Goal: Task Accomplishment & Management: Use online tool/utility

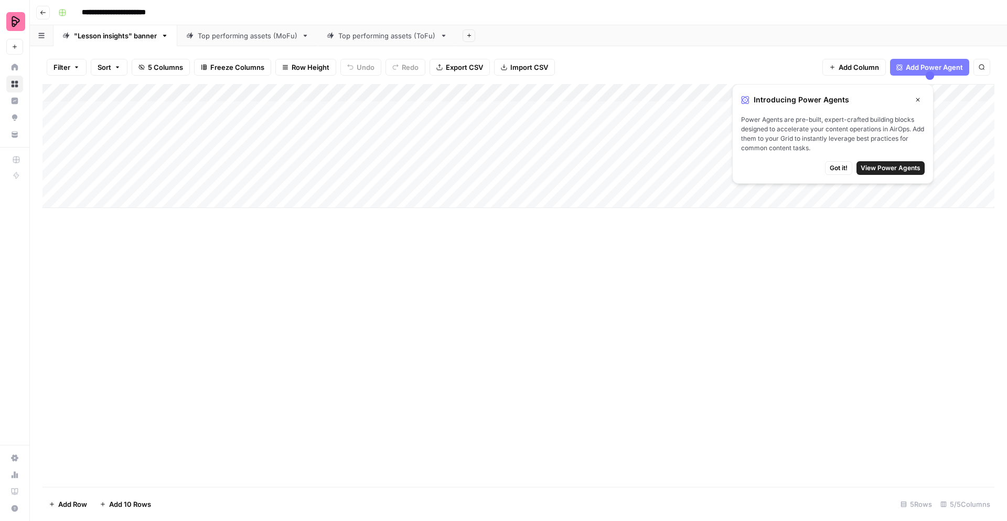
click at [124, 294] on div "Add Column" at bounding box center [519, 285] width 952 height 402
click at [391, 41] on link "Top performing assets (ToFu)" at bounding box center [387, 35] width 139 height 21
click at [470, 34] on icon "button" at bounding box center [469, 36] width 6 height 6
click at [469, 33] on icon "button" at bounding box center [469, 36] width 6 height 6
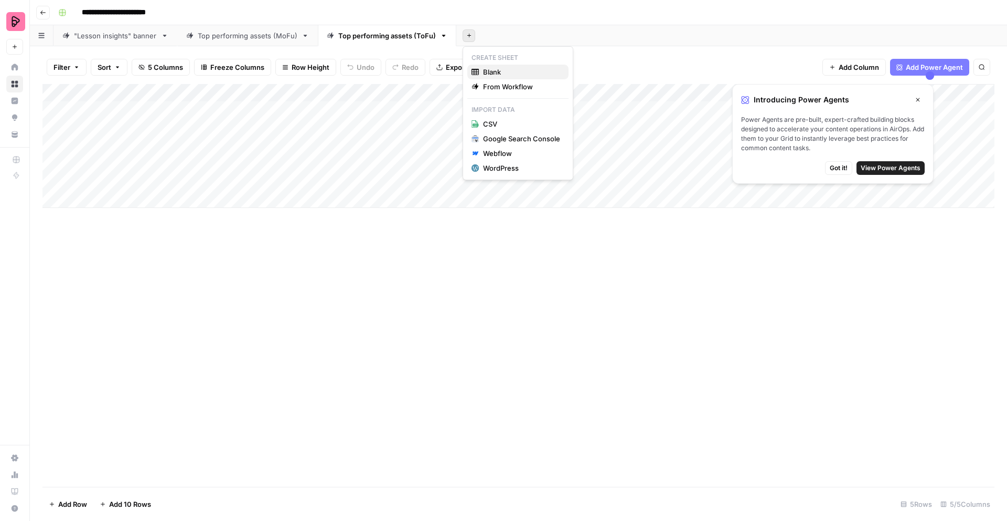
click at [495, 71] on span "Blank" at bounding box center [521, 72] width 77 height 10
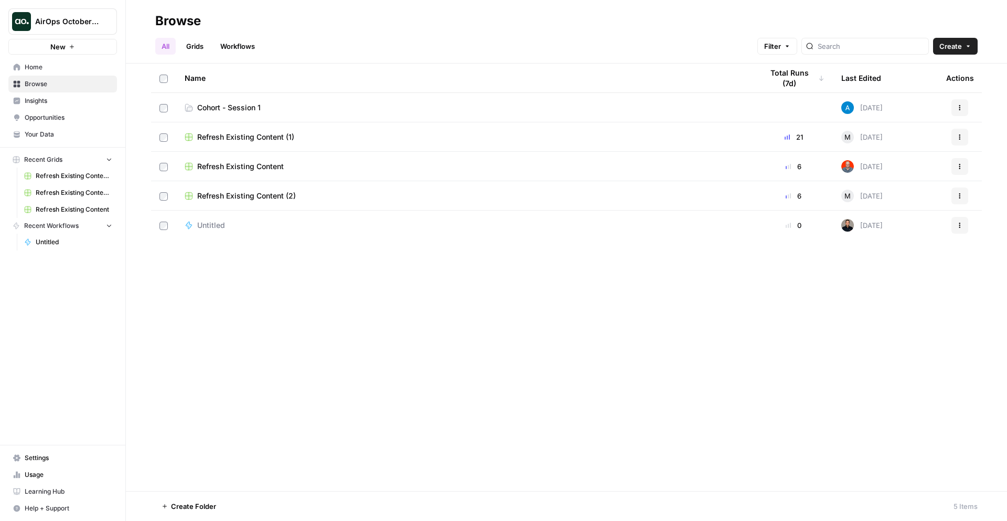
click at [377, 315] on div "Name Total Runs (7d) Last Edited Actions Cohort - Session 1 Today Actions Refre…" at bounding box center [567, 276] width 882 height 427
click at [37, 65] on span "Home" at bounding box center [69, 66] width 88 height 9
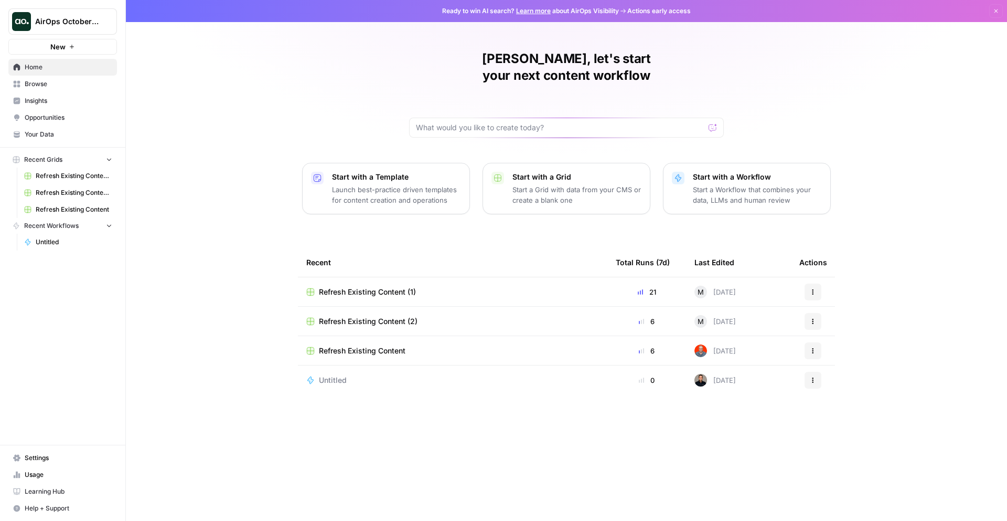
click at [58, 491] on span "Learning Hub" at bounding box center [69, 490] width 88 height 9
click at [183, 215] on div "Anna, let's start your next content workflow Start with a Template Launch best-…" at bounding box center [567, 260] width 882 height 521
click at [29, 83] on span "Browse" at bounding box center [69, 83] width 88 height 9
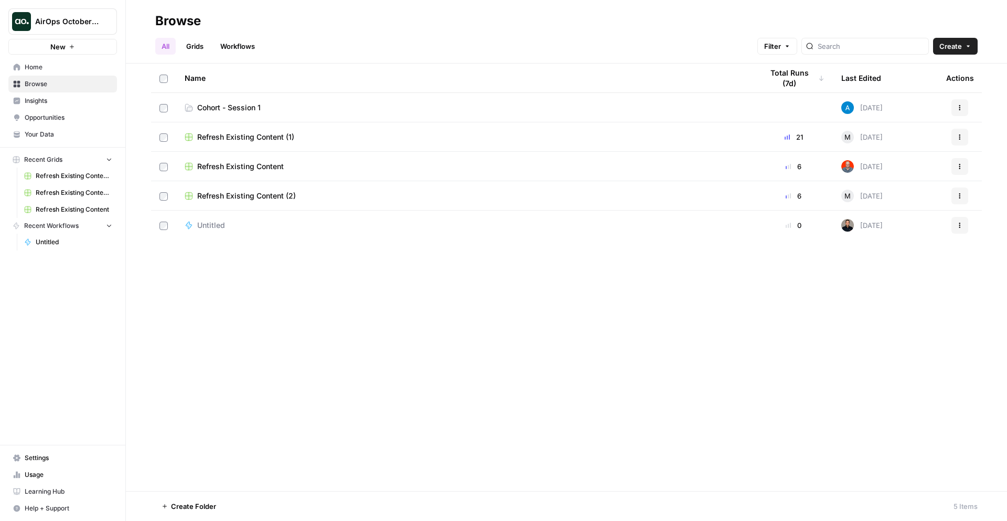
click at [219, 306] on div "Name Total Runs (7d) Last Edited Actions Cohort - Session 1 Today Actions Refre…" at bounding box center [567, 276] width 882 height 427
click at [36, 68] on span "Home" at bounding box center [69, 66] width 88 height 9
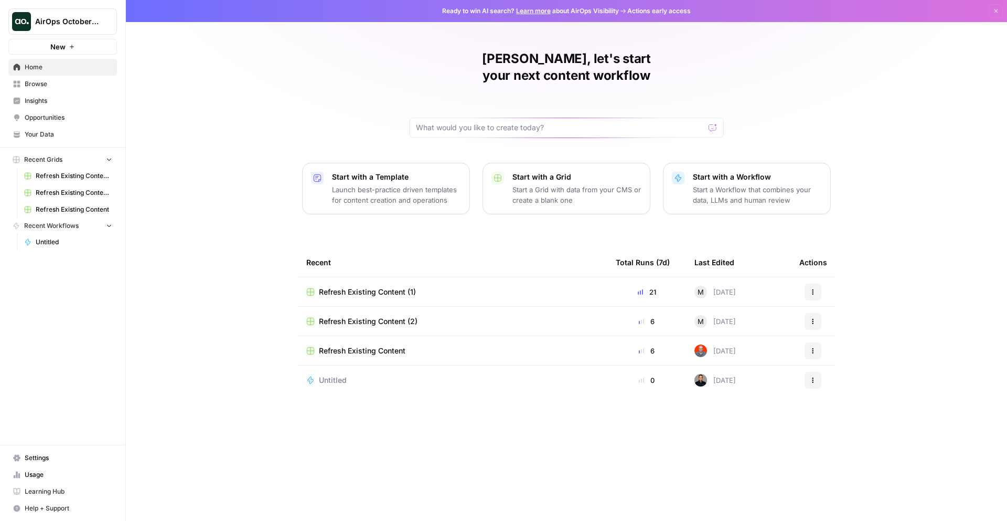
click at [37, 83] on span "Browse" at bounding box center [69, 83] width 88 height 9
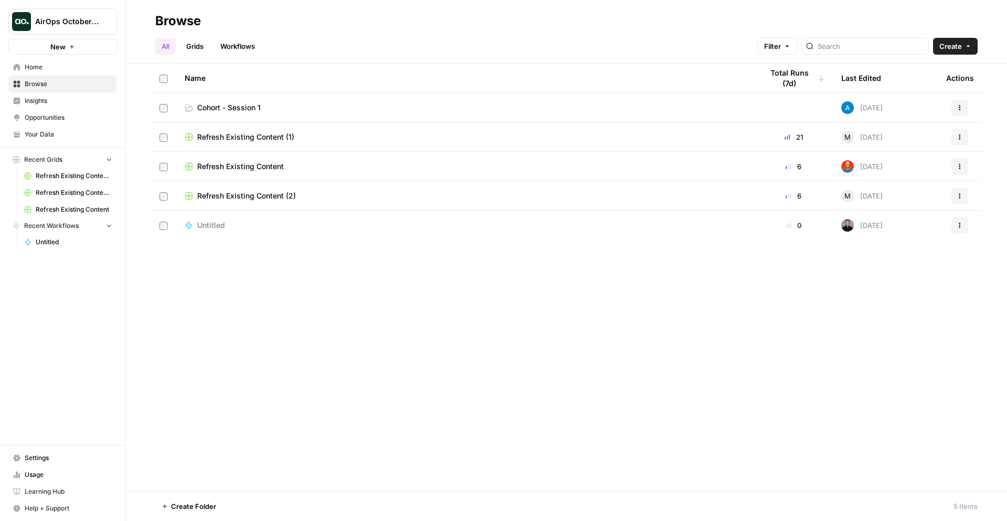
click at [237, 106] on span "Cohort - Session 1" at bounding box center [228, 107] width 63 height 10
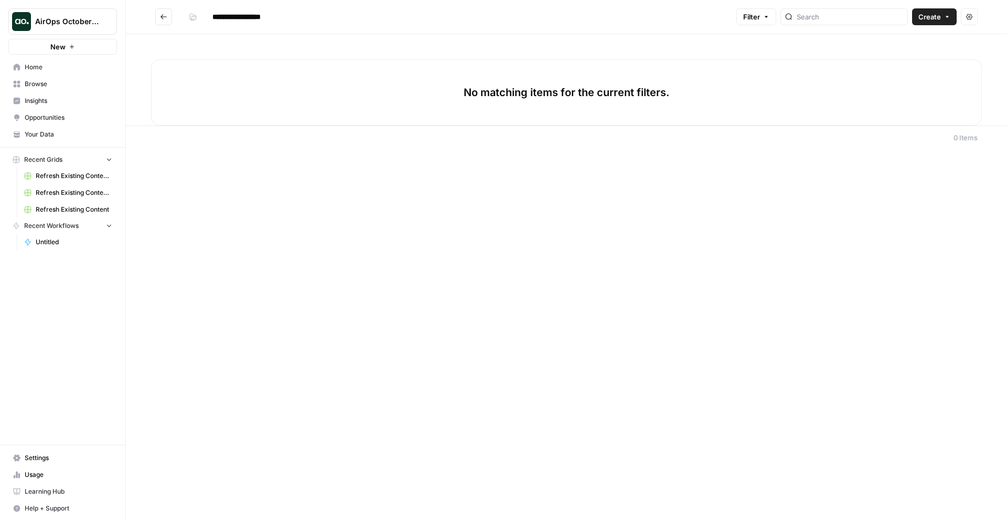
click at [35, 454] on span "Settings" at bounding box center [69, 457] width 88 height 9
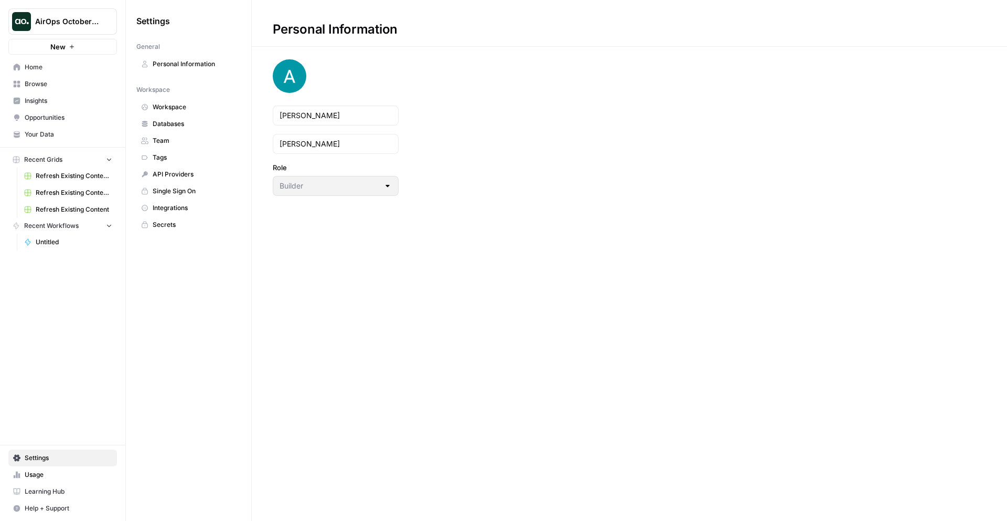
click at [177, 209] on span "Integrations" at bounding box center [194, 207] width 83 height 9
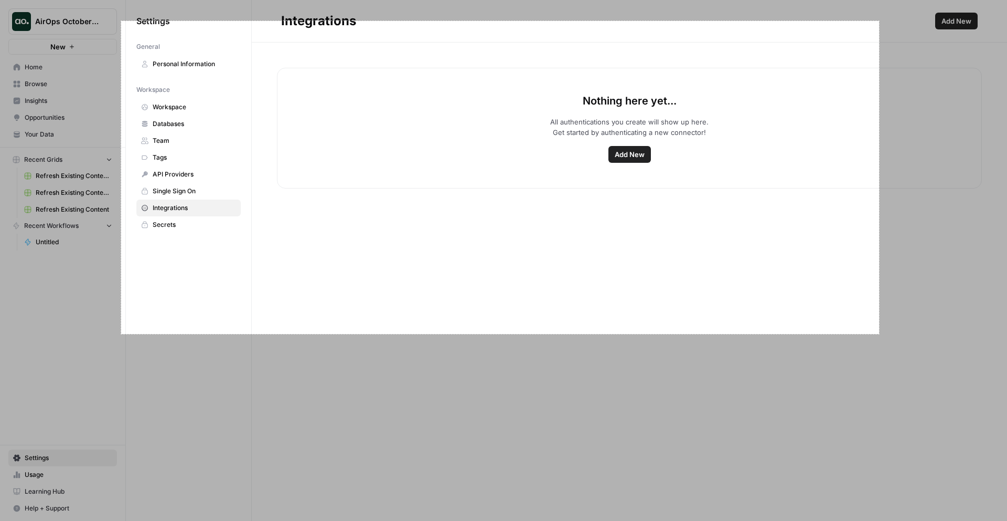
drag, startPoint x: 121, startPoint y: 21, endPoint x: 879, endPoint y: 334, distance: 820.2
click at [879, 334] on div "1445 X 596" at bounding box center [503, 260] width 1007 height 521
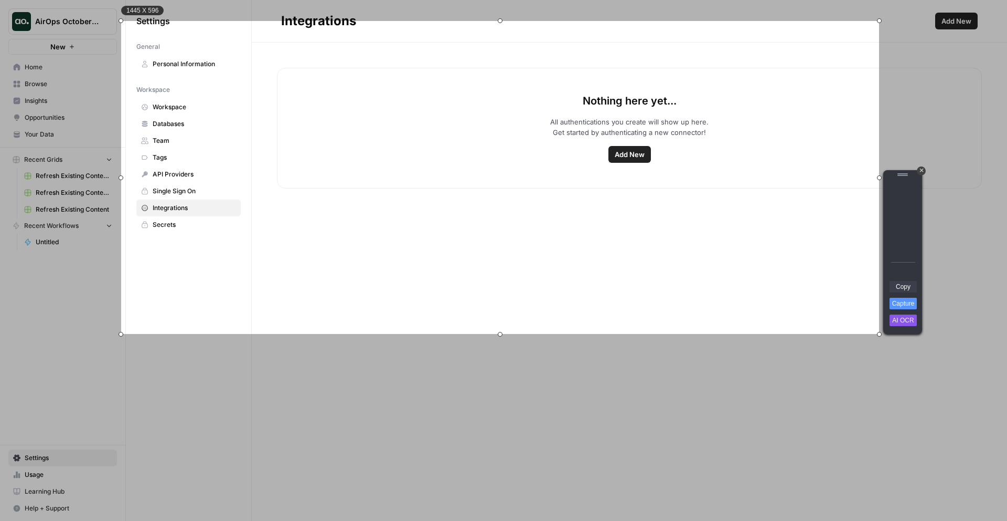
click at [898, 284] on link "Copy" at bounding box center [903, 287] width 27 height 12
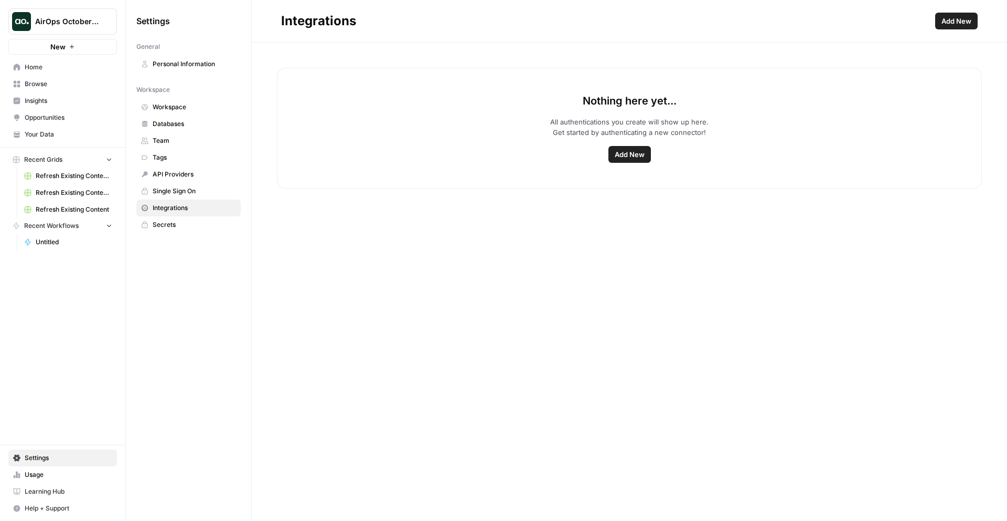
click at [177, 109] on span "Workspace" at bounding box center [194, 106] width 83 height 9
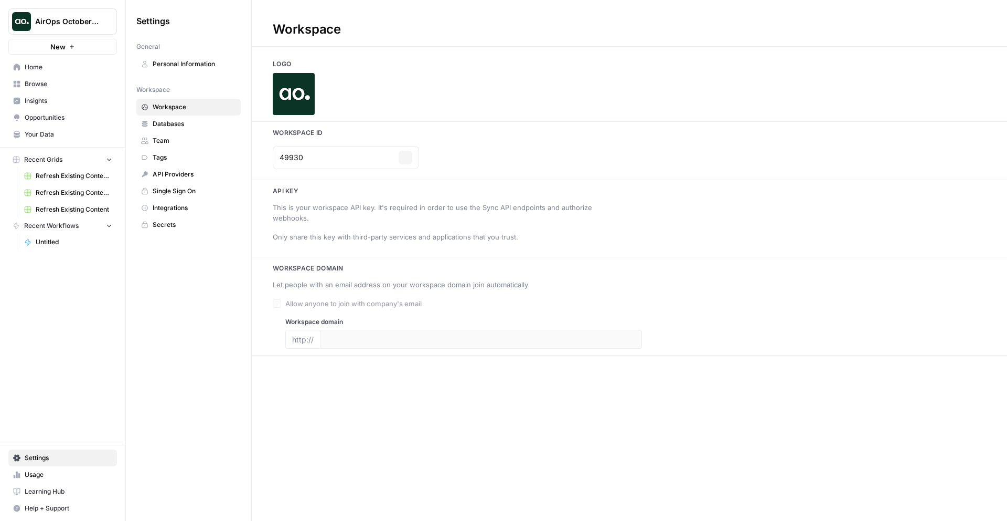
type input "airops.com"
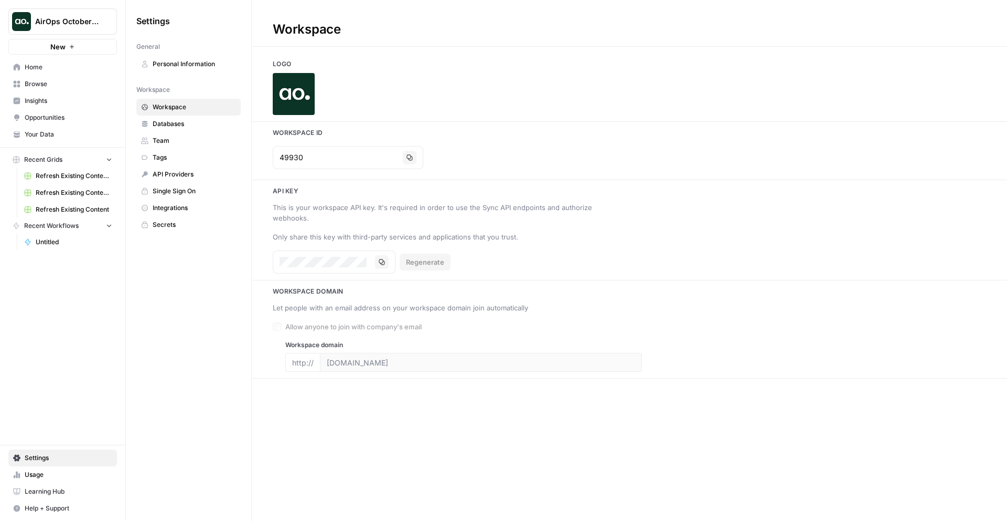
click at [35, 132] on span "Your Data" at bounding box center [69, 134] width 88 height 9
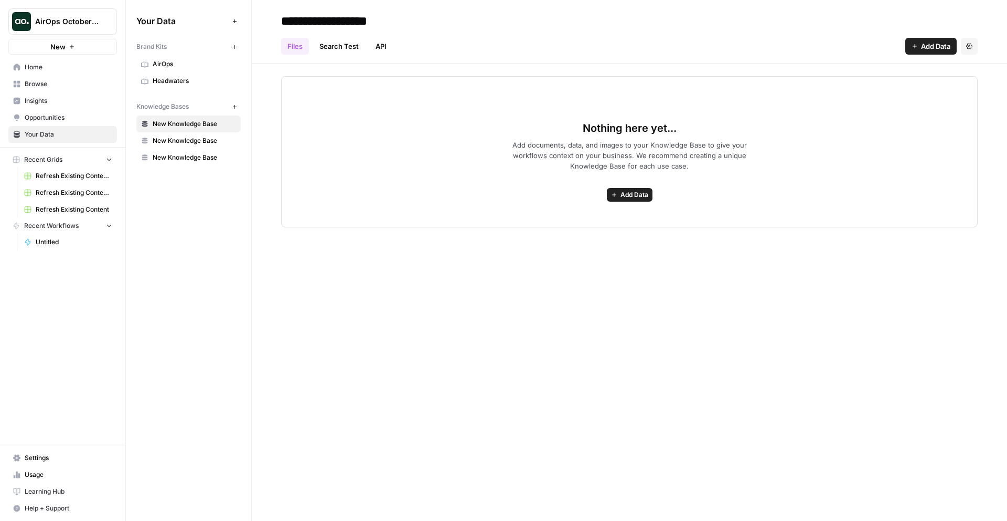
click at [171, 63] on span "AirOps" at bounding box center [194, 63] width 83 height 9
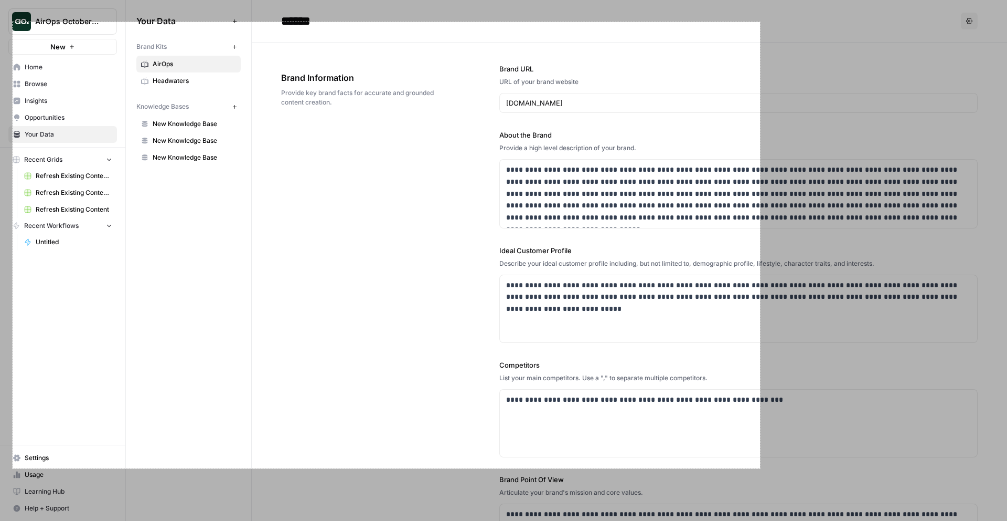
drag, startPoint x: 15, startPoint y: 29, endPoint x: 760, endPoint y: 468, distance: 865.1
click at [760, 468] on div "1425 X 850" at bounding box center [503, 260] width 1007 height 521
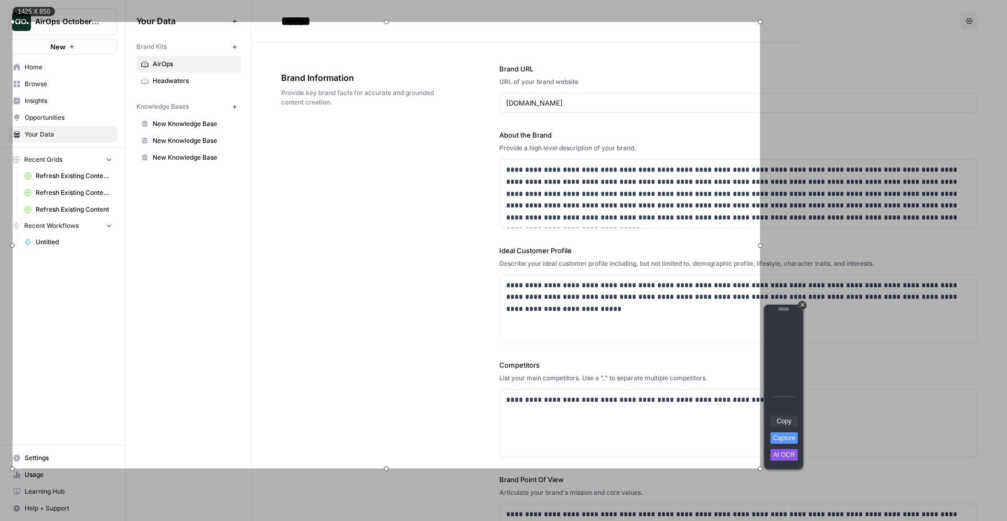
click at [784, 424] on link "Copy" at bounding box center [784, 421] width 27 height 12
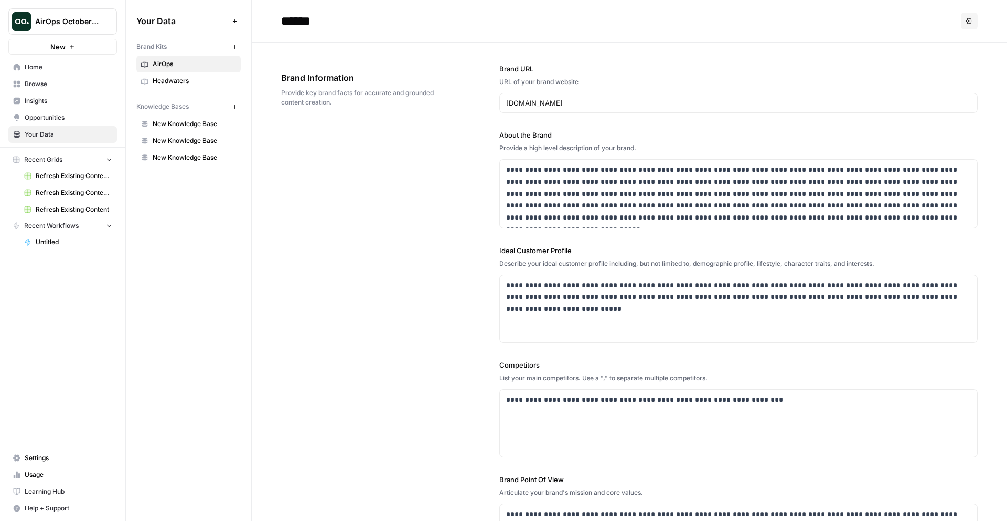
click at [171, 107] on span "Knowledge Bases" at bounding box center [162, 106] width 52 height 9
click at [173, 123] on span "New Knowledge Base" at bounding box center [194, 123] width 83 height 9
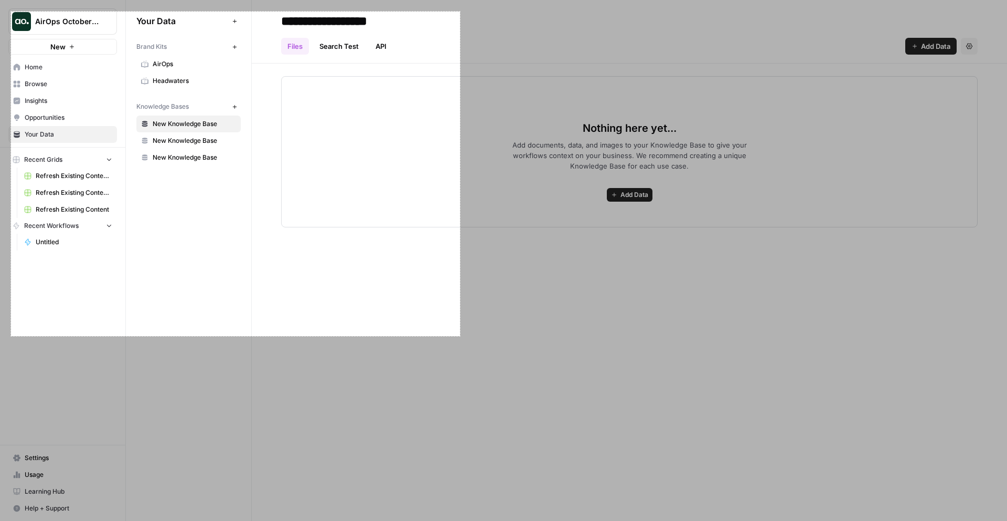
drag, startPoint x: 12, startPoint y: 15, endPoint x: 516, endPoint y: 380, distance: 622.6
click at [516, 380] on div "856 X 618" at bounding box center [503, 260] width 1007 height 521
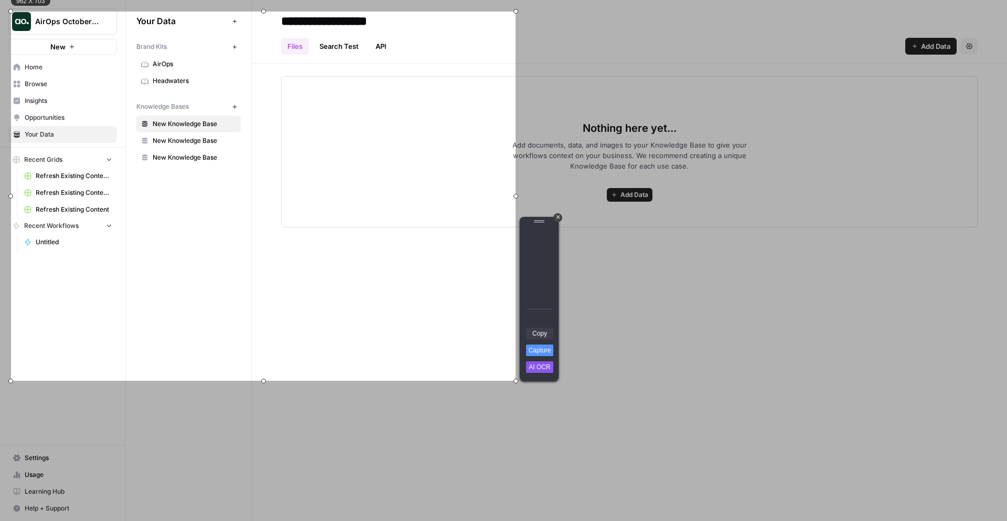
click at [543, 333] on link "Copy" at bounding box center [539, 333] width 27 height 12
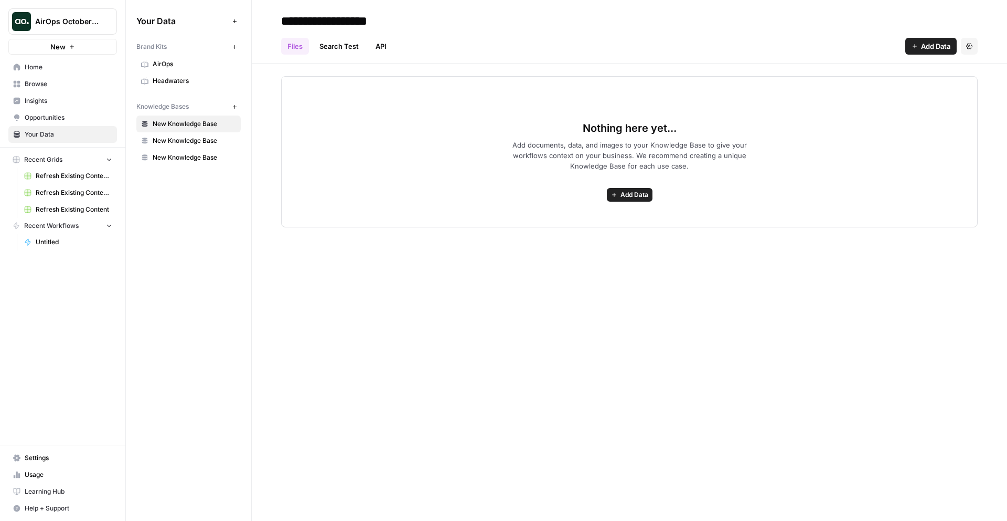
click at [48, 79] on span "Browse" at bounding box center [69, 83] width 88 height 9
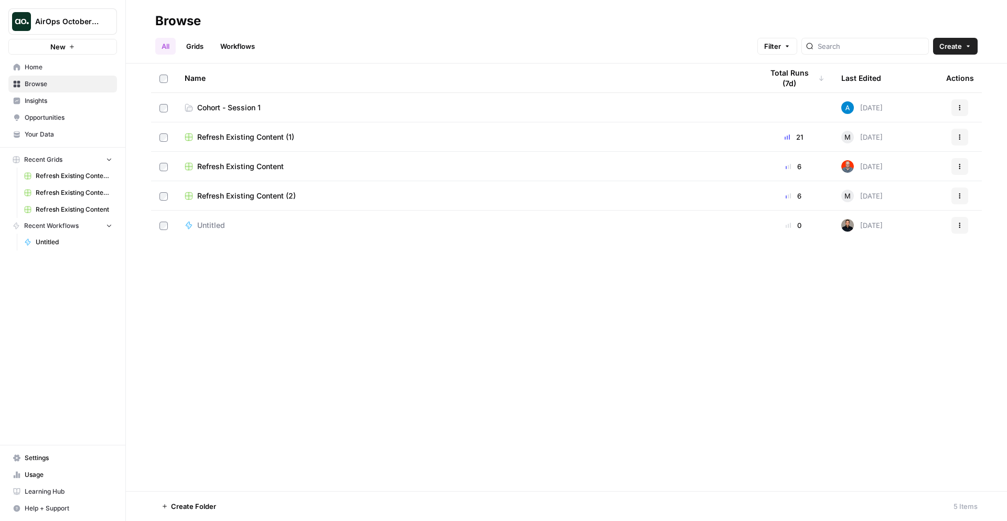
click at [240, 108] on span "Cohort - Session 1" at bounding box center [228, 107] width 63 height 10
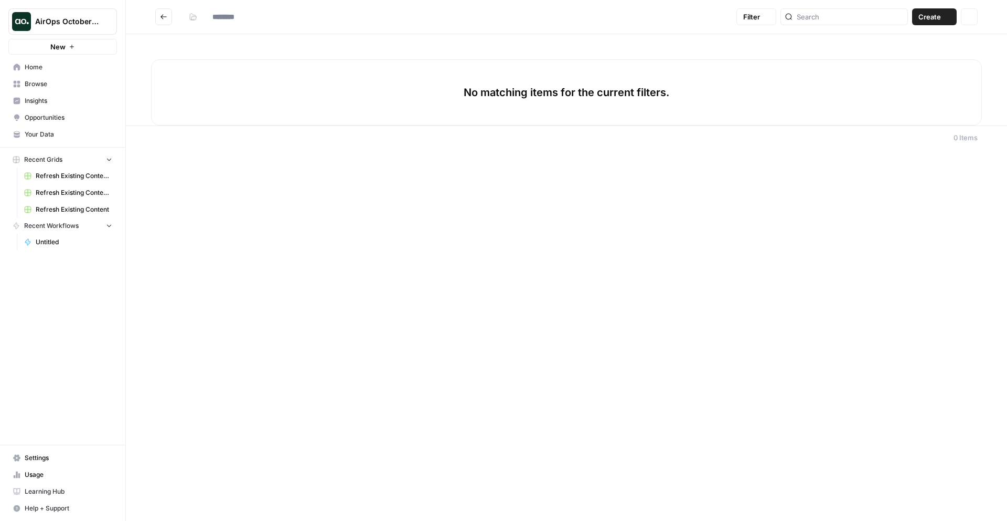
type input "**********"
click at [932, 22] on button "Create" at bounding box center [935, 16] width 45 height 17
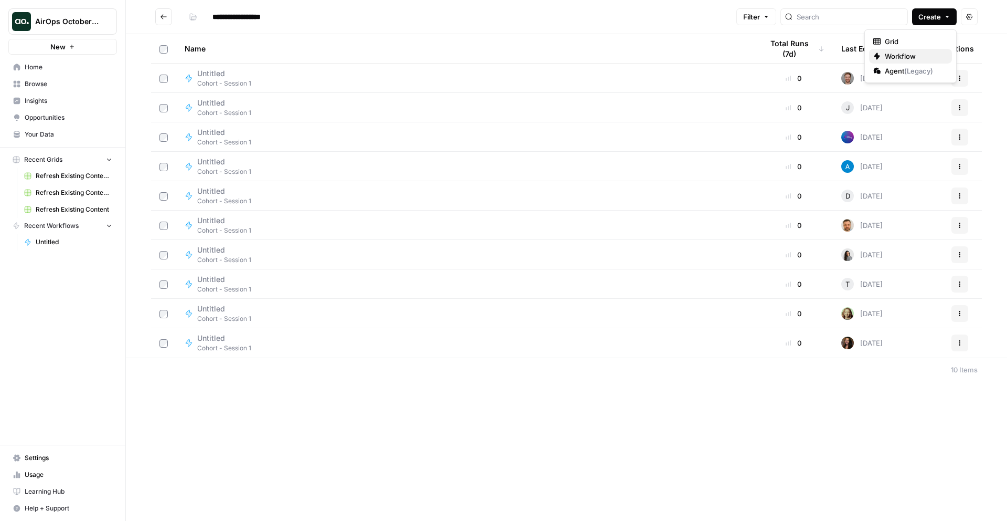
click at [911, 54] on span "Workflow" at bounding box center [914, 56] width 59 height 10
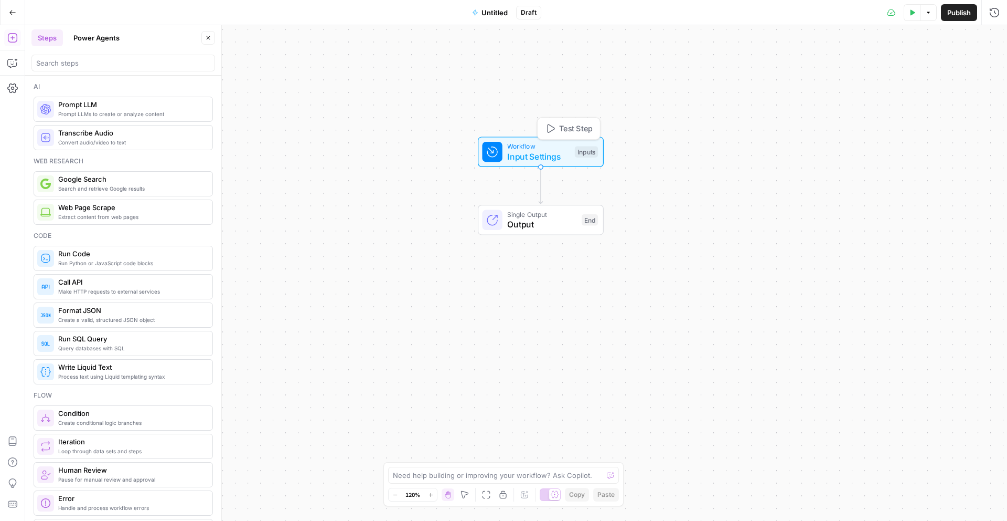
drag, startPoint x: 522, startPoint y: 233, endPoint x: 541, endPoint y: 133, distance: 102.1
click at [541, 141] on span "Workflow" at bounding box center [538, 146] width 62 height 10
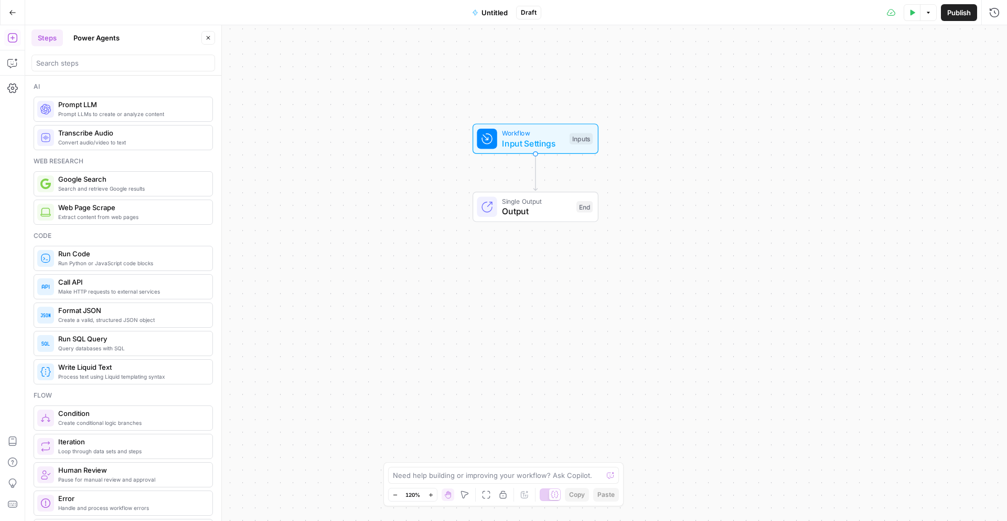
click at [501, 12] on span "Untitled" at bounding box center [495, 12] width 26 height 10
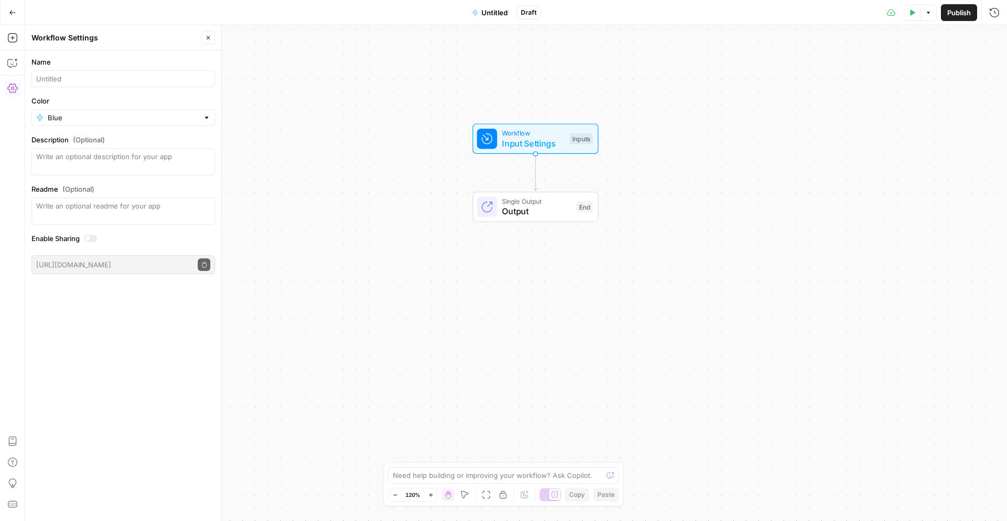
click at [505, 13] on span "Untitled" at bounding box center [495, 12] width 26 height 10
click at [475, 15] on icon "button" at bounding box center [475, 12] width 6 height 6
click at [493, 15] on span "Untitled" at bounding box center [495, 12] width 26 height 10
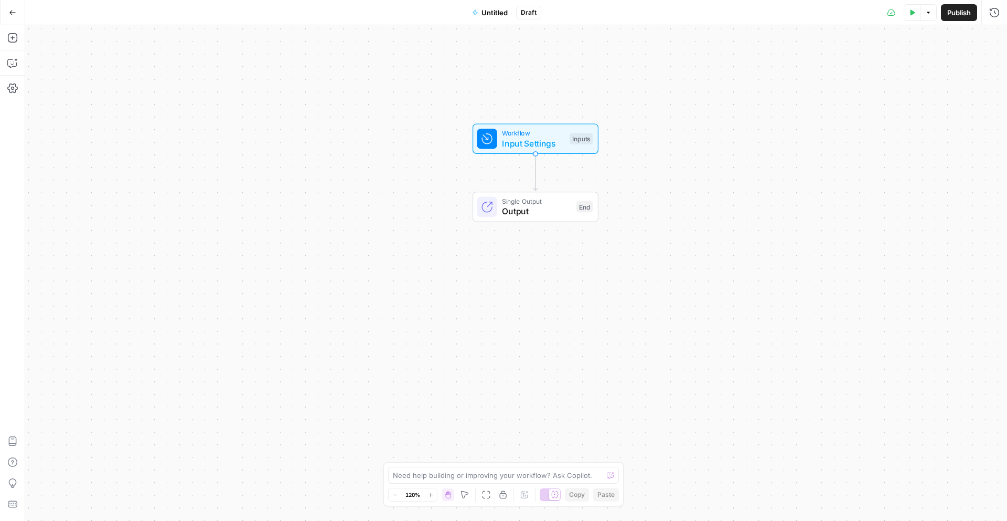
click at [494, 12] on span "Untitled" at bounding box center [495, 12] width 26 height 10
click at [98, 43] on div "Workflow Settings Close" at bounding box center [123, 38] width 184 height 14
click at [74, 80] on input "Name" at bounding box center [123, 78] width 174 height 10
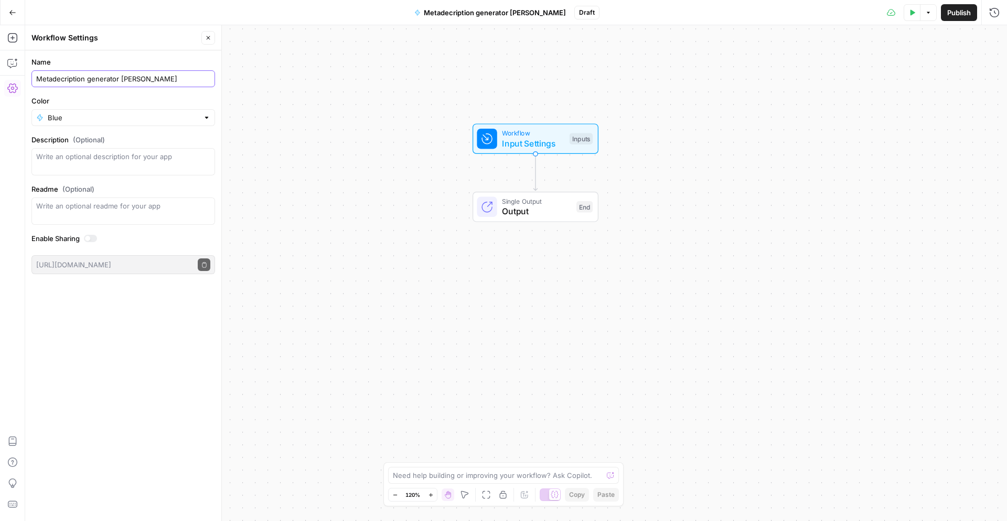
type input "Metadecription generator Anna"
click at [210, 118] on div at bounding box center [206, 117] width 7 height 10
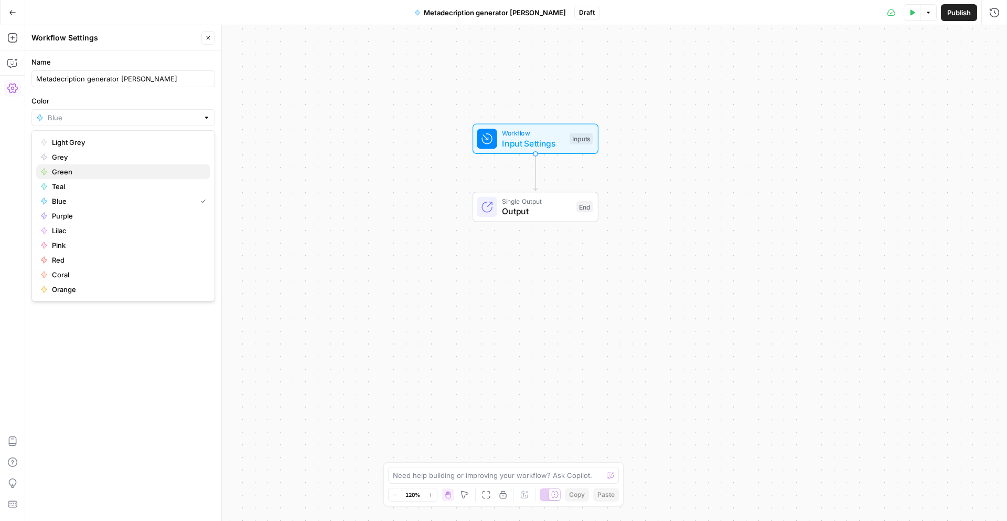
click at [79, 174] on span "Green" at bounding box center [127, 171] width 150 height 10
type input "Green"
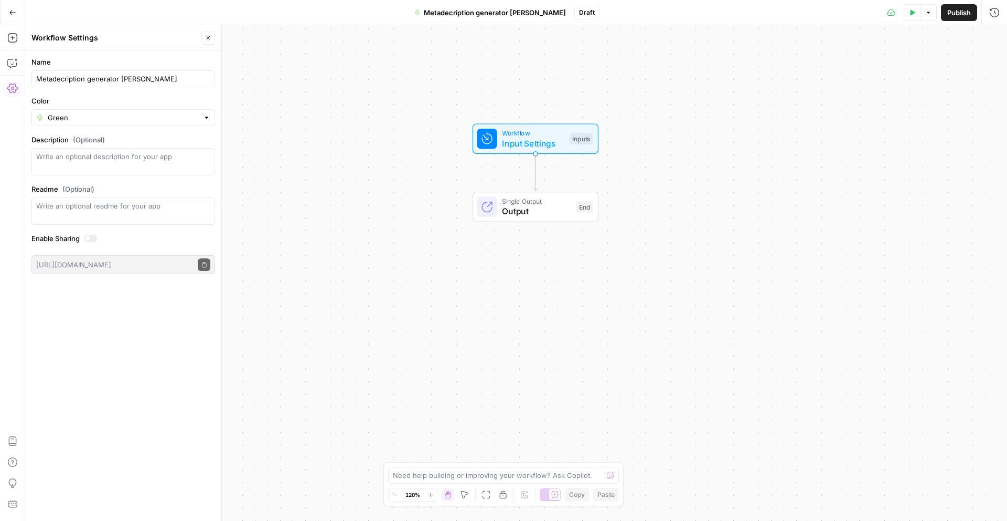
click at [960, 19] on button "Publish" at bounding box center [959, 12] width 36 height 17
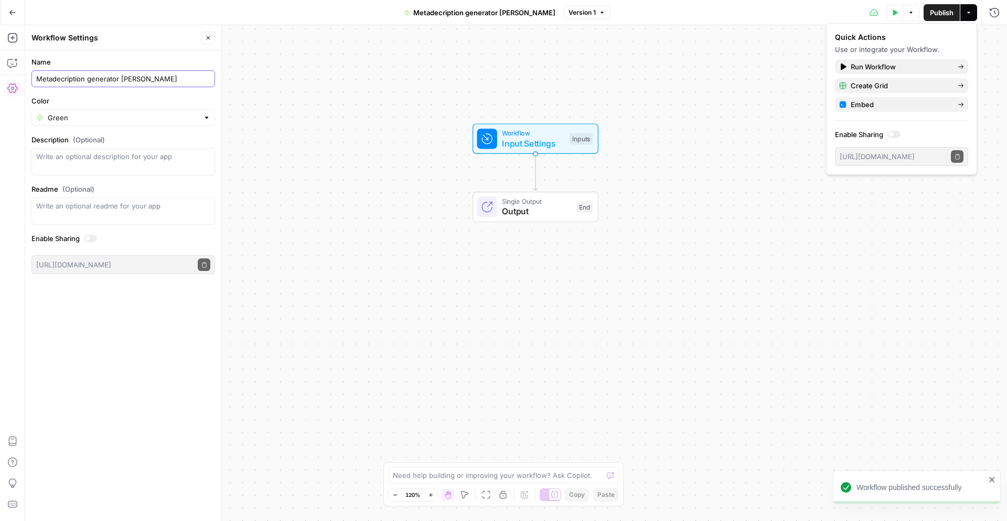
click at [71, 80] on input "Metadecription generator Anna" at bounding box center [123, 78] width 174 height 10
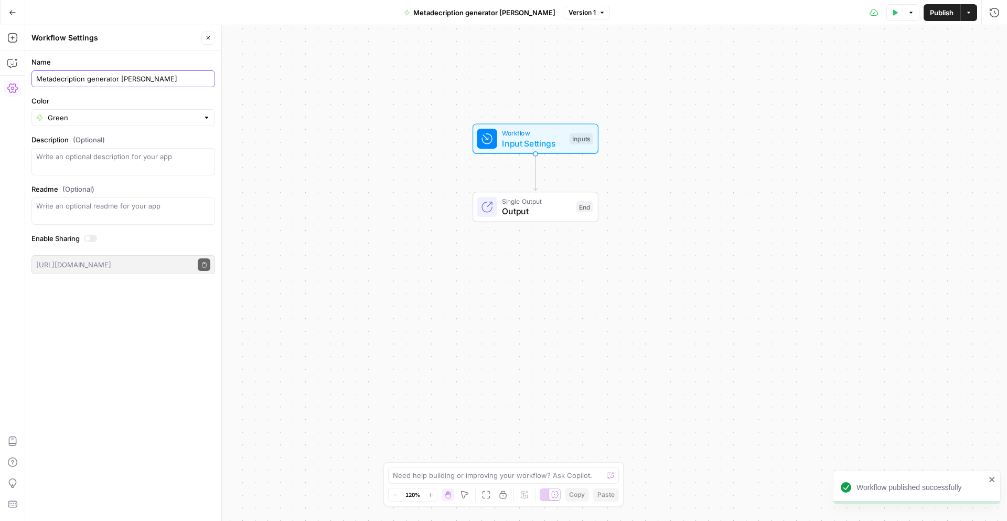
click at [55, 79] on input "Metadecription generator Anna" at bounding box center [123, 78] width 174 height 10
type input "Meta description generator [PERSON_NAME]"
click at [776, 91] on div "Workflow Input Settings Inputs Single Output Output End" at bounding box center [516, 272] width 982 height 495
click at [941, 16] on span "Publish" at bounding box center [942, 12] width 24 height 10
click at [724, 181] on div "Workflow Input Settings Inputs Single Output Output End" at bounding box center [516, 272] width 982 height 495
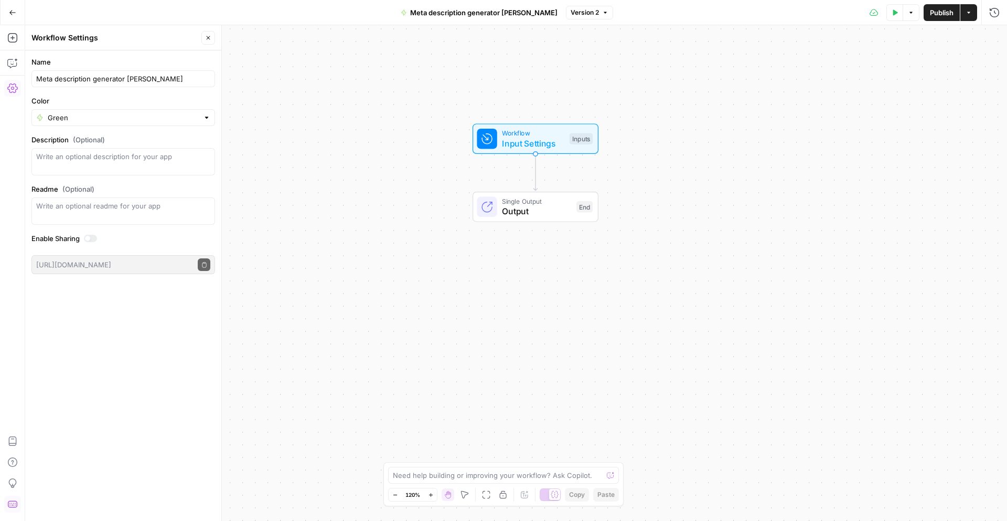
click at [555, 135] on span "Workflow" at bounding box center [533, 133] width 62 height 10
click at [900, 66] on span "Add Field" at bounding box center [889, 71] width 30 height 10
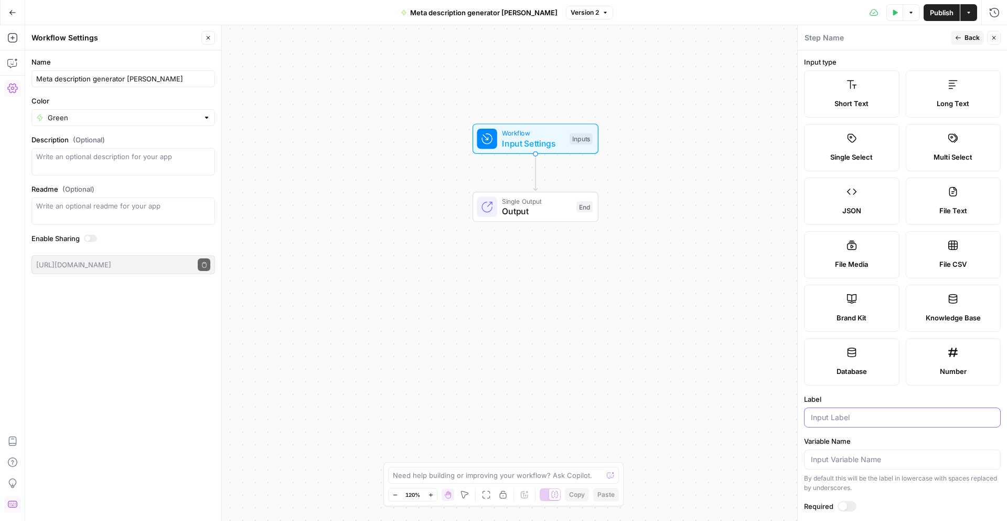
click at [861, 413] on input "Label" at bounding box center [902, 417] width 183 height 10
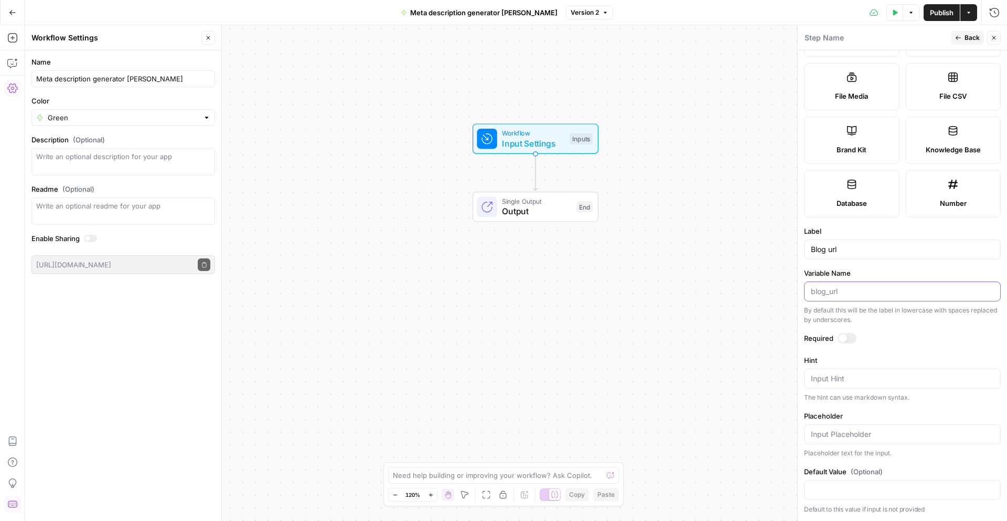
click at [833, 292] on input "Variable Name" at bounding box center [902, 291] width 183 height 10
drag, startPoint x: 854, startPoint y: 252, endPoint x: 830, endPoint y: 251, distance: 24.7
click at [830, 251] on input "Blog url" at bounding box center [902, 249] width 183 height 10
type input "Blog URL"
click at [844, 339] on div at bounding box center [843, 338] width 8 height 8
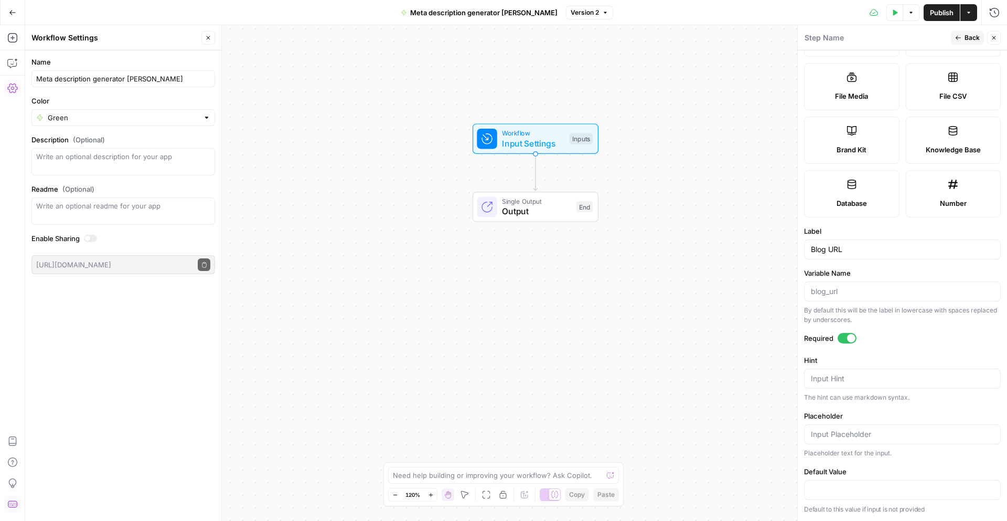
click at [969, 39] on span "Back" at bounding box center [972, 37] width 15 height 9
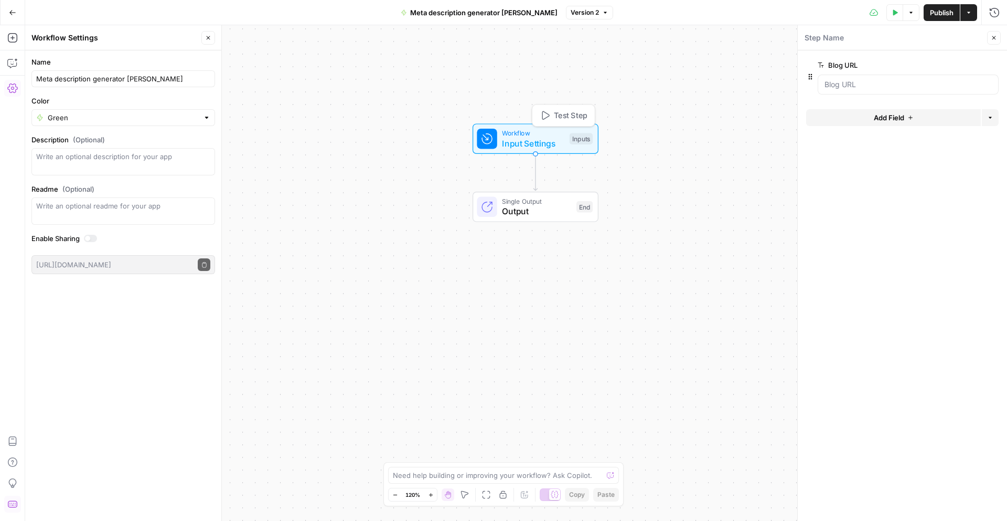
click at [541, 143] on span "Input Settings" at bounding box center [533, 143] width 62 height 13
click at [909, 120] on icon "button" at bounding box center [911, 117] width 6 height 6
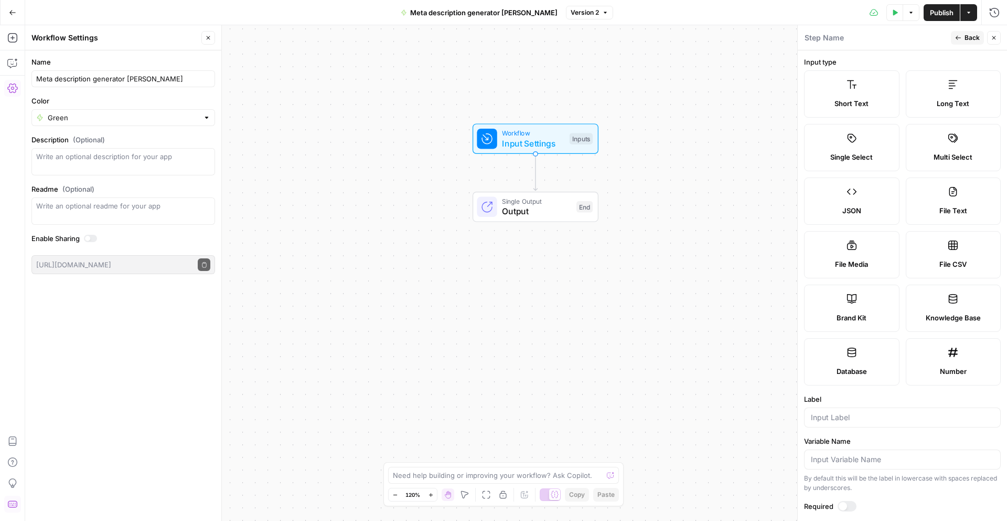
click at [846, 317] on span "Brand Kit" at bounding box center [852, 317] width 30 height 10
type input "Brand Kit"
type input "brand_kit"
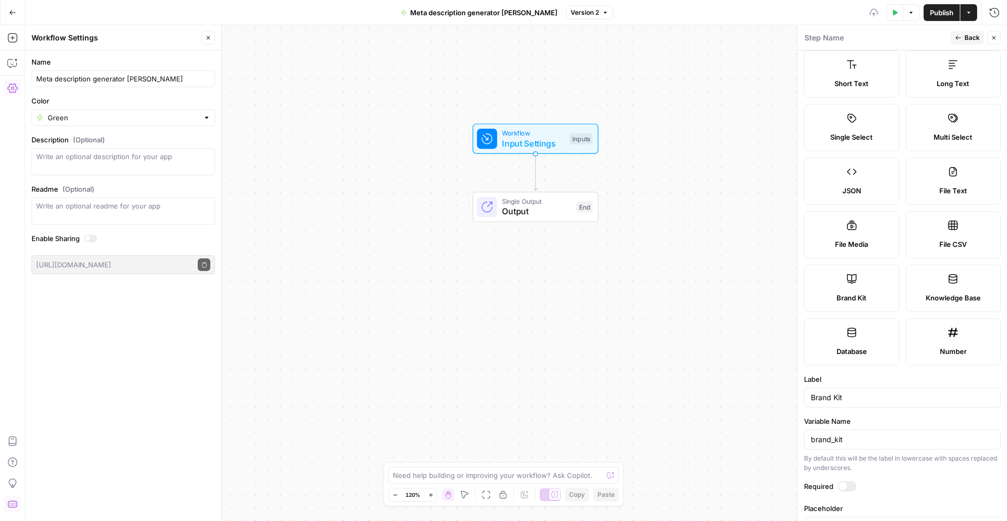
scroll to position [56, 0]
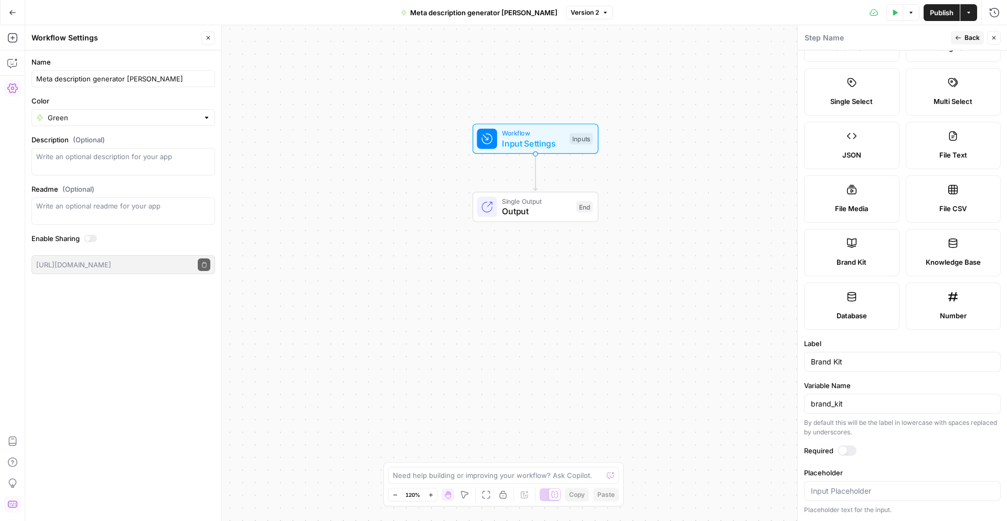
click at [843, 452] on div at bounding box center [843, 450] width 8 height 8
click at [971, 38] on span "Back" at bounding box center [972, 37] width 15 height 9
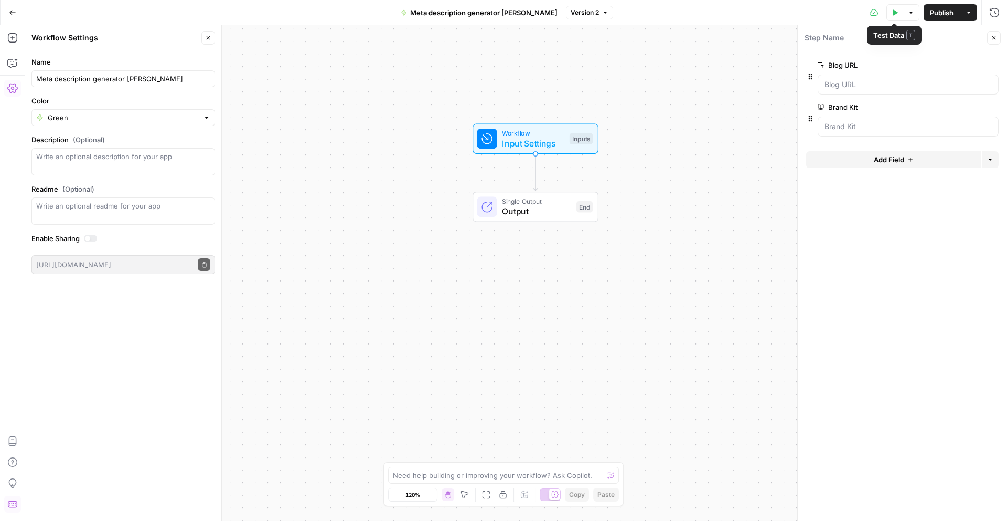
click at [910, 13] on icon "button" at bounding box center [911, 13] width 3 height 2
click at [896, 15] on icon "button" at bounding box center [895, 12] width 6 height 6
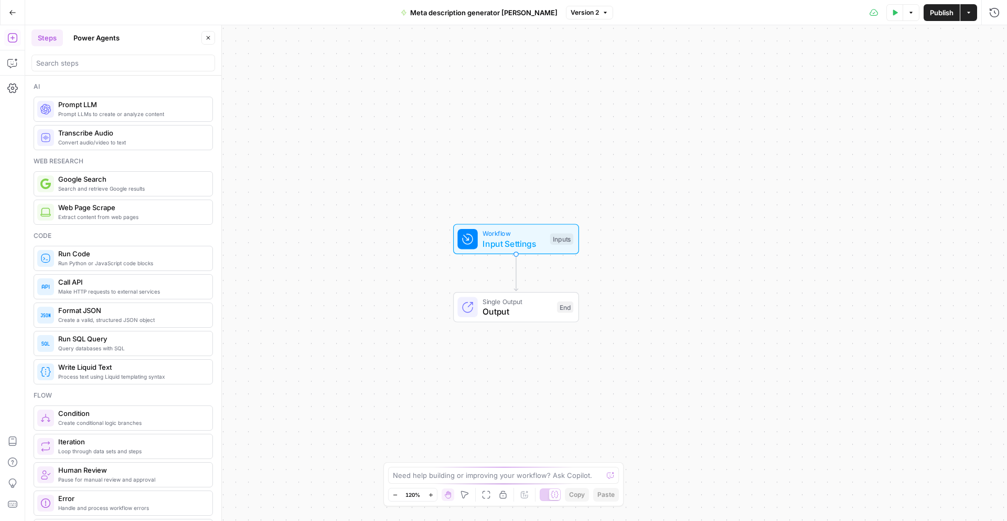
click at [538, 241] on span "Input Settings" at bounding box center [514, 243] width 62 height 13
click at [895, 13] on icon "button" at bounding box center [896, 12] width 5 height 6
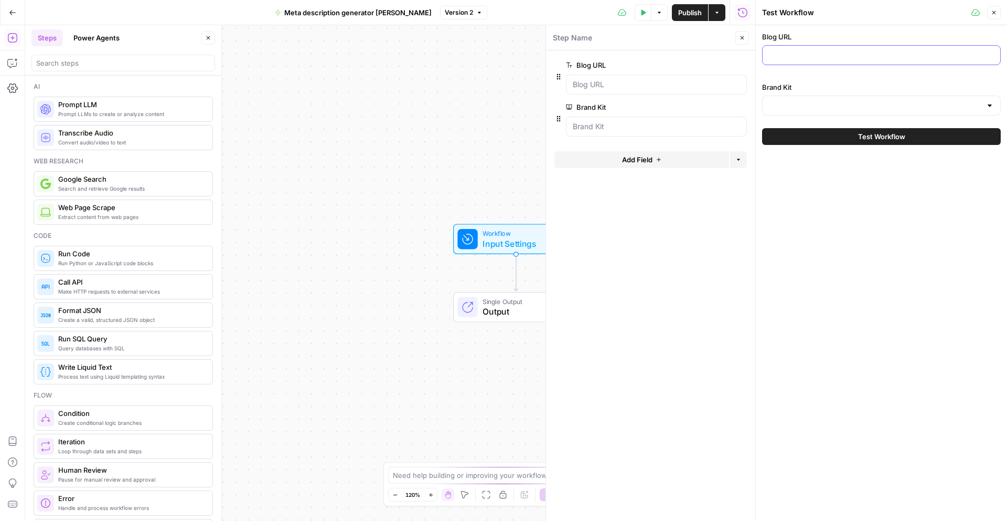
click at [792, 52] on input "Blog URL" at bounding box center [881, 55] width 225 height 10
paste input "https://www.airops.com/blog/content-engineering-growth-org"
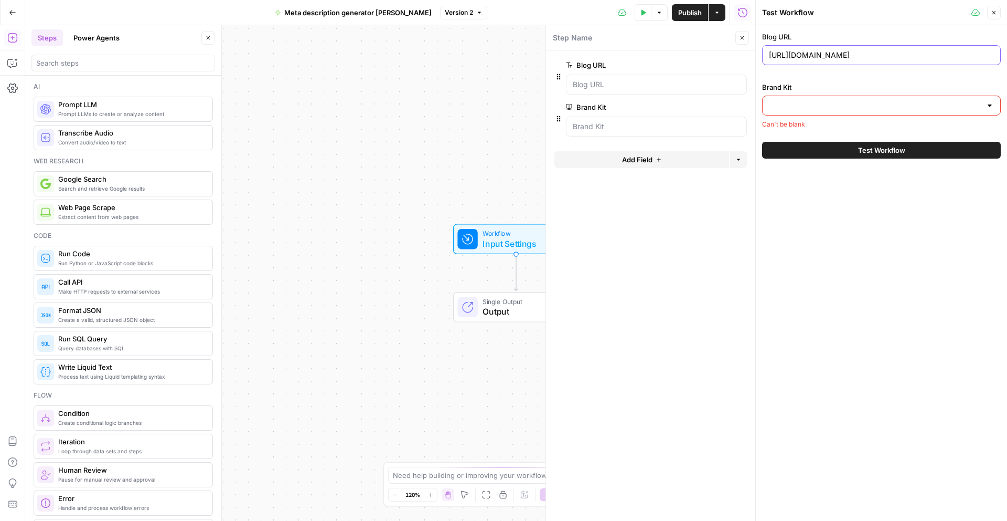
type input "https://www.airops.com/blog/content-engineering-growth-org"
click at [801, 103] on input "Brand Kit" at bounding box center [875, 105] width 213 height 10
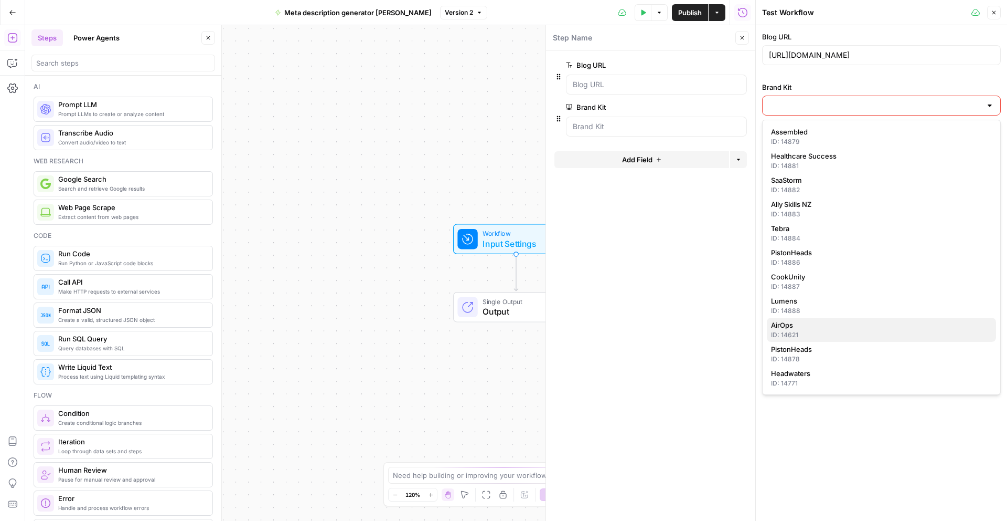
click at [799, 325] on span "AirOps" at bounding box center [879, 325] width 217 height 10
type input "AirOps"
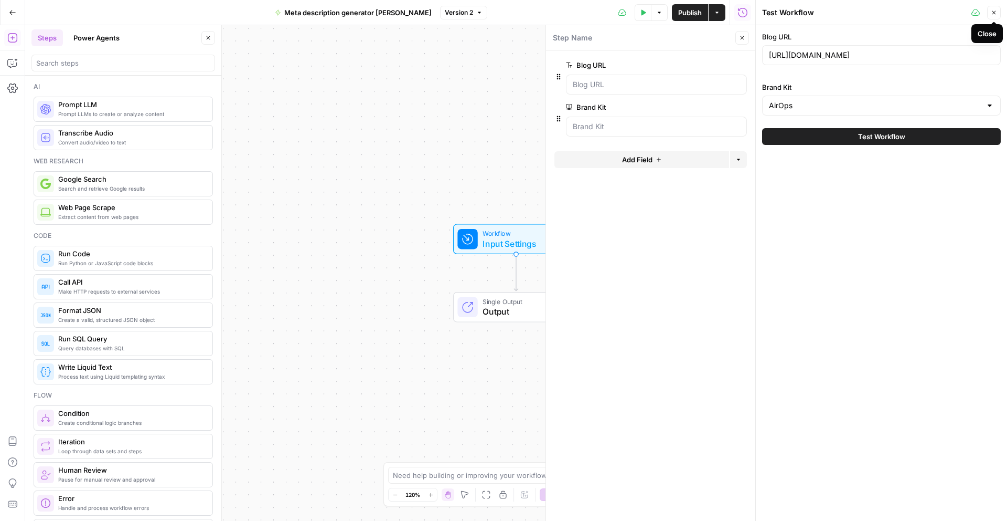
click at [993, 12] on icon "button" at bounding box center [994, 12] width 6 height 6
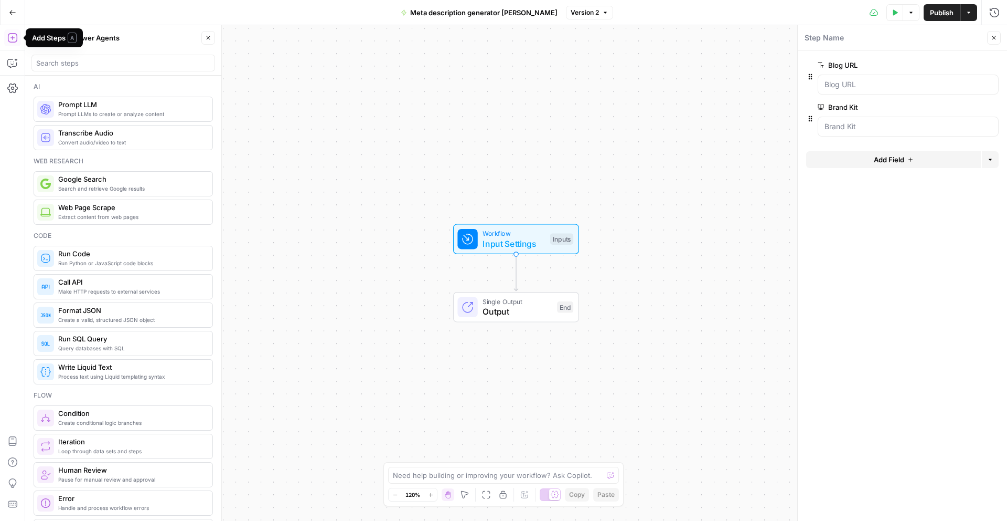
click at [16, 37] on icon "button" at bounding box center [12, 38] width 10 height 10
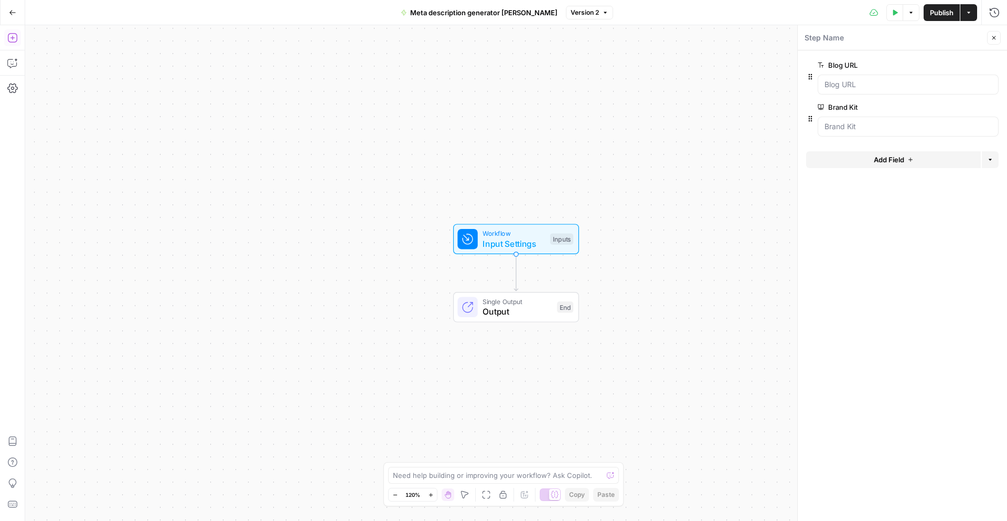
click at [16, 37] on icon "button" at bounding box center [12, 38] width 10 height 10
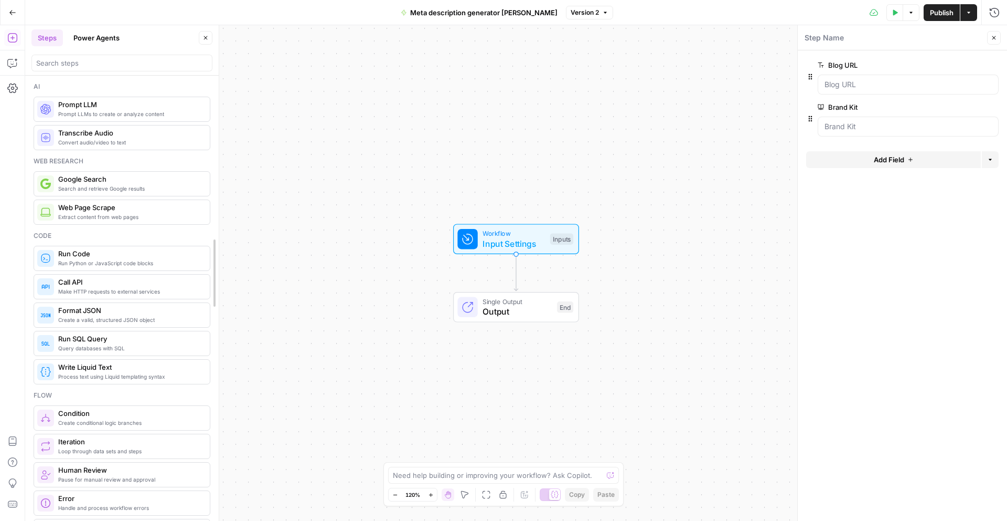
drag, startPoint x: 217, startPoint y: 117, endPoint x: 215, endPoint y: 191, distance: 74.0
drag, startPoint x: 214, startPoint y: 140, endPoint x: 214, endPoint y: 174, distance: 33.6
click at [997, 38] on span "Close" at bounding box center [997, 38] width 1 height 1
click at [109, 213] on span "Extract content from web pages" at bounding box center [129, 217] width 143 height 8
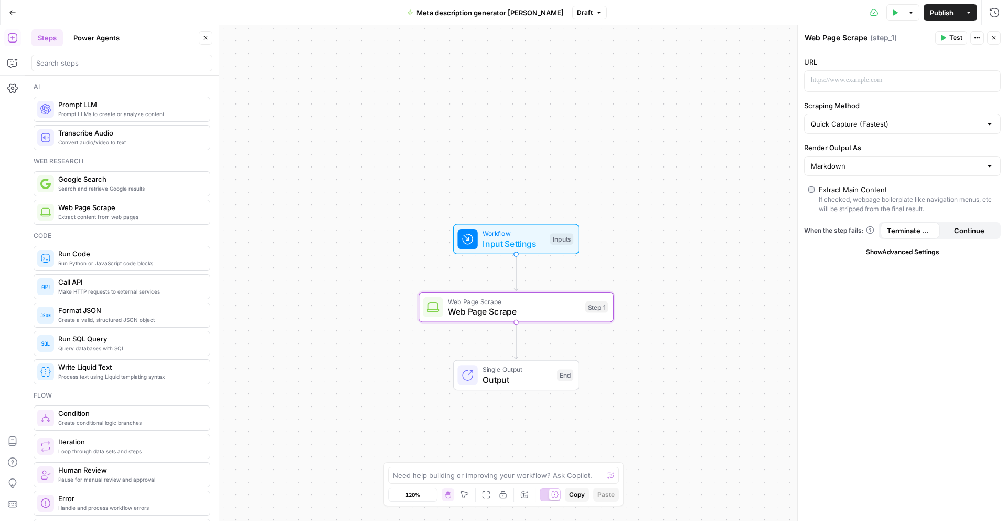
click at [518, 275] on icon "Edge from start to step_1" at bounding box center [516, 272] width 4 height 37
click at [522, 304] on span "Web Page Scrape" at bounding box center [514, 301] width 132 height 10
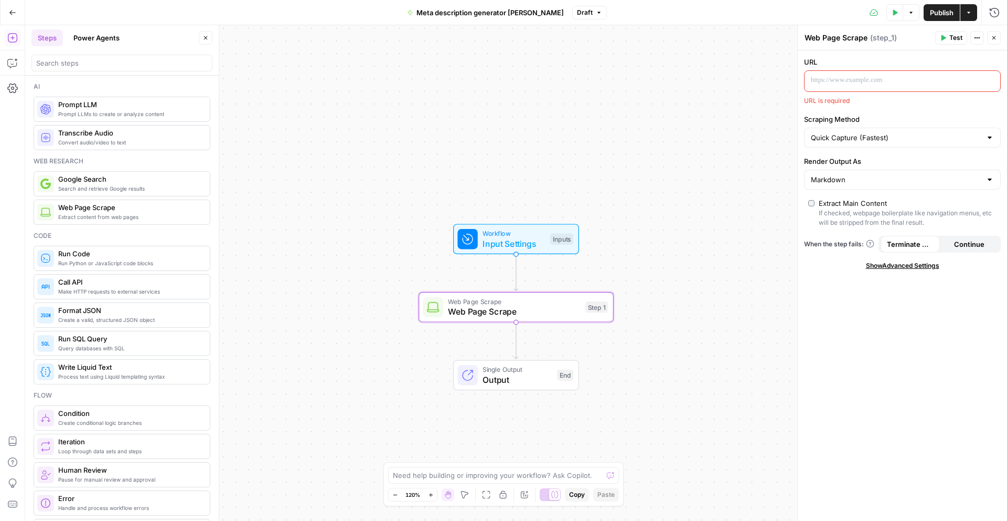
click at [917, 77] on p at bounding box center [894, 80] width 166 height 10
click at [895, 77] on p "To enrich screen reader interactions, please activate Accessibility in Grammarl…" at bounding box center [894, 80] width 166 height 10
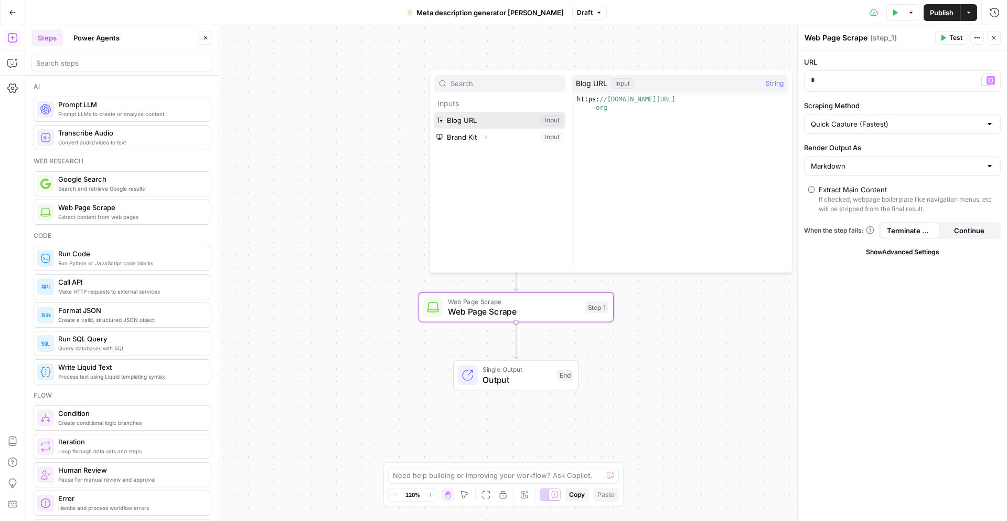
click at [472, 120] on button "Select variable Blog URL" at bounding box center [499, 120] width 131 height 17
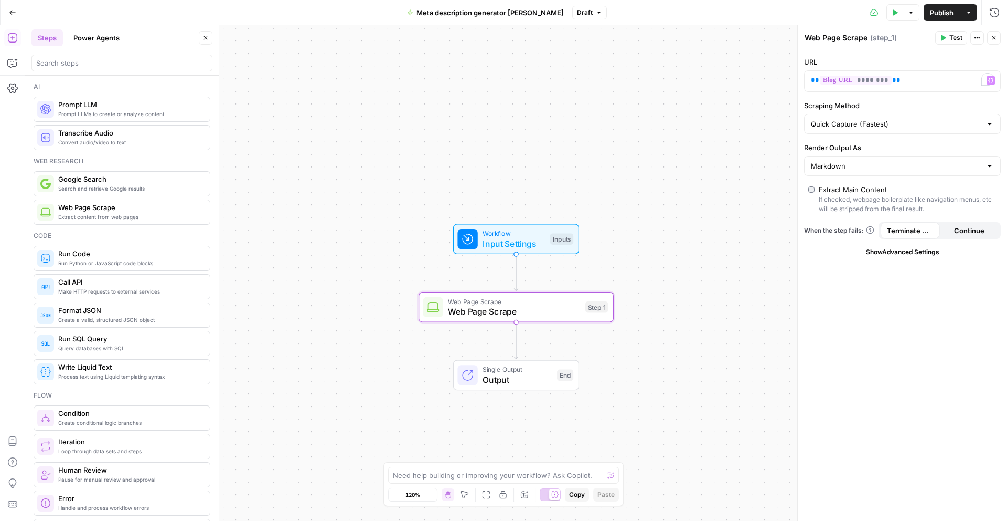
click at [989, 164] on div at bounding box center [990, 166] width 8 height 10
click at [922, 293] on div "URL ** ******** ** Variables Menu Scraping Method Quick Capture (Fastest) Rende…" at bounding box center [902, 285] width 209 height 470
click at [980, 160] on div at bounding box center [902, 166] width 197 height 20
click at [895, 360] on div "URL ** ******** ** Variables Menu Scraping Method Quick Capture (Fastest) Rende…" at bounding box center [902, 285] width 209 height 470
click at [834, 203] on div "If checked, webpage boilerplate like navigation menus, etc will be stripped fro…" at bounding box center [908, 204] width 178 height 19
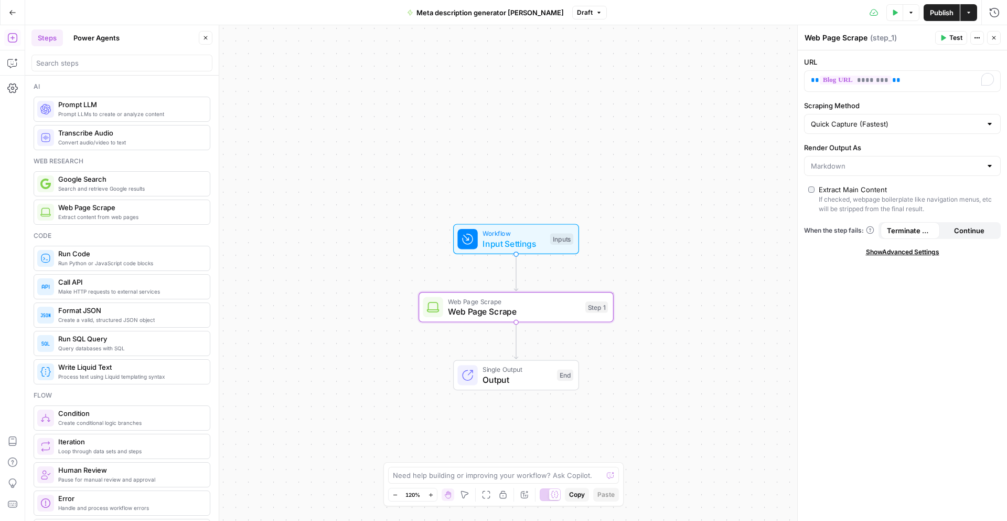
click at [955, 37] on span "Test" at bounding box center [956, 37] width 13 height 9
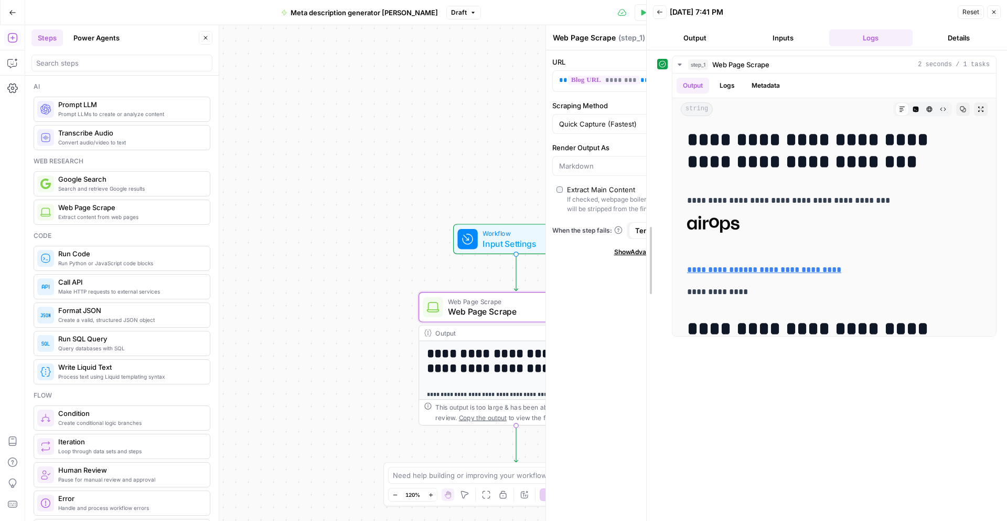
drag, startPoint x: 755, startPoint y: 307, endPoint x: 645, endPoint y: 307, distance: 109.7
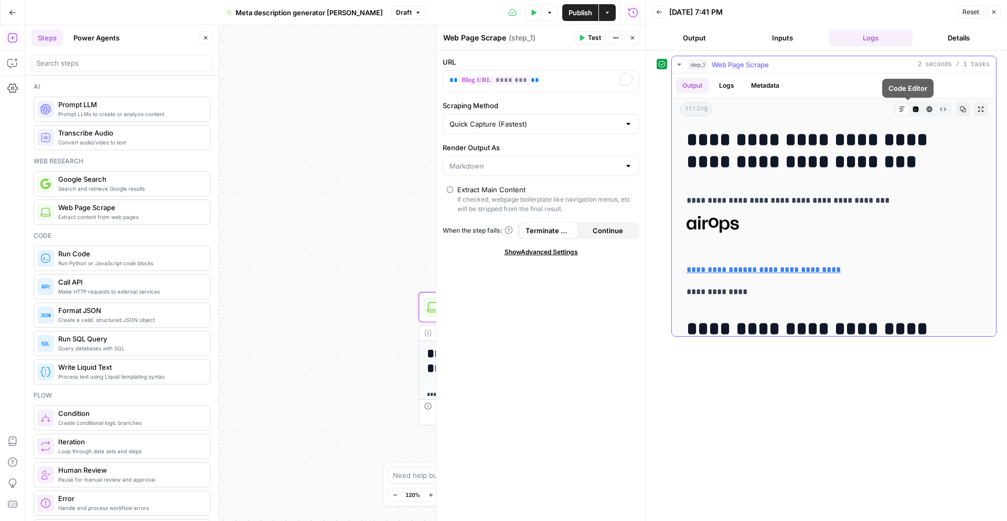
click at [914, 111] on icon "button" at bounding box center [917, 110] width 6 height 6
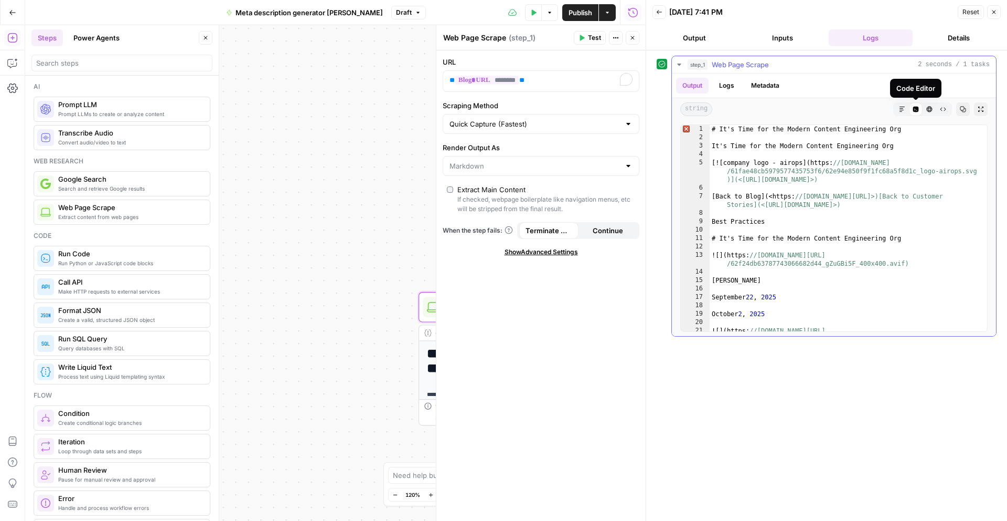
click at [928, 110] on icon "button" at bounding box center [930, 109] width 6 height 6
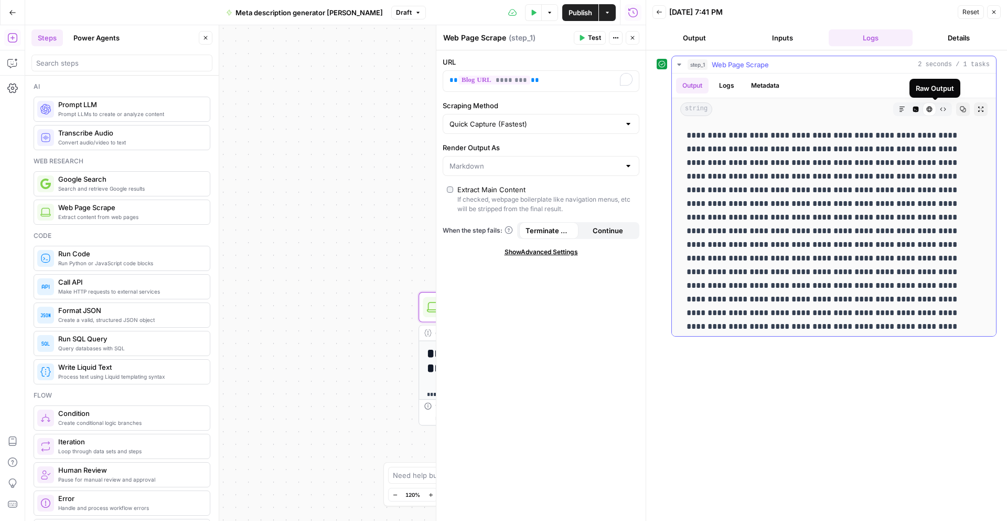
click at [941, 110] on icon "button" at bounding box center [944, 110] width 6 height 4
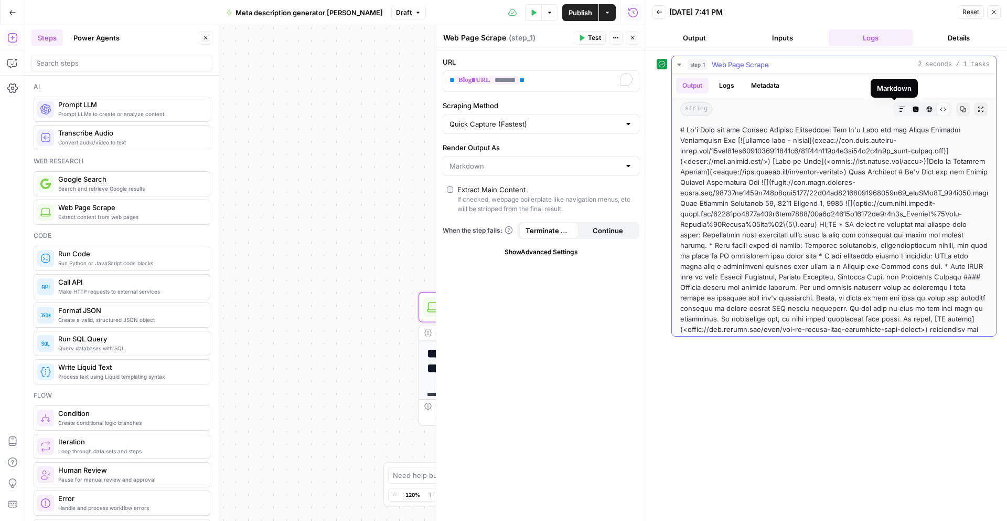
click at [899, 110] on icon "button" at bounding box center [902, 109] width 6 height 6
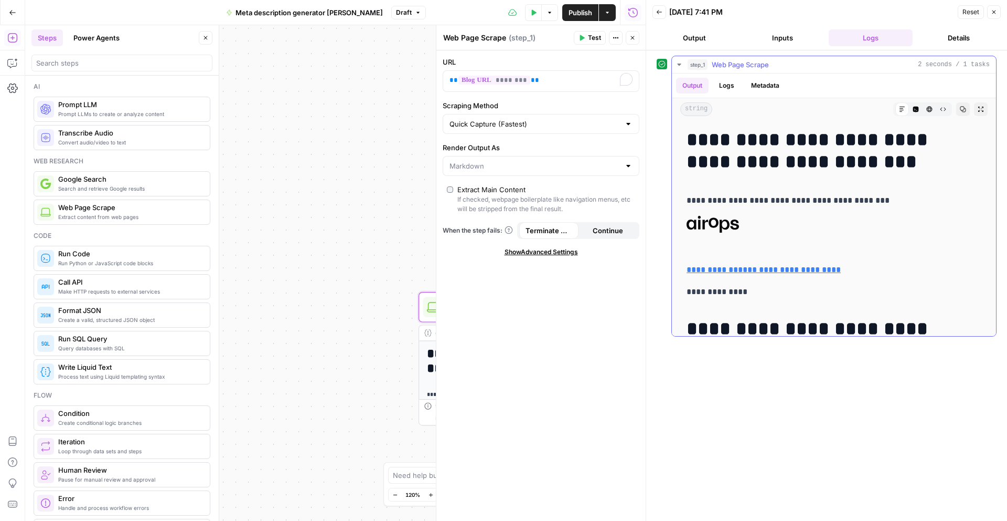
click at [914, 109] on icon "button" at bounding box center [917, 110] width 6 height 6
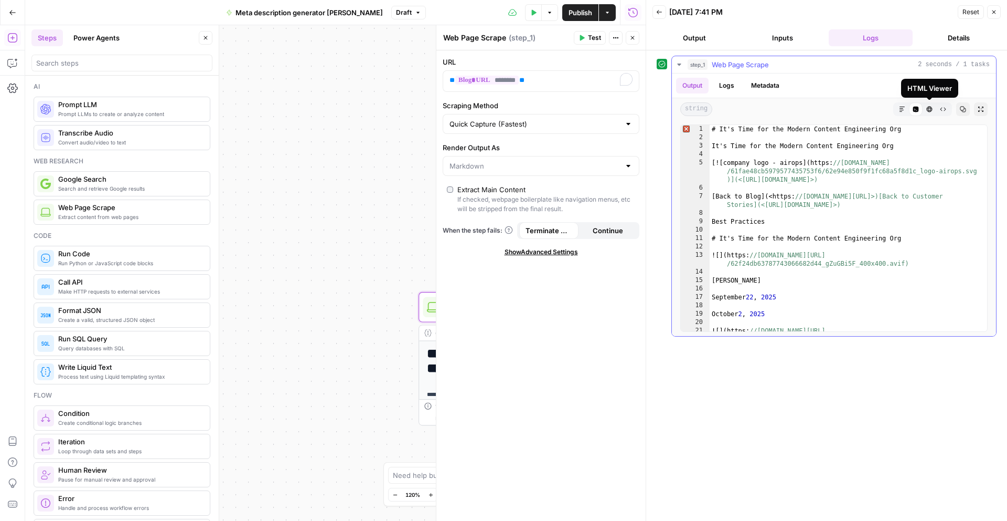
click at [930, 110] on icon "button" at bounding box center [930, 110] width 6 height 6
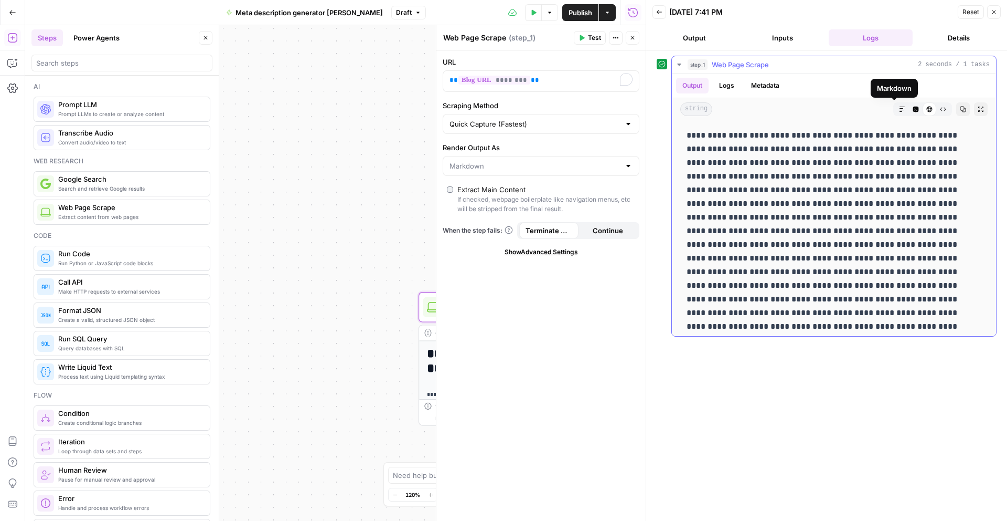
click at [899, 106] on icon "button" at bounding box center [902, 109] width 6 height 6
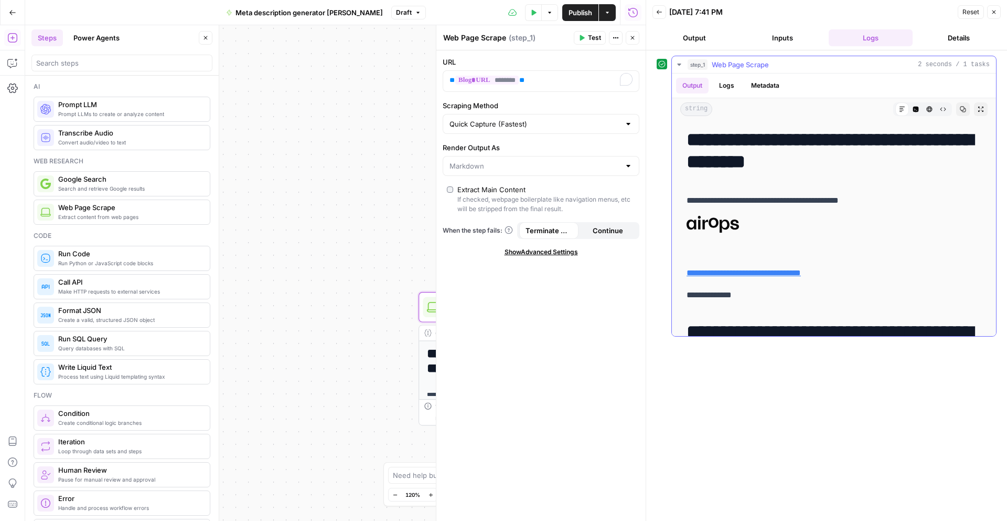
click at [725, 86] on button "Logs" at bounding box center [727, 86] width 28 height 16
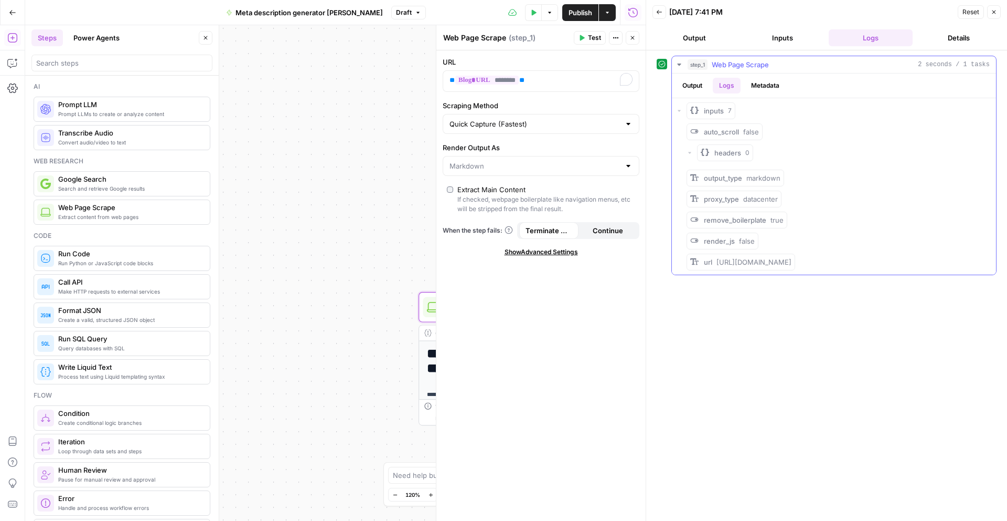
click at [765, 90] on button "Metadata" at bounding box center [765, 86] width 41 height 16
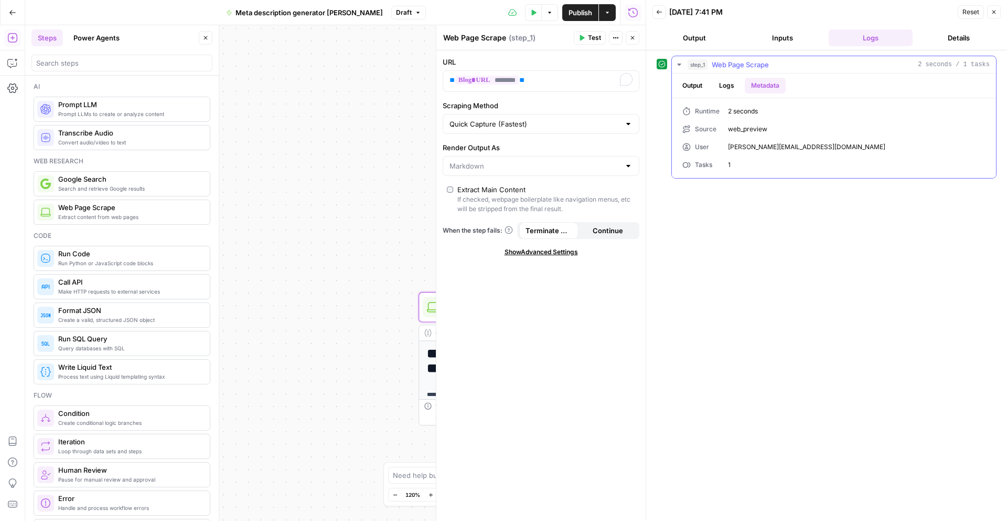
click at [696, 87] on button "Output" at bounding box center [692, 86] width 33 height 16
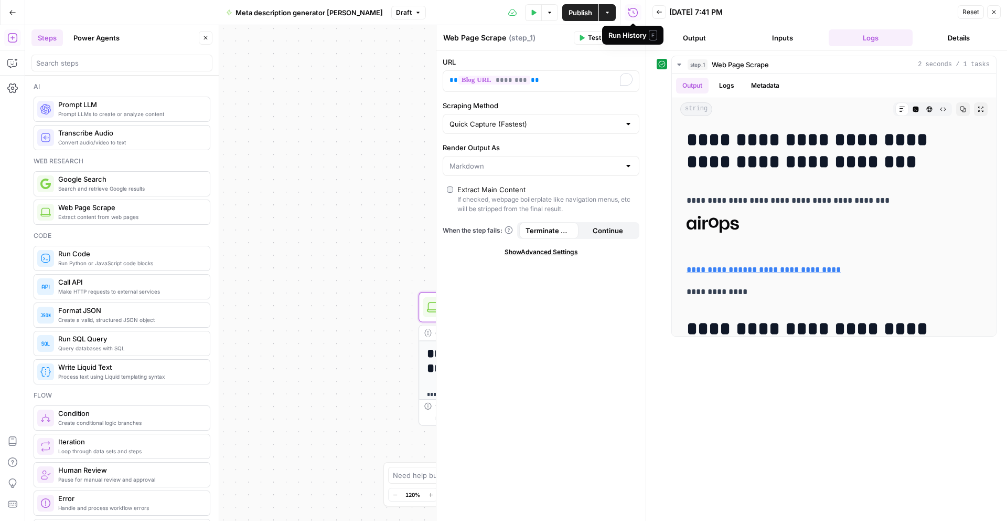
click at [630, 14] on icon "button" at bounding box center [633, 12] width 10 height 10
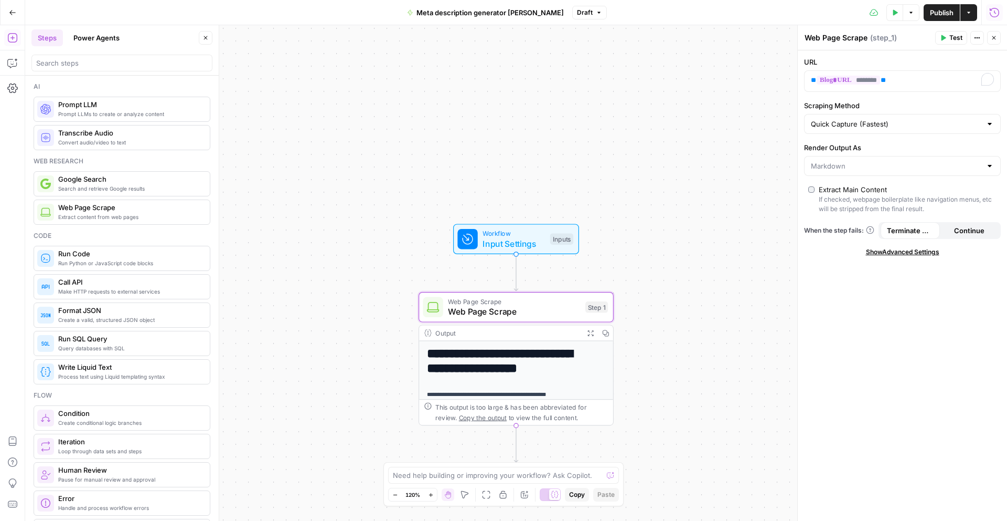
click at [947, 37] on button "Test" at bounding box center [952, 38] width 32 height 14
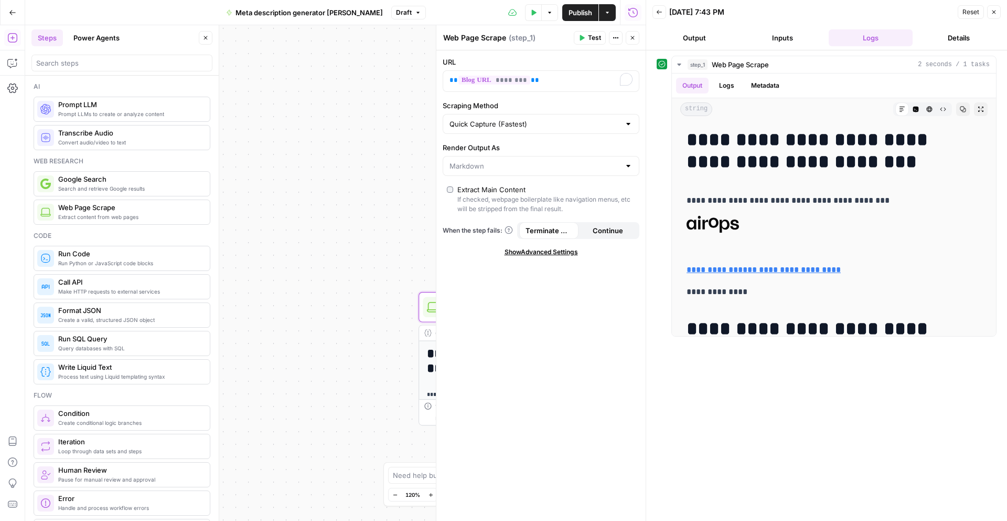
click at [781, 41] on button "Inputs" at bounding box center [783, 37] width 84 height 17
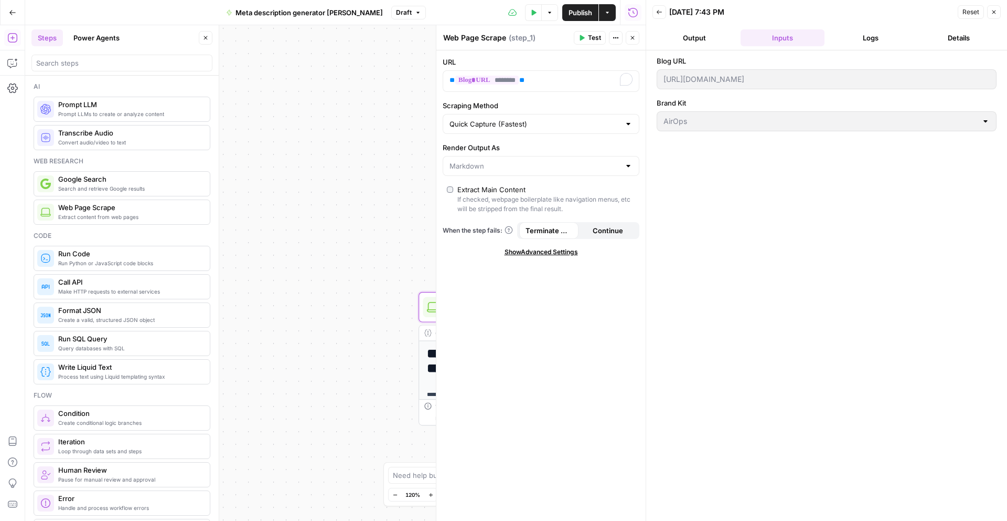
click at [698, 41] on button "Output" at bounding box center [695, 37] width 84 height 17
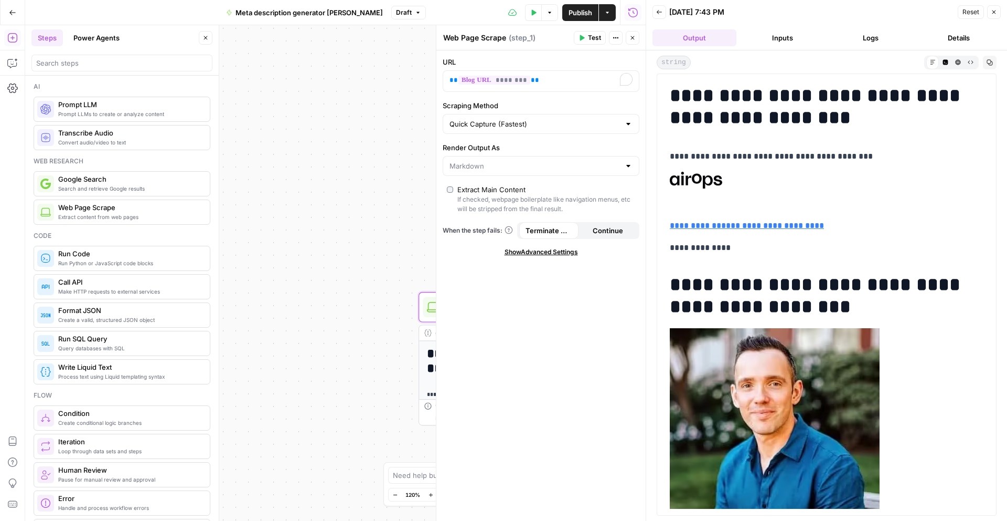
click at [779, 35] on button "Inputs" at bounding box center [783, 37] width 84 height 17
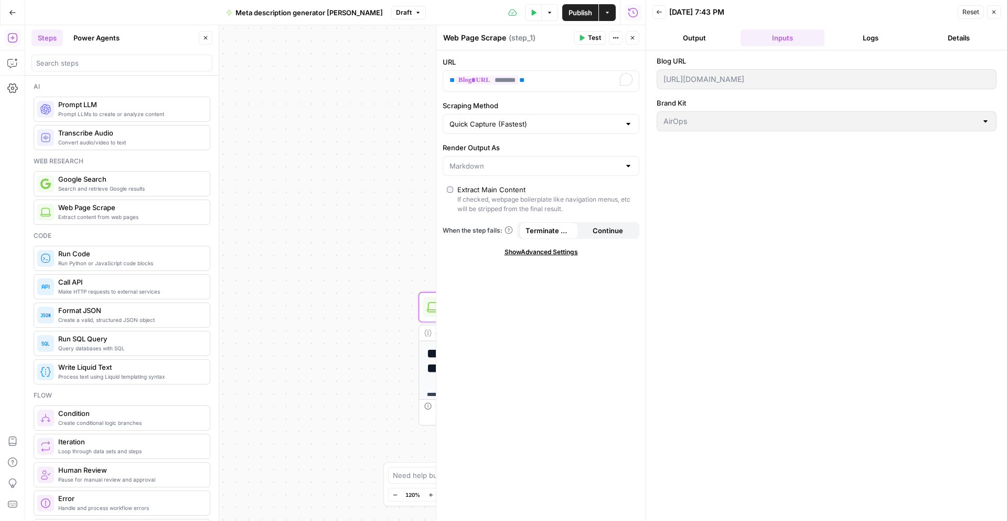
click at [855, 37] on button "Logs" at bounding box center [871, 37] width 84 height 17
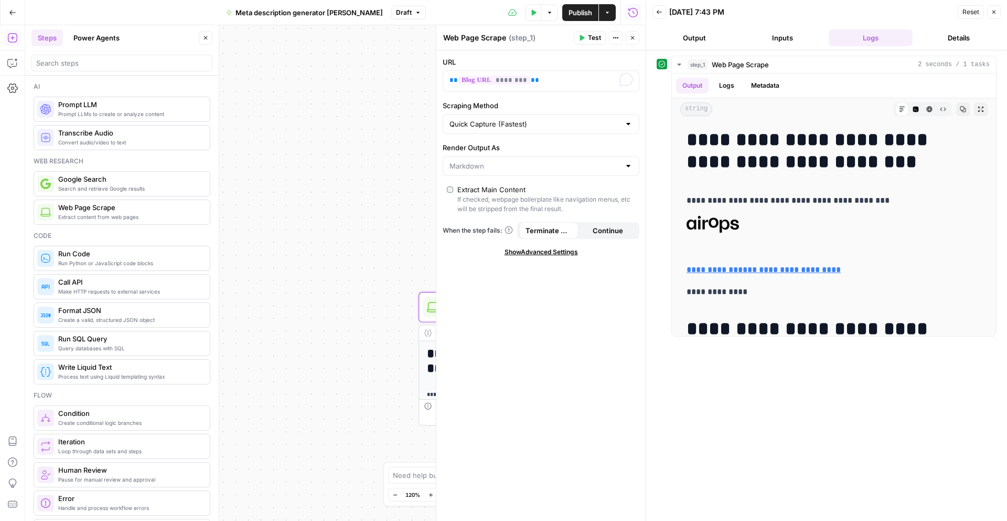
click at [992, 17] on button "Close" at bounding box center [995, 12] width 14 height 14
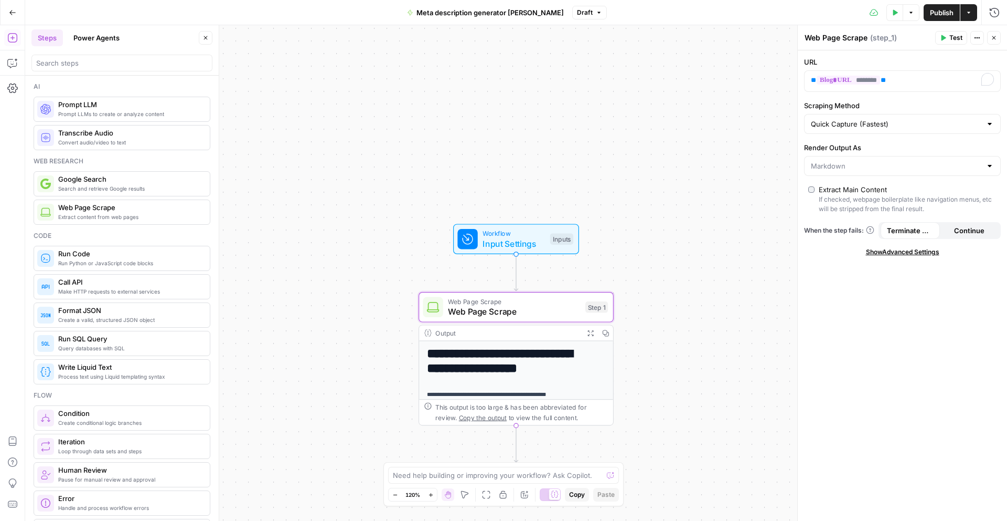
click at [130, 107] on span "Prompt LLM" at bounding box center [129, 104] width 143 height 10
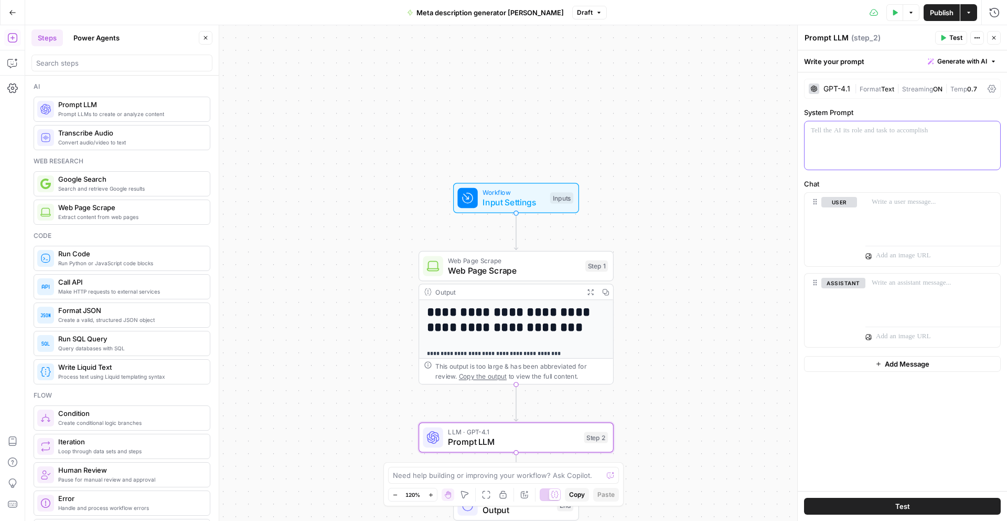
click at [848, 134] on p at bounding box center [902, 130] width 183 height 10
click at [832, 91] on div "GPT-4.1" at bounding box center [837, 88] width 27 height 7
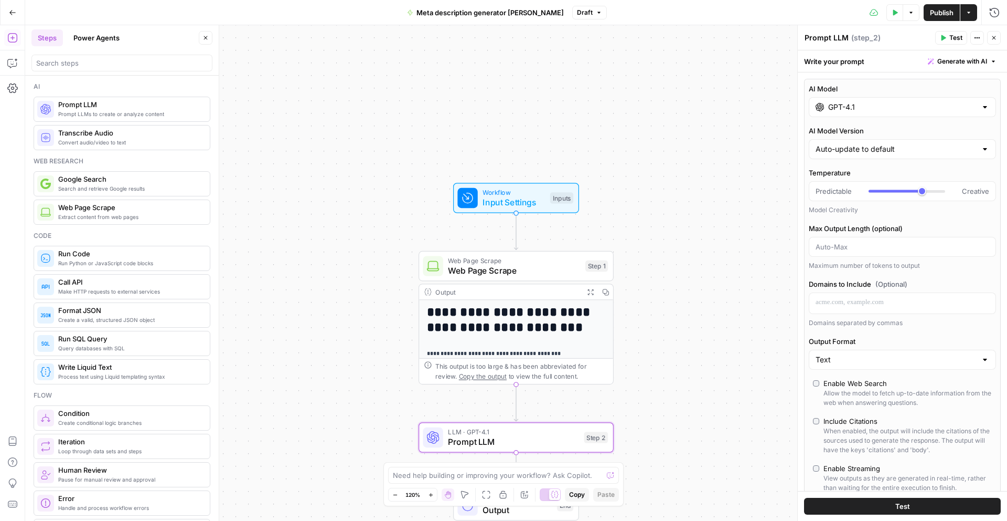
click at [974, 113] on div "GPT-4.1" at bounding box center [902, 107] width 187 height 20
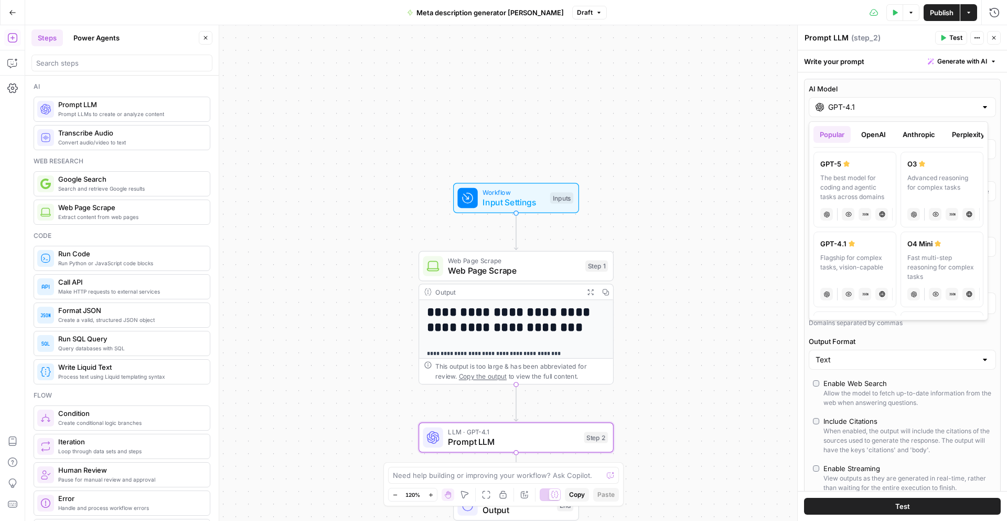
click at [844, 130] on button "Popular" at bounding box center [832, 134] width 37 height 17
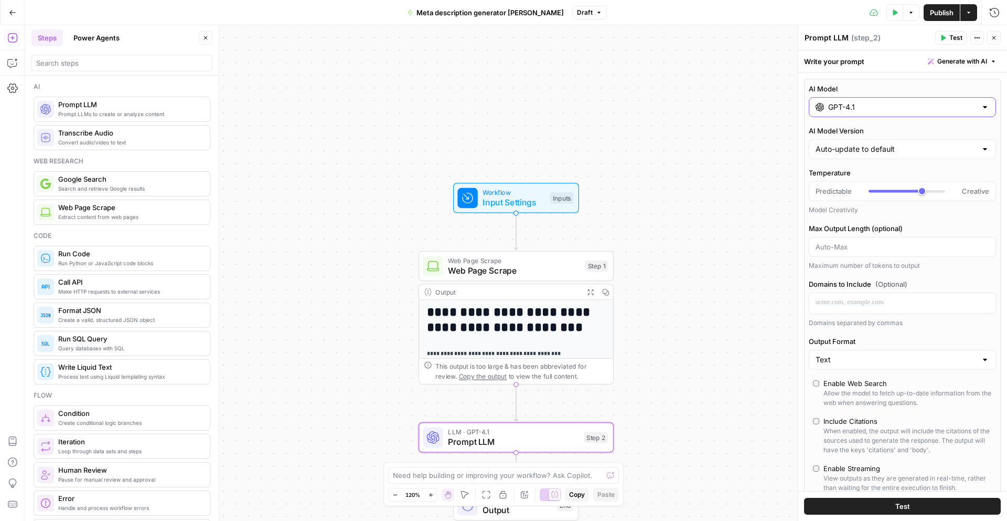
click at [851, 105] on input "GPT-4.1" at bounding box center [903, 107] width 148 height 10
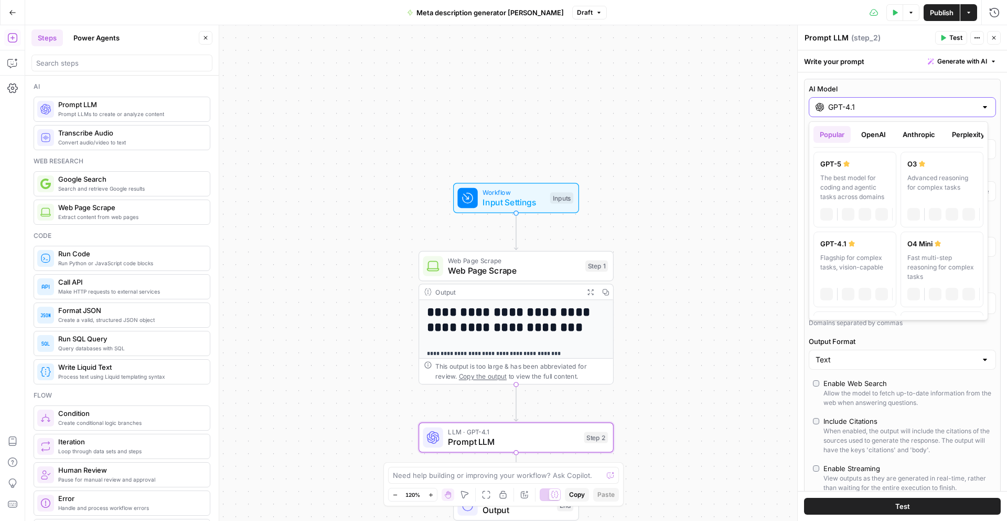
click at [981, 105] on div at bounding box center [985, 107] width 8 height 10
click at [887, 132] on button "OpenAI" at bounding box center [873, 134] width 37 height 17
click at [914, 136] on button "Anthropic" at bounding box center [919, 134] width 45 height 17
click at [972, 133] on button "Perplexity" at bounding box center [969, 134] width 46 height 17
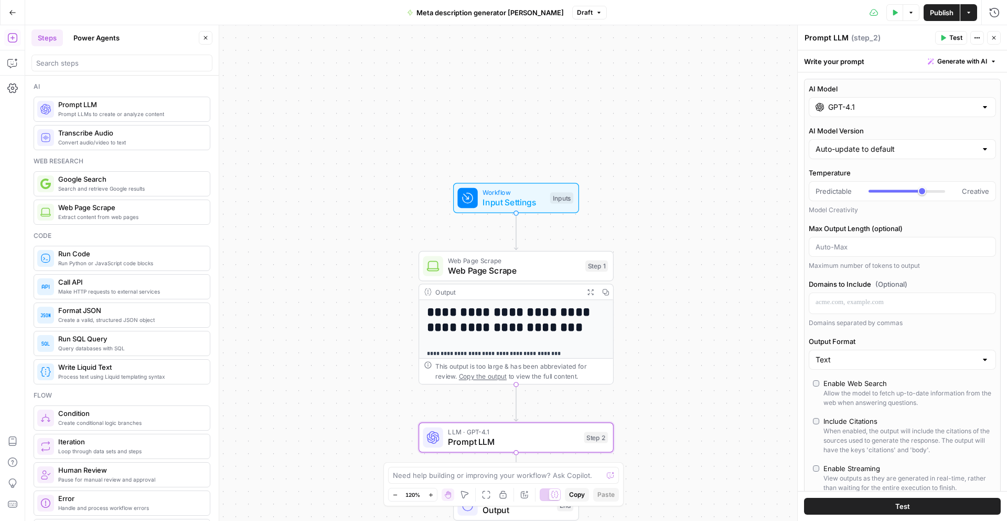
click at [981, 107] on div at bounding box center [985, 107] width 8 height 10
click at [981, 108] on div at bounding box center [985, 107] width 8 height 10
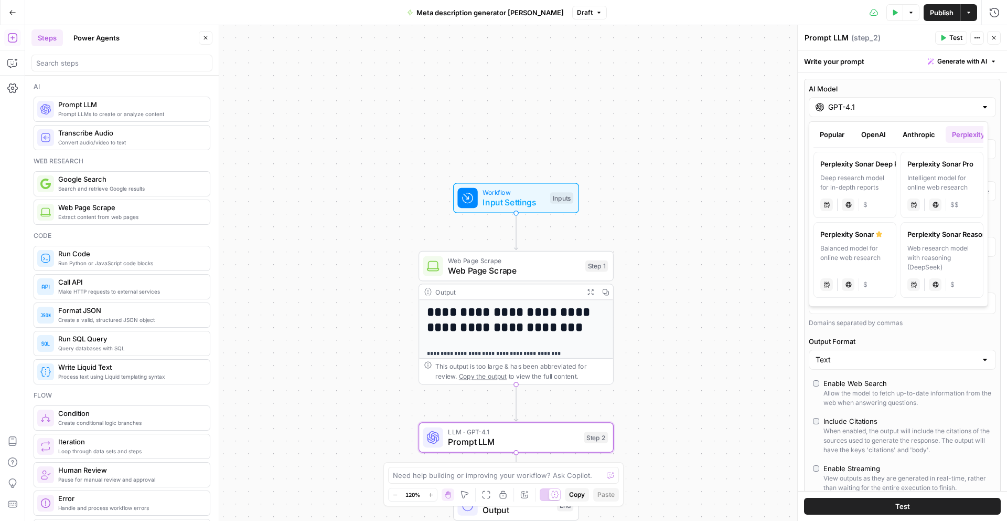
click at [833, 137] on button "Popular" at bounding box center [832, 134] width 37 height 17
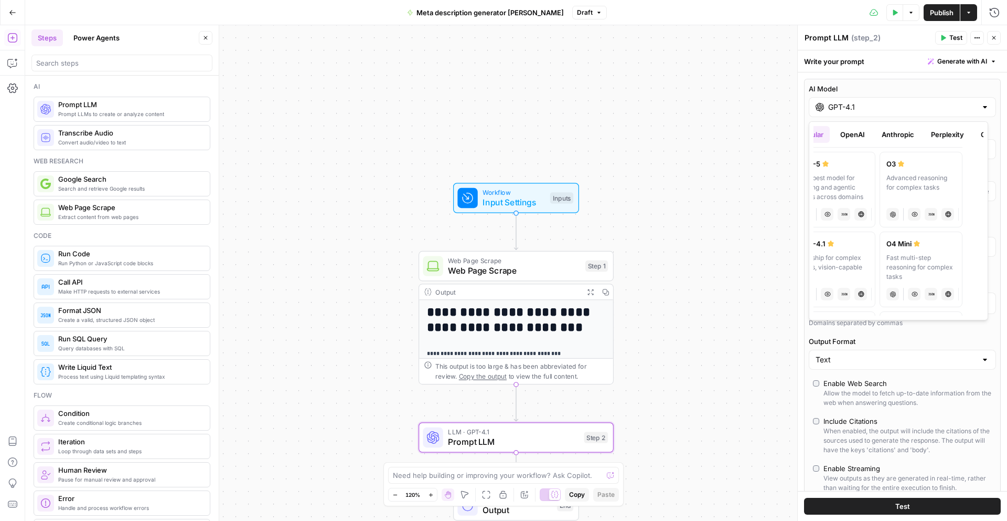
scroll to position [0, 23]
click at [917, 261] on div "Fast multi-step reasoning for complex tasks" at bounding box center [919, 267] width 69 height 28
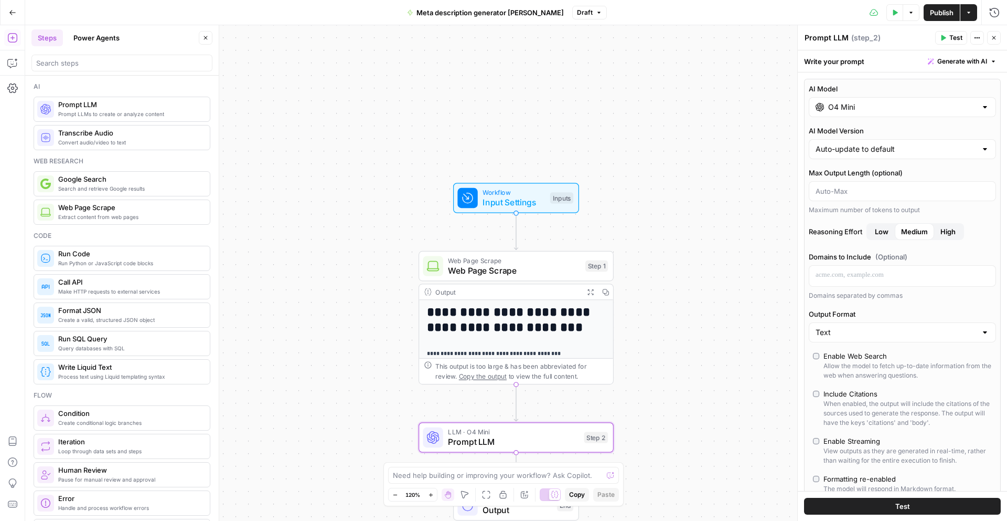
click at [912, 110] on input "O4 Mini" at bounding box center [903, 107] width 148 height 10
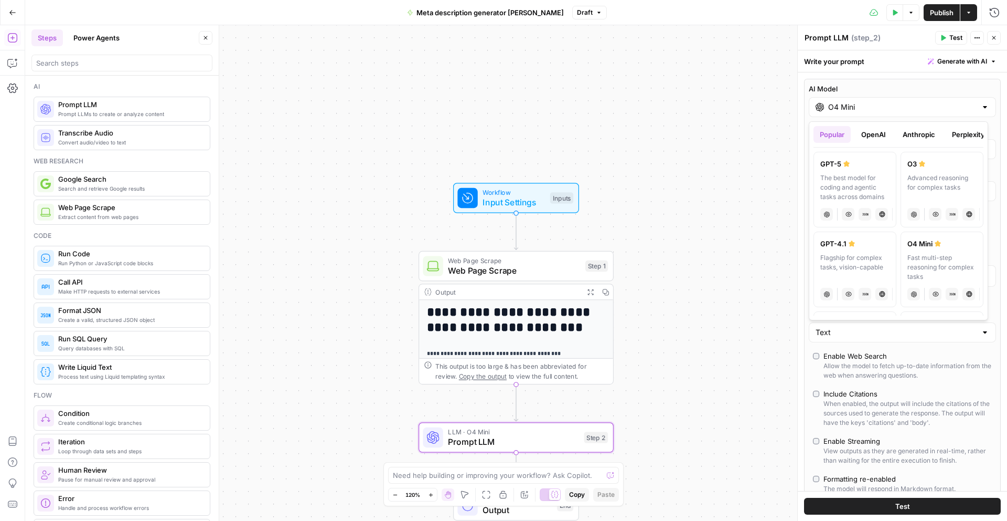
click at [841, 165] on div "GPT-5" at bounding box center [855, 163] width 69 height 10
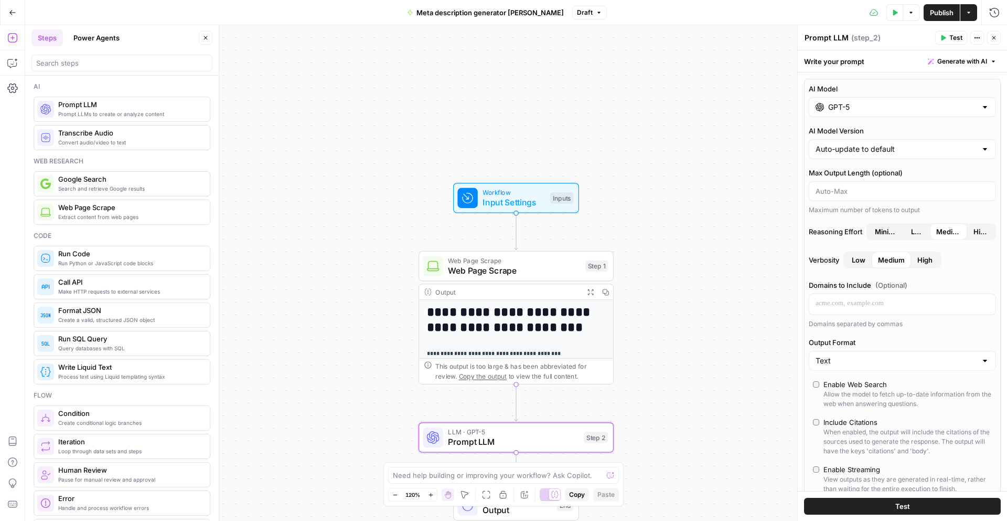
click at [869, 108] on input "GPT-5" at bounding box center [903, 107] width 148 height 10
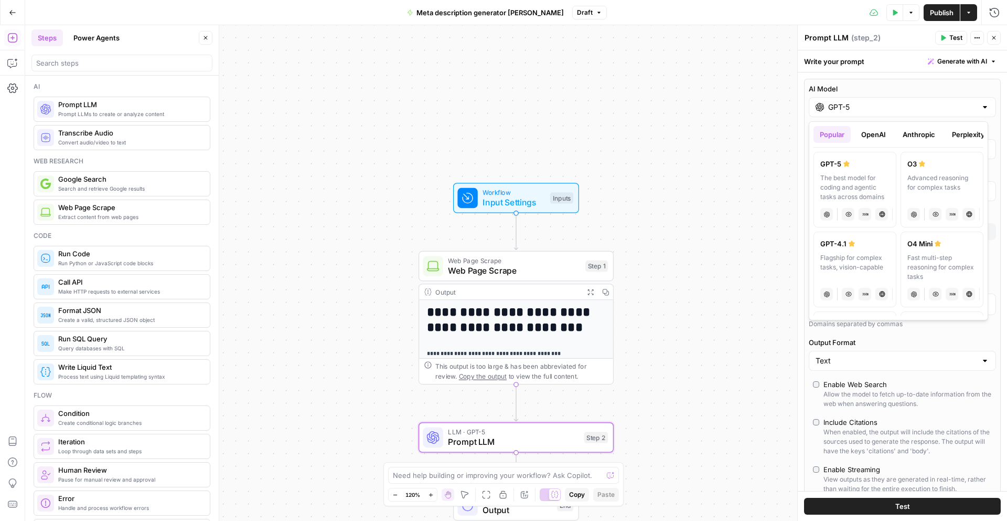
click at [856, 253] on div "Flagship for complex tasks, vision-capable" at bounding box center [855, 267] width 69 height 28
type input "GPT-4.1"
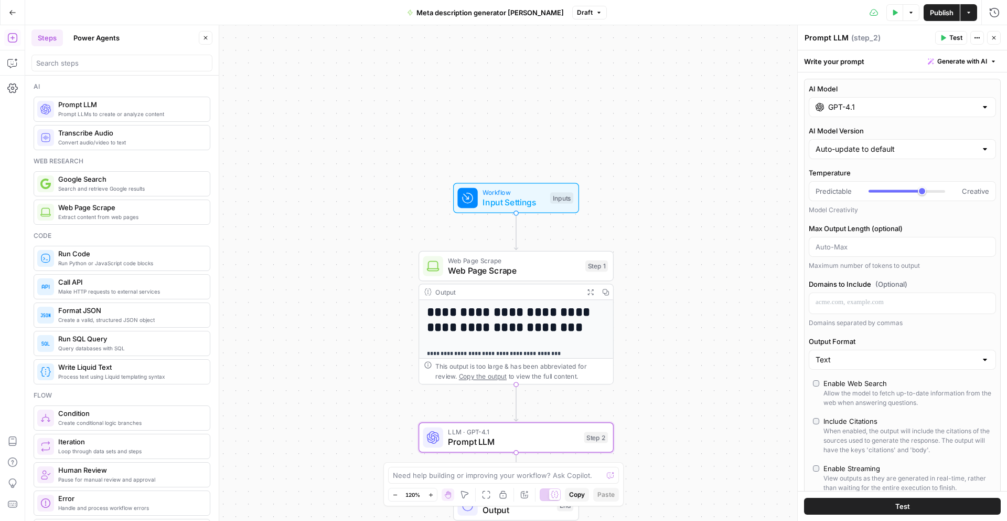
click at [981, 105] on div at bounding box center [985, 107] width 8 height 10
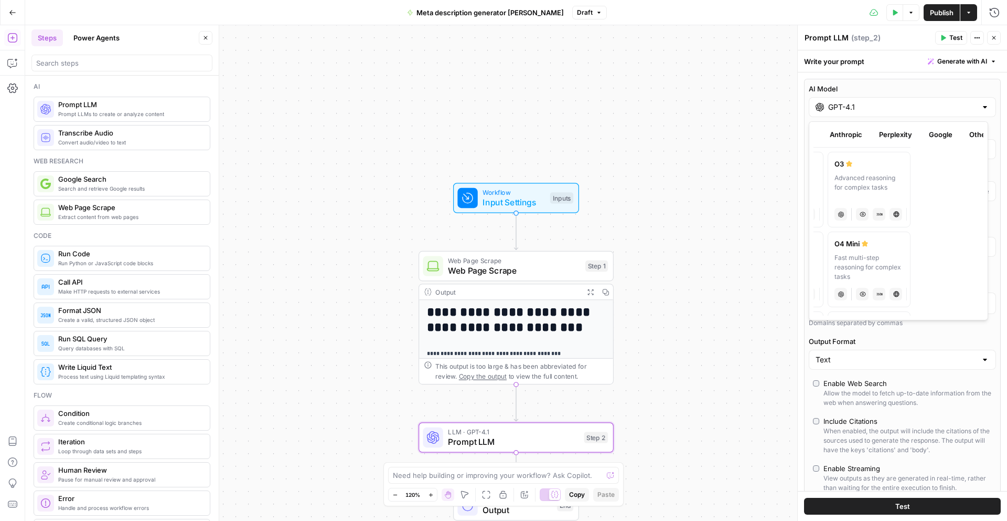
scroll to position [0, 0]
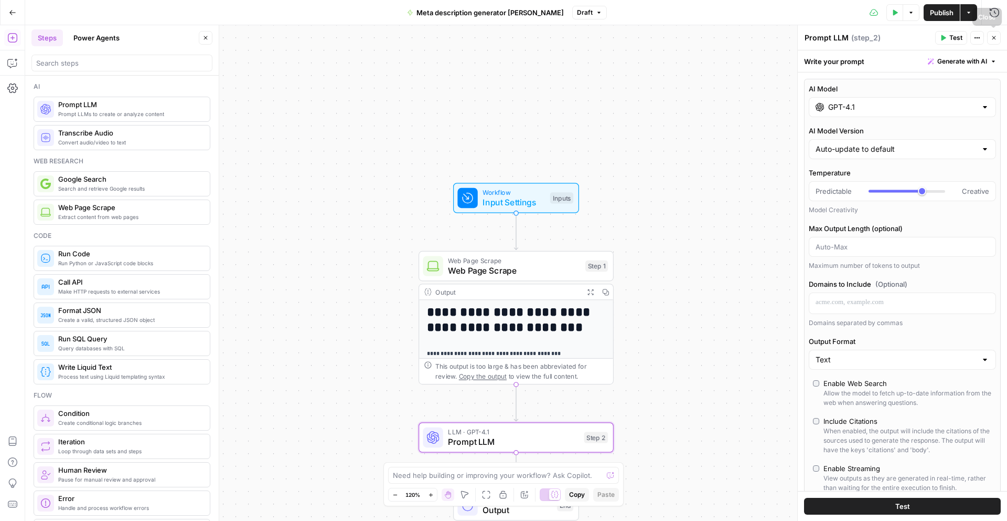
click at [994, 40] on icon "button" at bounding box center [994, 38] width 6 height 6
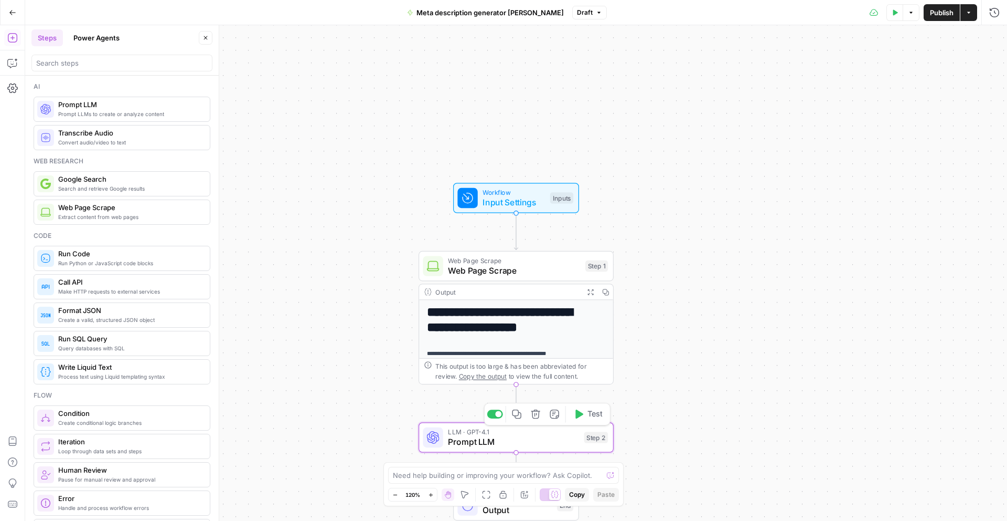
click at [525, 433] on span "LLM · GPT-4.1" at bounding box center [513, 432] width 131 height 10
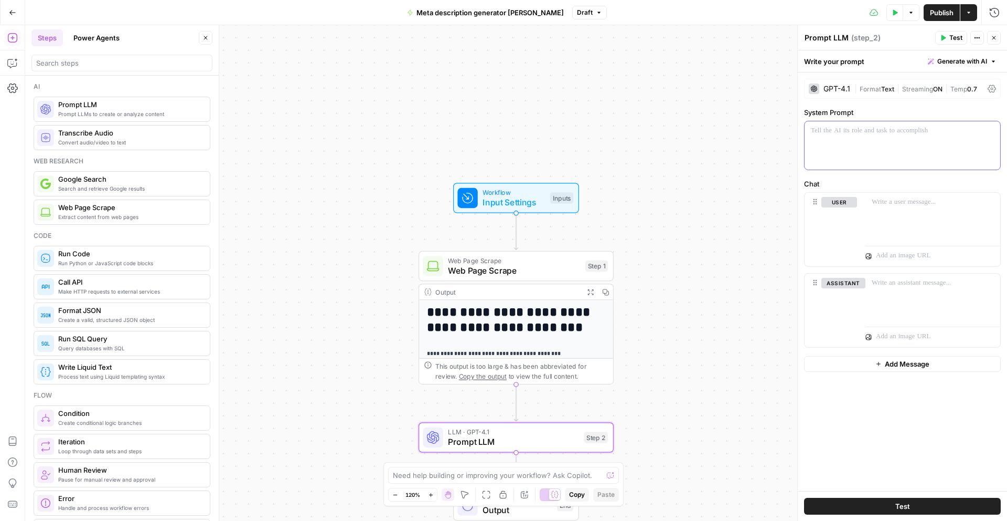
click at [844, 139] on div at bounding box center [903, 145] width 196 height 48
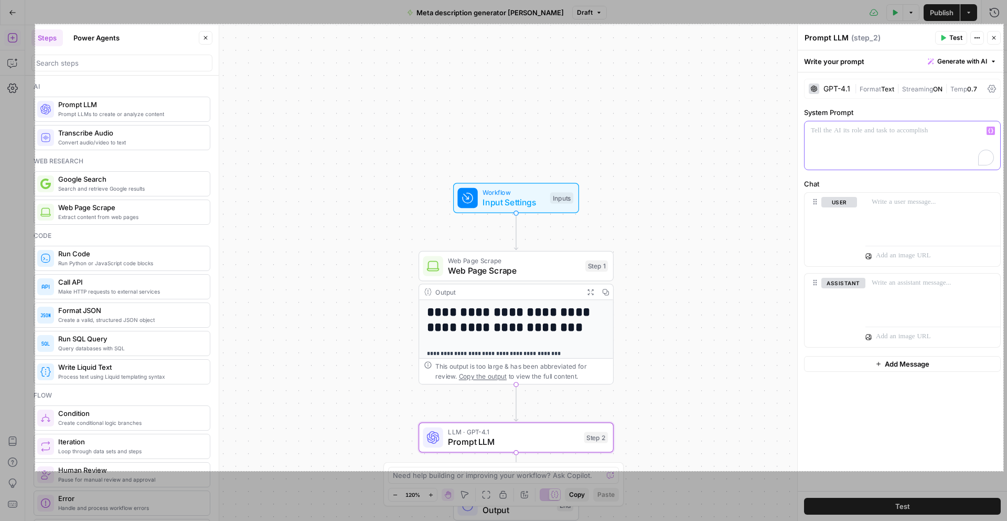
drag, startPoint x: 35, startPoint y: 26, endPoint x: 1003, endPoint y: 470, distance: 1064.8
click at [1003, 470] on div "1846 X 851" at bounding box center [503, 260] width 1007 height 521
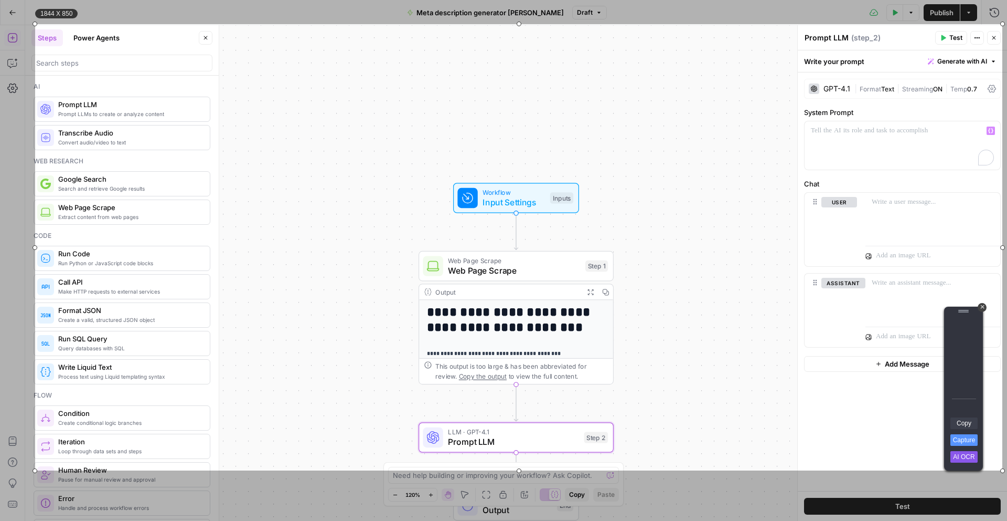
click at [967, 423] on link "Copy" at bounding box center [964, 423] width 27 height 12
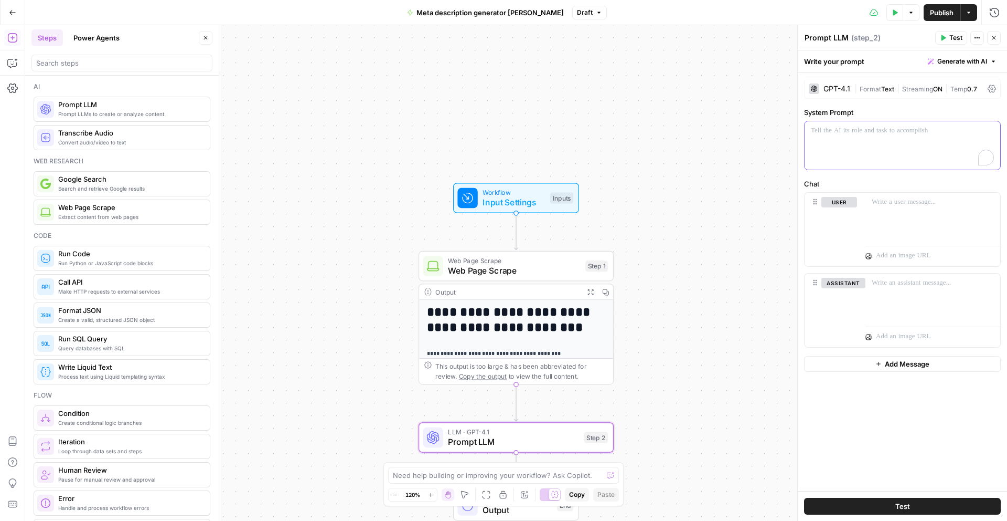
click at [869, 129] on p "To enrich screen reader interactions, please activate Accessibility in Grammarl…" at bounding box center [902, 130] width 183 height 10
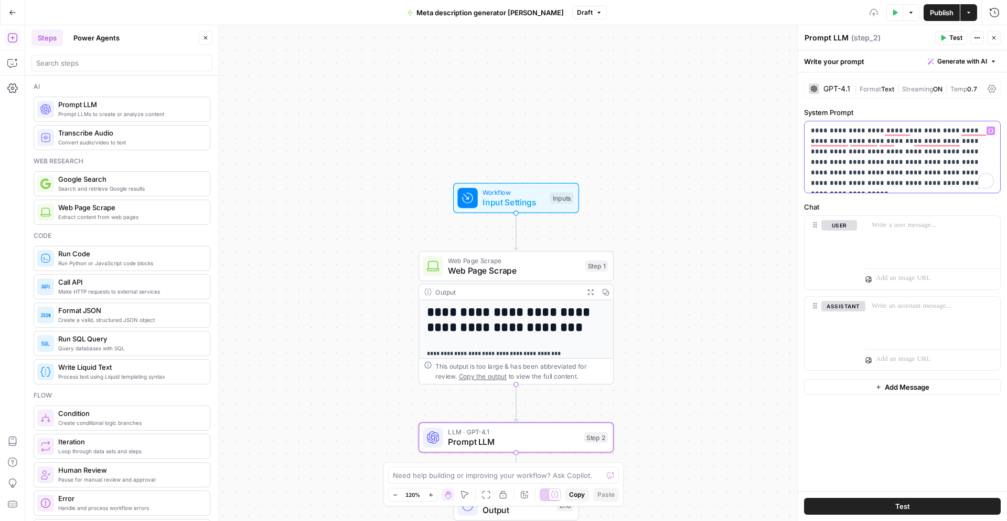
click at [838, 184] on p "**********" at bounding box center [902, 156] width 183 height 63
click at [937, 144] on p "**********" at bounding box center [902, 156] width 183 height 63
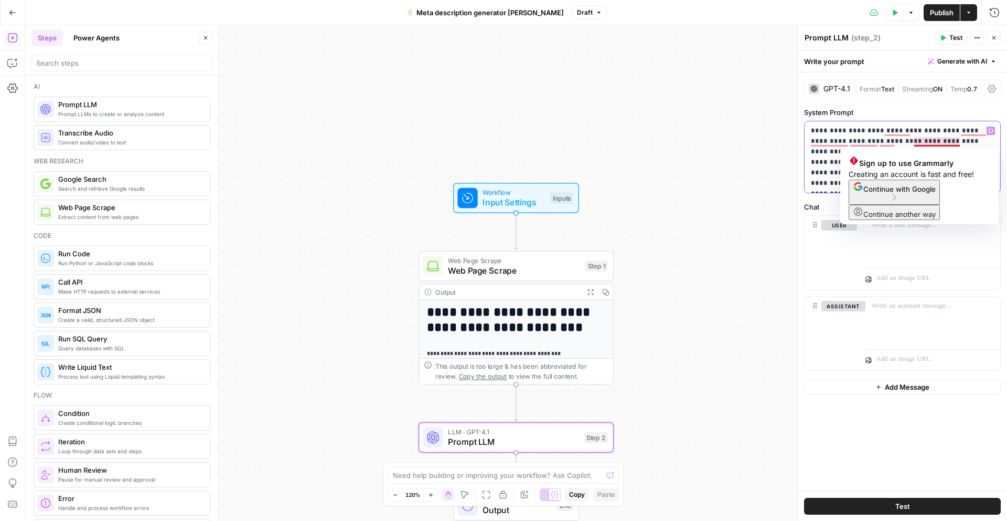
click at [930, 133] on p "**********" at bounding box center [902, 156] width 183 height 63
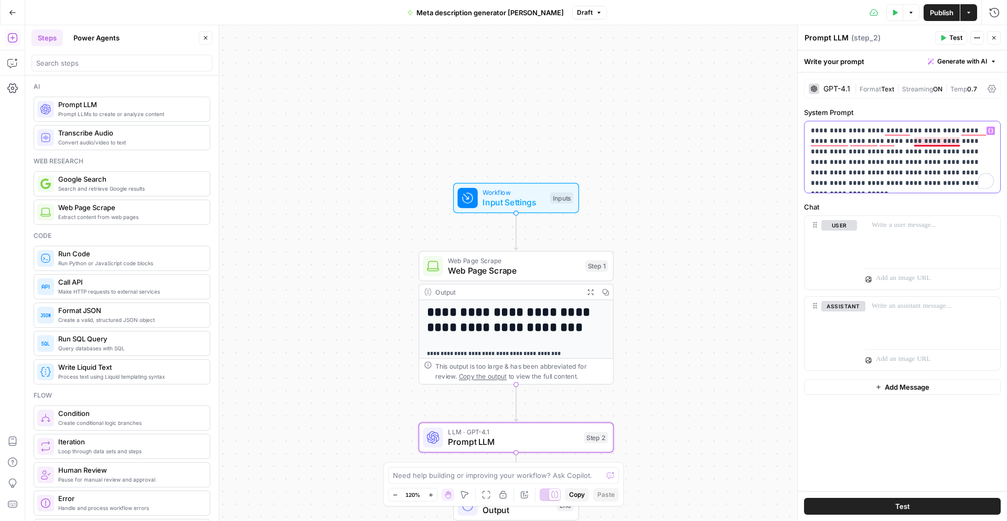
click at [959, 141] on p "**********" at bounding box center [902, 156] width 183 height 63
click at [879, 143] on p "**********" at bounding box center [902, 156] width 183 height 63
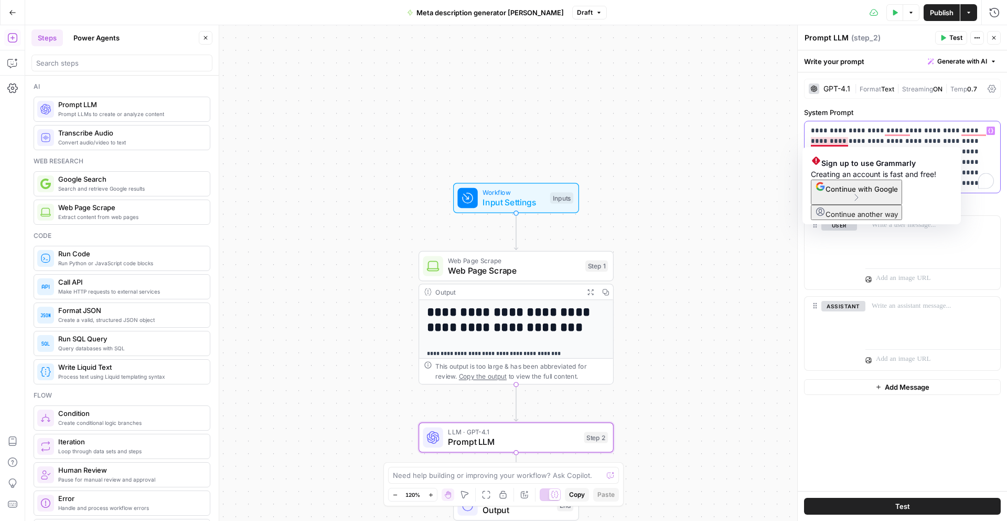
click at [835, 141] on p "**********" at bounding box center [902, 156] width 183 height 63
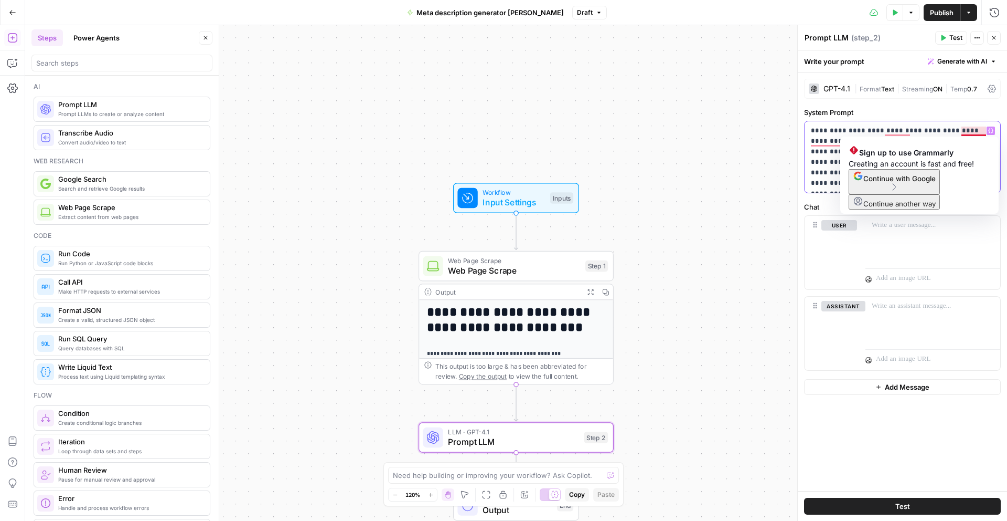
click at [975, 132] on p "**********" at bounding box center [902, 156] width 183 height 63
click at [899, 130] on p "**********" at bounding box center [902, 156] width 183 height 63
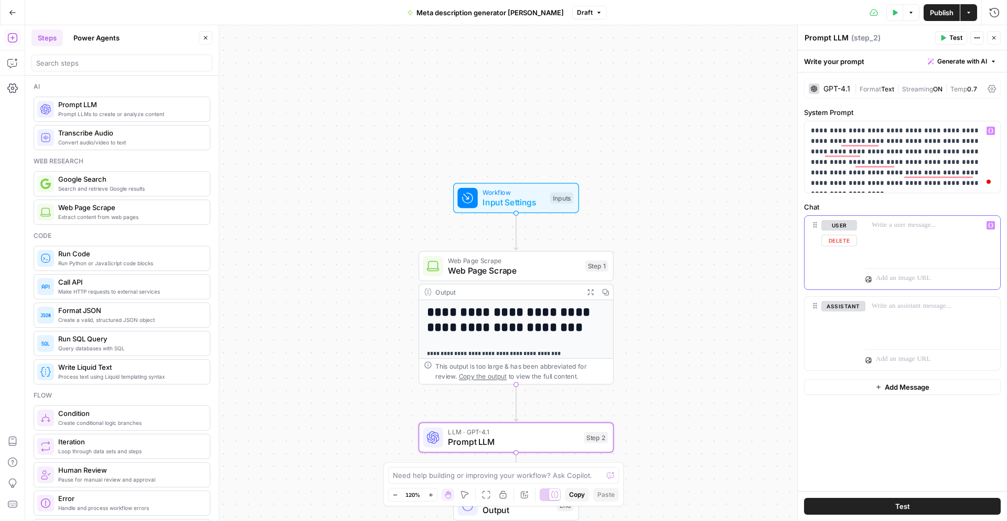
click at [888, 225] on p at bounding box center [933, 225] width 122 height 10
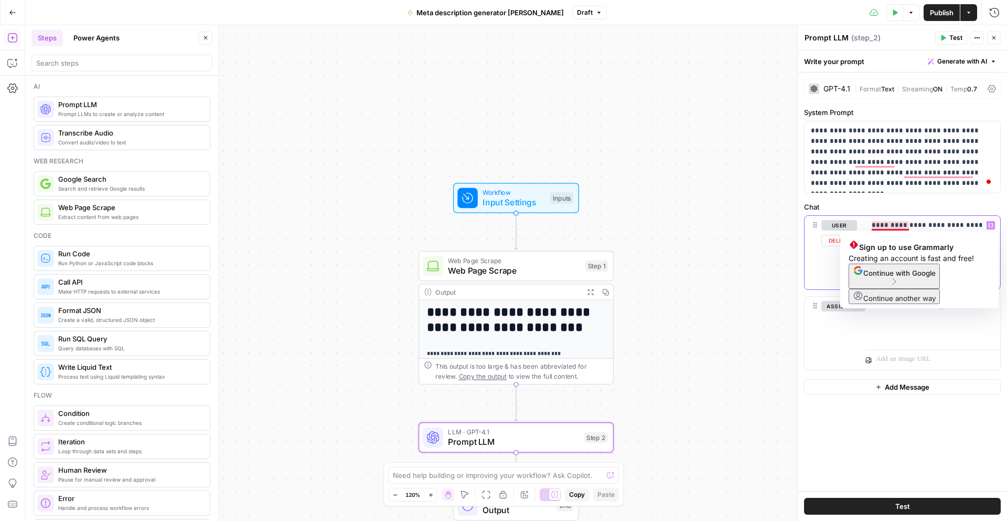
click at [894, 226] on p "**********" at bounding box center [933, 230] width 122 height 21
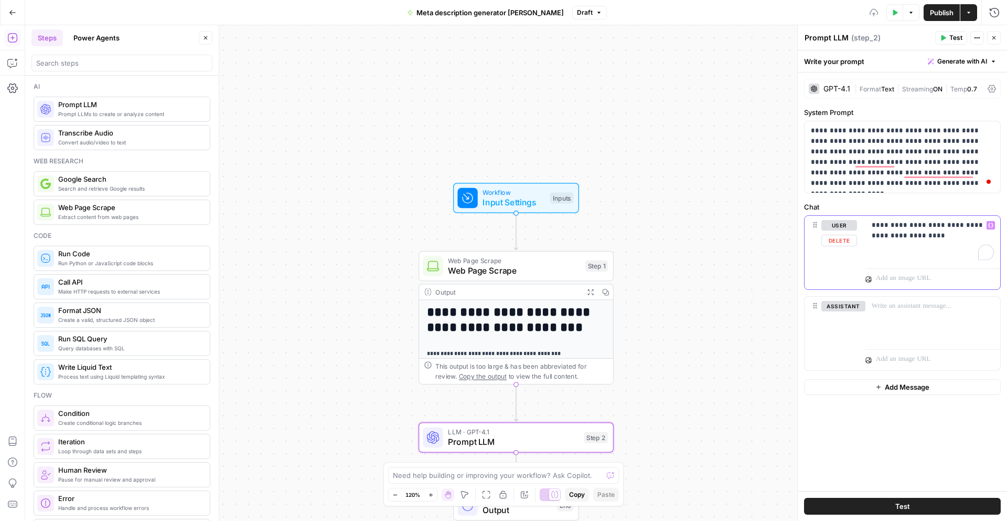
click at [920, 236] on p "**********" at bounding box center [933, 230] width 122 height 21
click at [537, 267] on span "Web Page Scrape" at bounding box center [514, 270] width 132 height 13
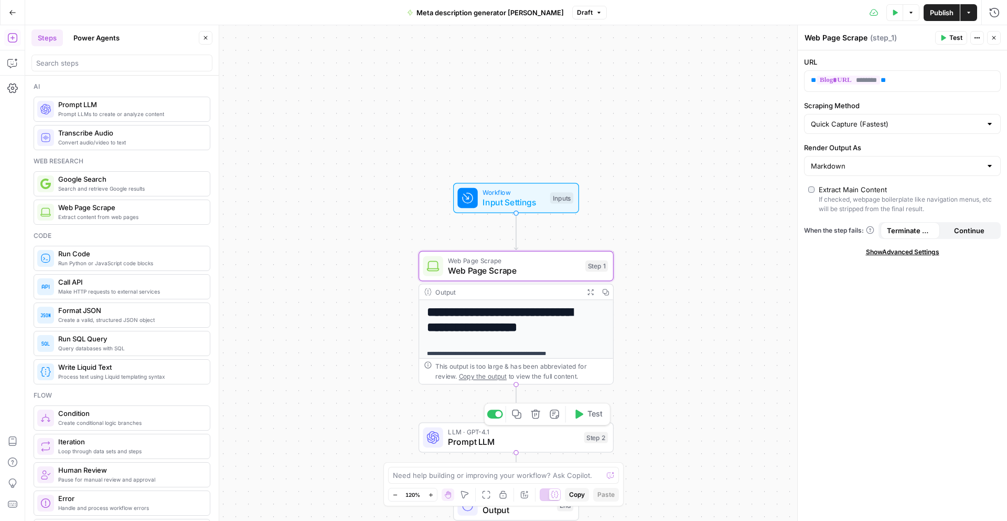
click at [533, 436] on span "Prompt LLM" at bounding box center [513, 441] width 131 height 13
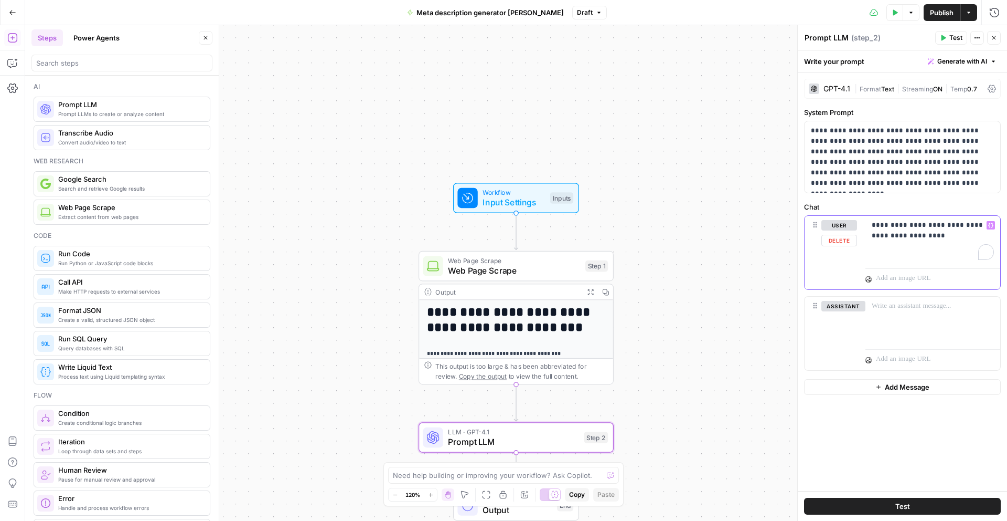
click at [931, 241] on div "**********" at bounding box center [933, 240] width 135 height 48
click at [991, 227] on icon "button" at bounding box center [991, 224] width 5 height 5
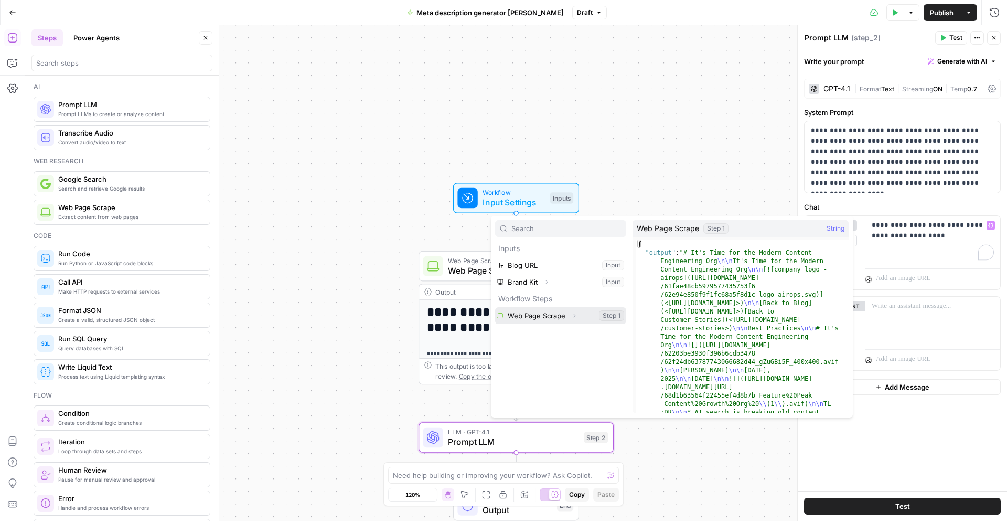
click at [561, 321] on button "Select variable Web Page Scrape" at bounding box center [560, 315] width 131 height 17
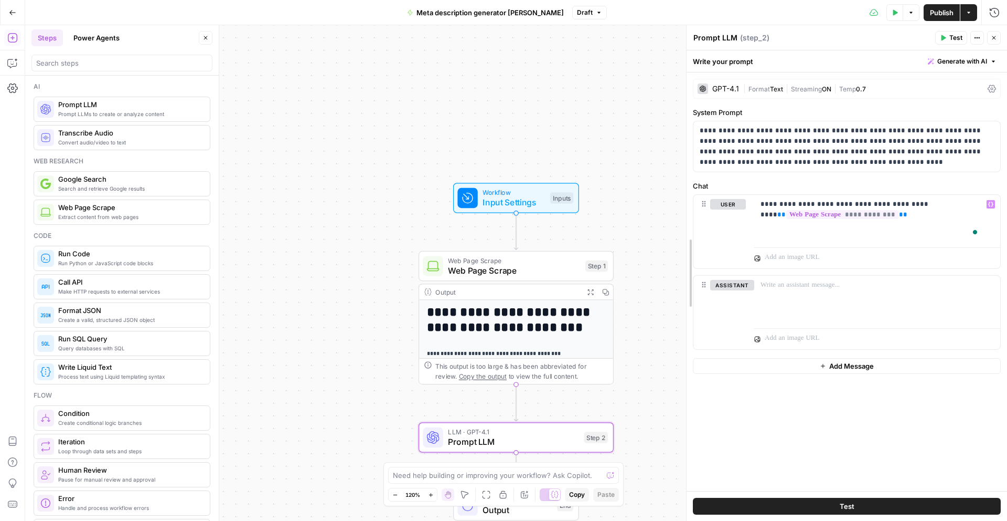
drag, startPoint x: 797, startPoint y: 409, endPoint x: 685, endPoint y: 415, distance: 111.4
click at [685, 415] on div at bounding box center [687, 272] width 10 height 495
click at [726, 37] on textarea "Prompt LLM" at bounding box center [716, 38] width 44 height 10
type textarea "Meta description generator"
click at [904, 218] on p "**********" at bounding box center [878, 209] width 234 height 21
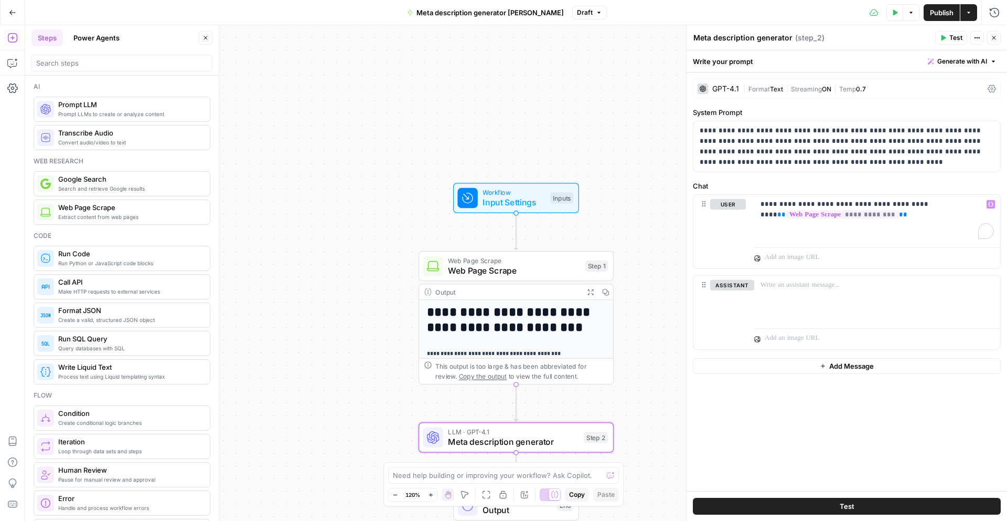
click at [540, 291] on div "Output" at bounding box center [508, 292] width 144 height 10
click at [540, 367] on div "This output is too large & has been abbreviated for review. Copy the output to …" at bounding box center [522, 371] width 173 height 20
click at [800, 287] on p "To enrich screen reader interactions, please activate Accessibility in Grammarl…" at bounding box center [878, 285] width 234 height 10
click at [508, 437] on span "Meta description generator" at bounding box center [513, 441] width 131 height 13
click at [515, 266] on span "Web Page Scrape" at bounding box center [514, 270] width 132 height 13
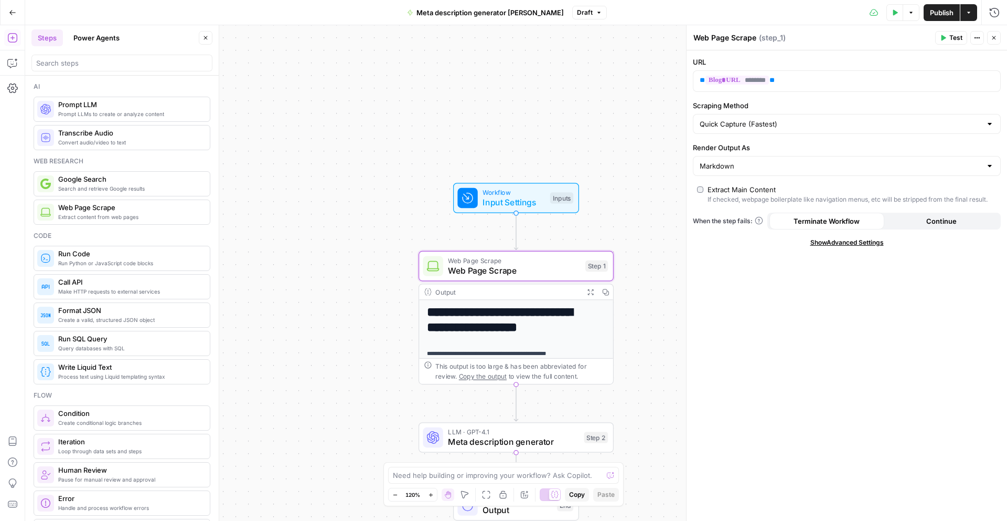
click at [511, 333] on h1 "**********" at bounding box center [511, 320] width 169 height 30
click at [510, 434] on span "LLM · GPT-4.1" at bounding box center [513, 432] width 131 height 10
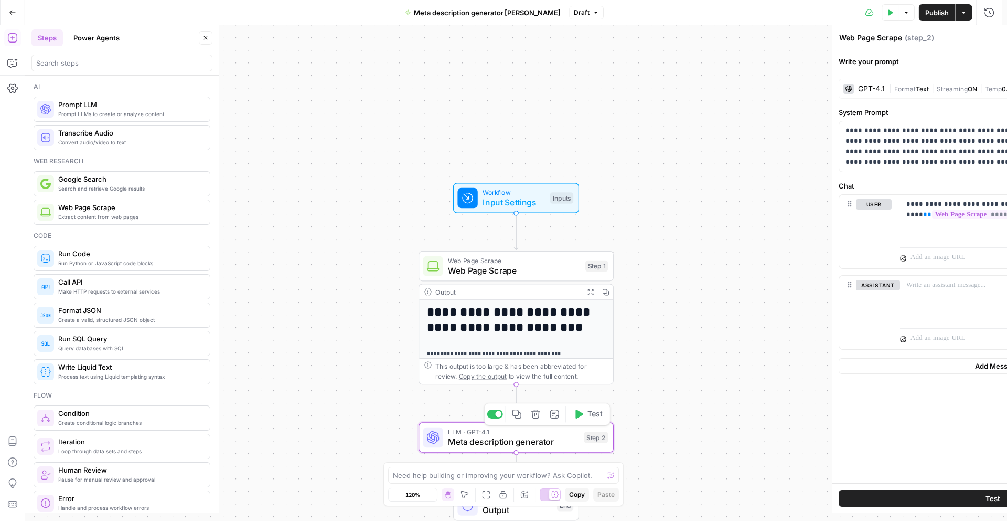
type textarea "Meta description generator"
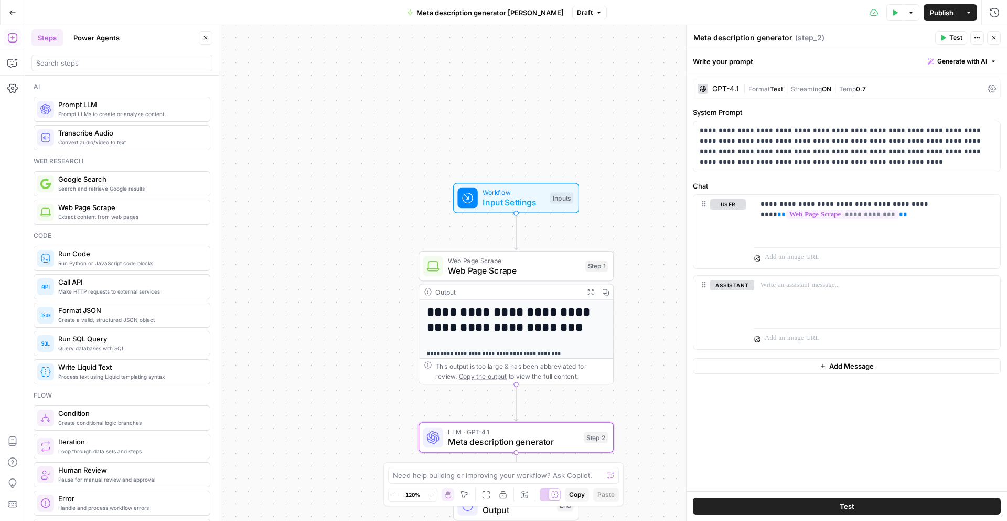
click at [953, 39] on span "Test" at bounding box center [956, 37] width 13 height 9
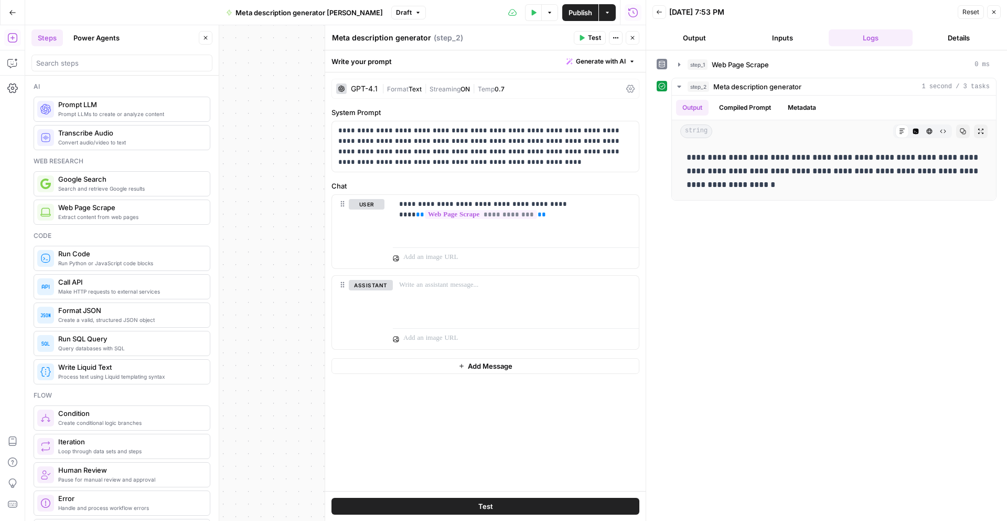
click at [991, 11] on icon "button" at bounding box center [994, 12] width 6 height 6
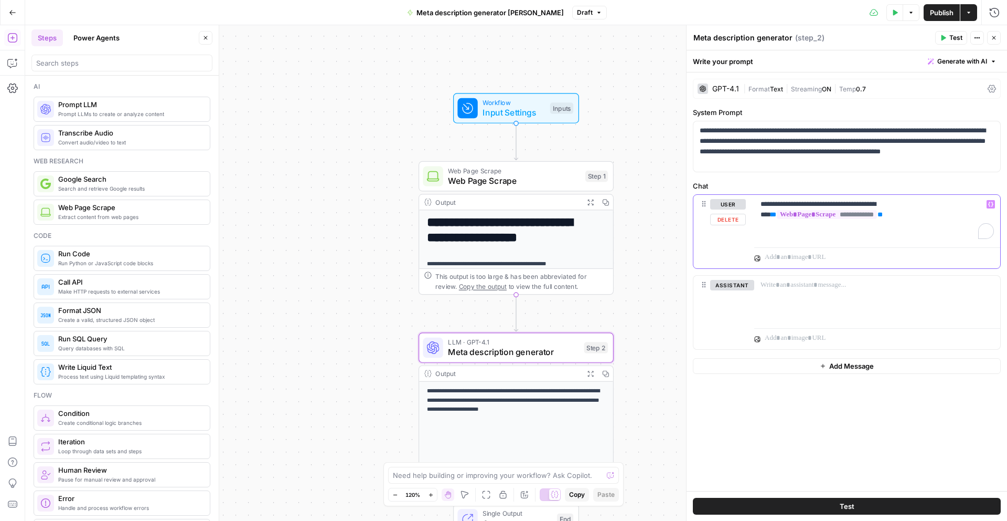
click at [808, 234] on div "**********" at bounding box center [878, 219] width 246 height 48
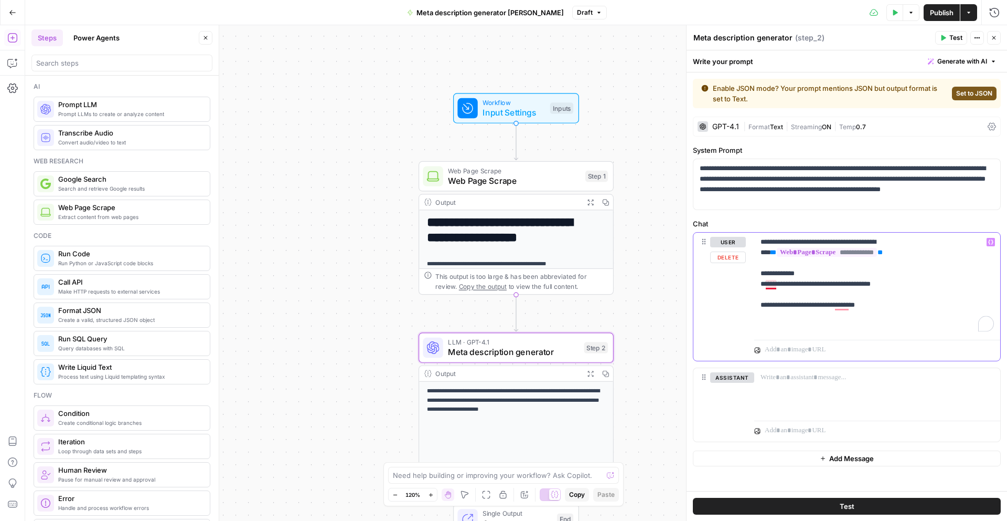
click at [773, 284] on p "**********" at bounding box center [878, 284] width 234 height 94
click at [794, 326] on p "**********" at bounding box center [878, 284] width 234 height 94
click at [777, 321] on p "**********" at bounding box center [878, 284] width 234 height 94
click at [801, 325] on p "**********" at bounding box center [878, 284] width 234 height 94
click at [763, 325] on p "**********" at bounding box center [878, 284] width 234 height 94
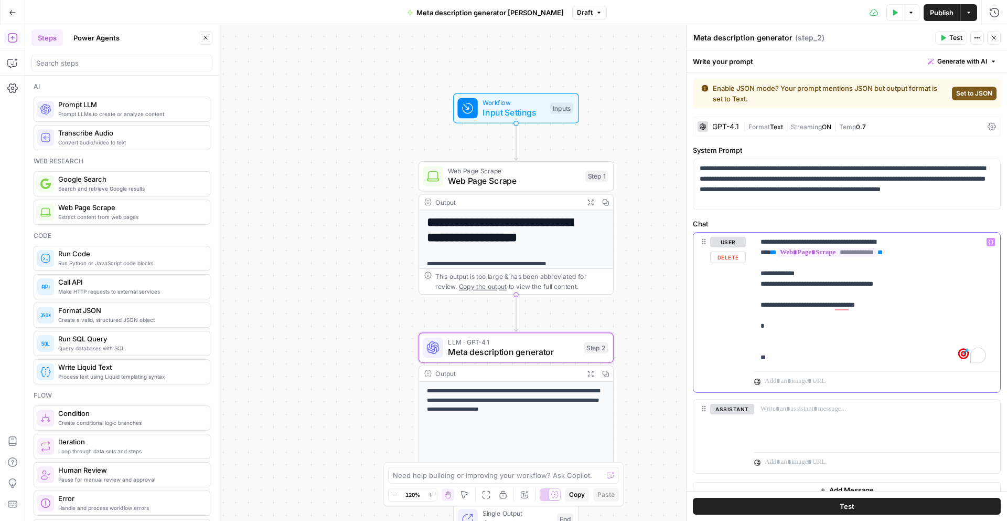
click at [786, 359] on p "**********" at bounding box center [874, 300] width 226 height 126
click at [769, 338] on p "**********" at bounding box center [874, 300] width 226 height 126
click at [683, 293] on div at bounding box center [687, 272] width 10 height 495
click at [649, 431] on div "**********" at bounding box center [516, 272] width 982 height 495
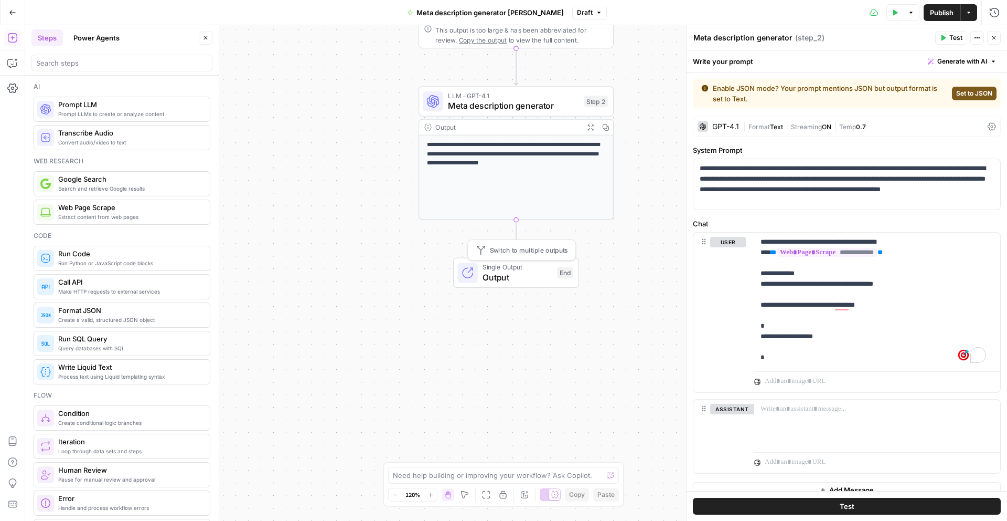
click at [524, 272] on span "Output" at bounding box center [517, 277] width 69 height 13
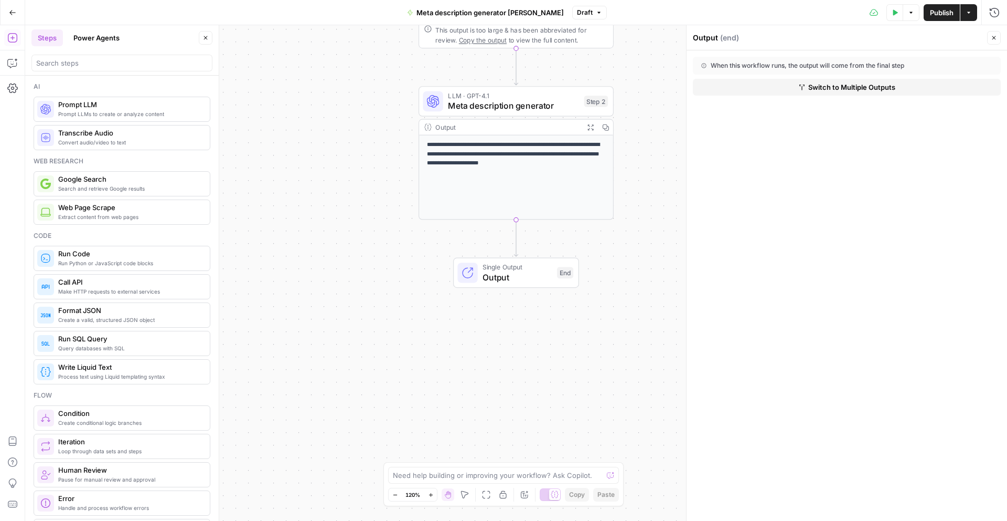
click at [878, 88] on span "Switch to Multiple Outputs" at bounding box center [852, 87] width 87 height 10
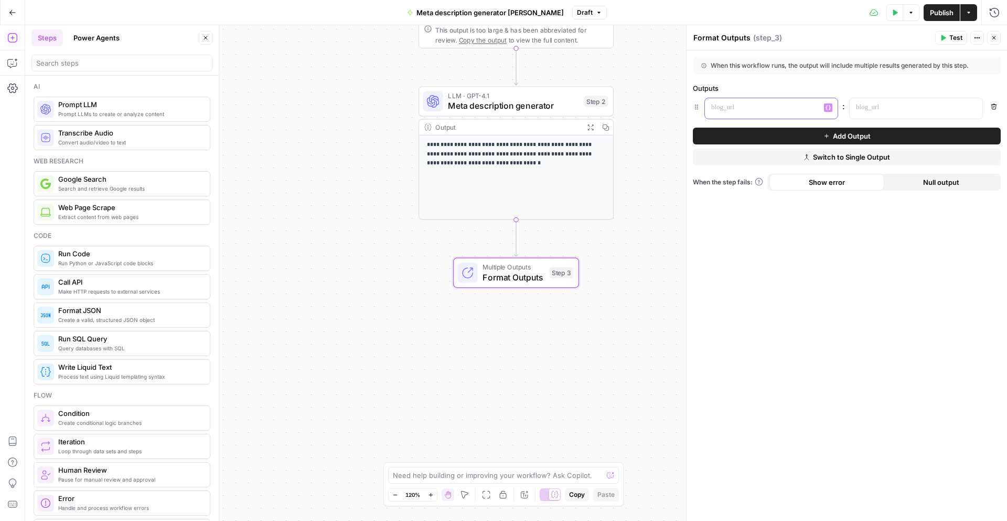
click at [793, 103] on p at bounding box center [763, 107] width 103 height 10
click at [823, 107] on div "“/” to reference Variables Menu" at bounding box center [771, 108] width 133 height 20
click at [829, 107] on icon "button" at bounding box center [828, 107] width 5 height 5
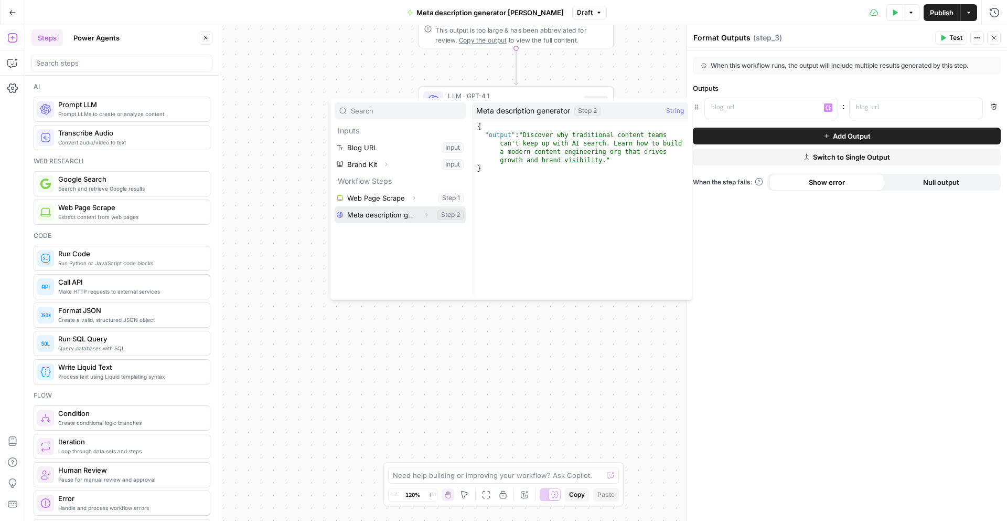
click at [384, 211] on button "Select variable Meta description generator" at bounding box center [400, 214] width 131 height 17
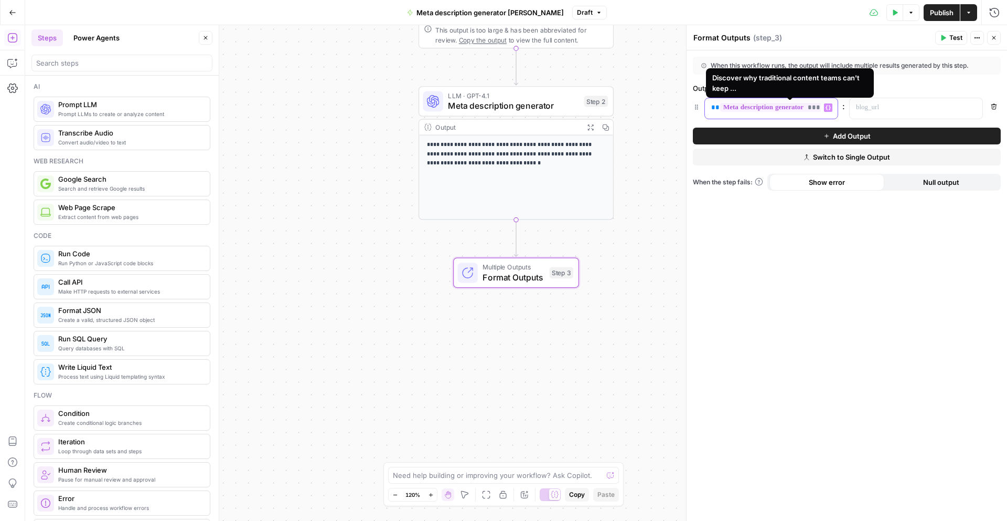
click at [814, 106] on span "**********" at bounding box center [790, 107] width 141 height 9
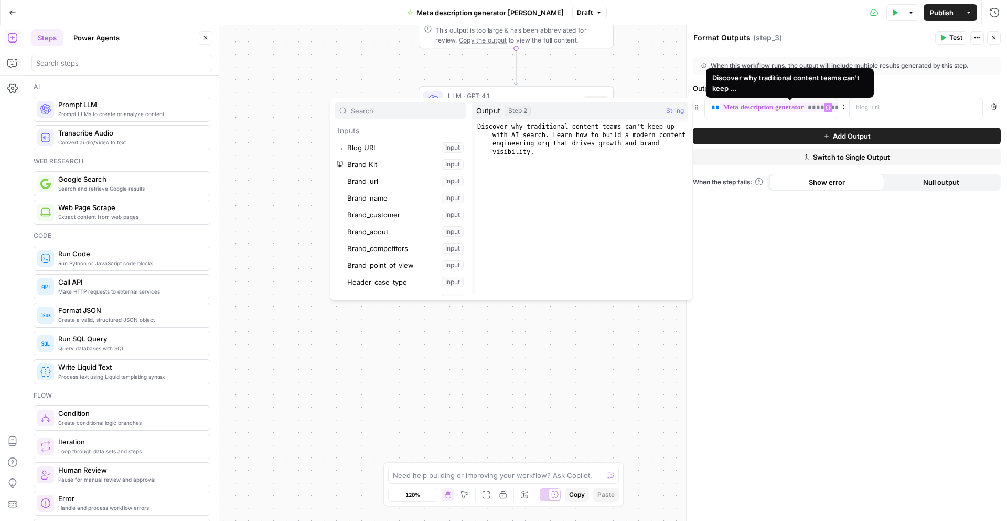
scroll to position [247, 0]
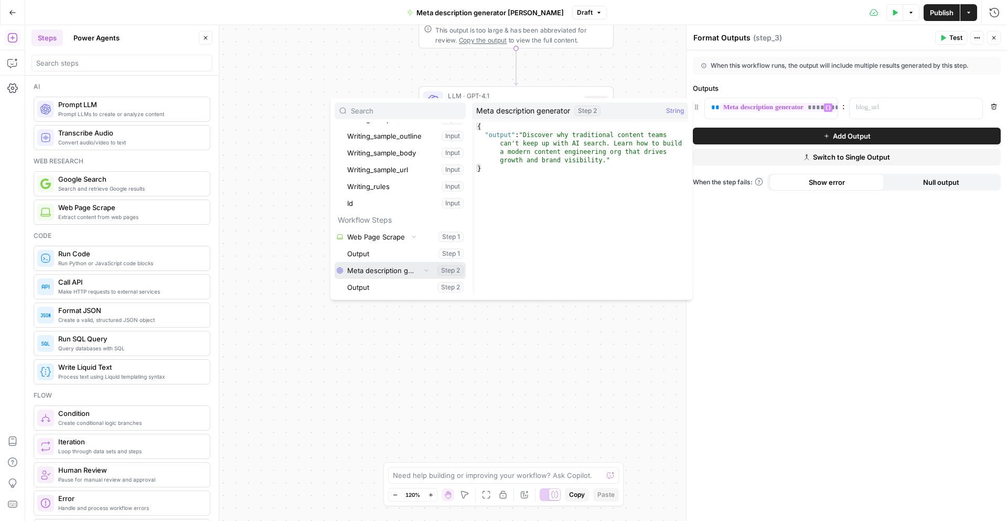
click at [407, 271] on button "Select variable Meta description generator" at bounding box center [400, 270] width 131 height 17
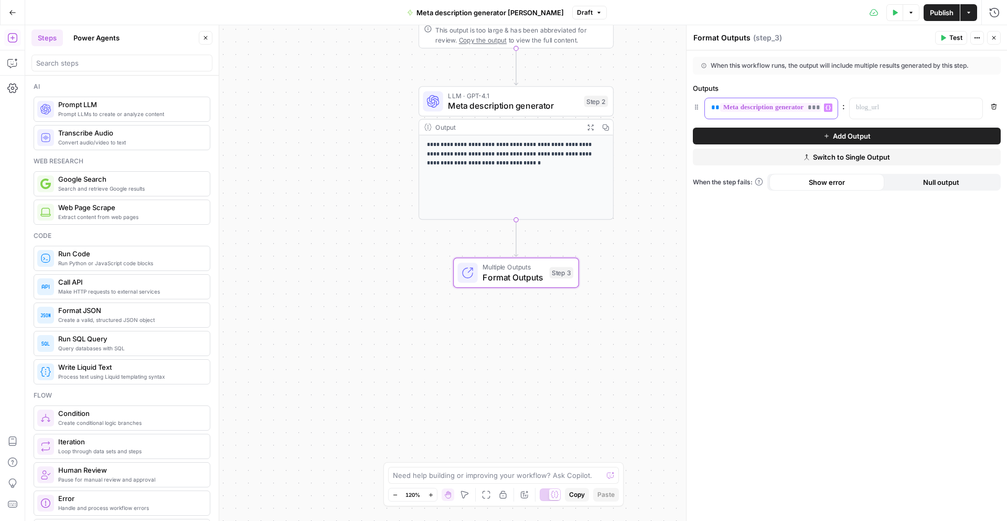
click at [803, 110] on span "**********" at bounding box center [790, 107] width 141 height 9
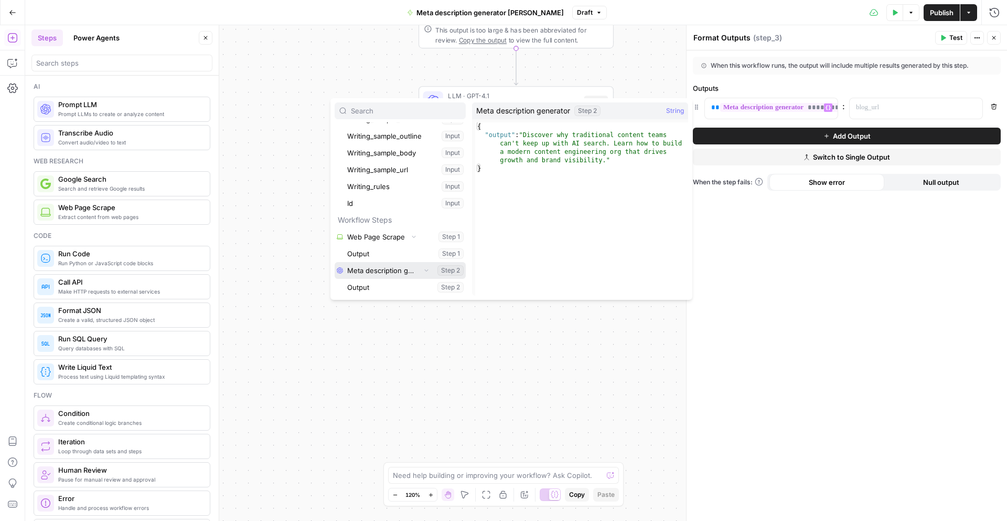
click at [386, 269] on button "Select variable Meta description generator" at bounding box center [400, 270] width 131 height 17
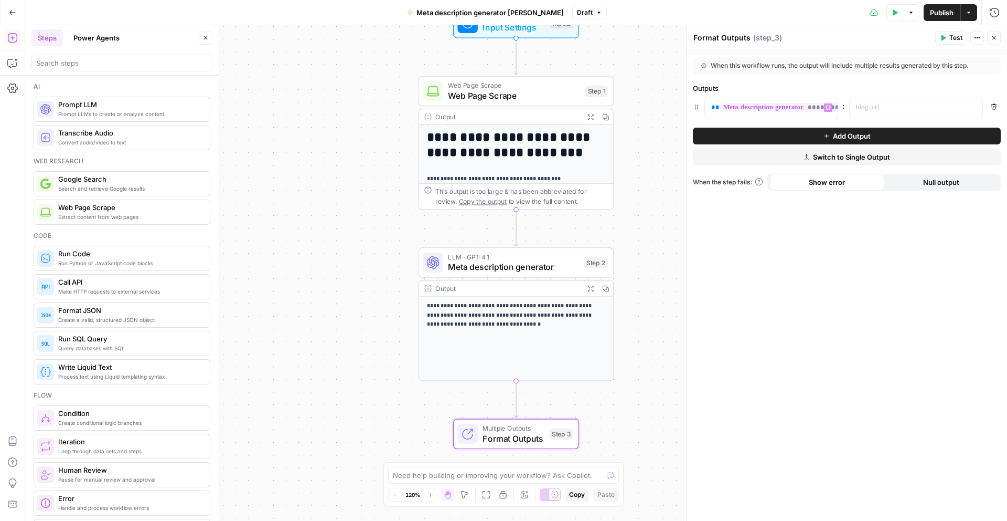
click at [497, 315] on p "**********" at bounding box center [516, 315] width 179 height 28
click at [513, 262] on span "Meta description generator" at bounding box center [513, 266] width 131 height 13
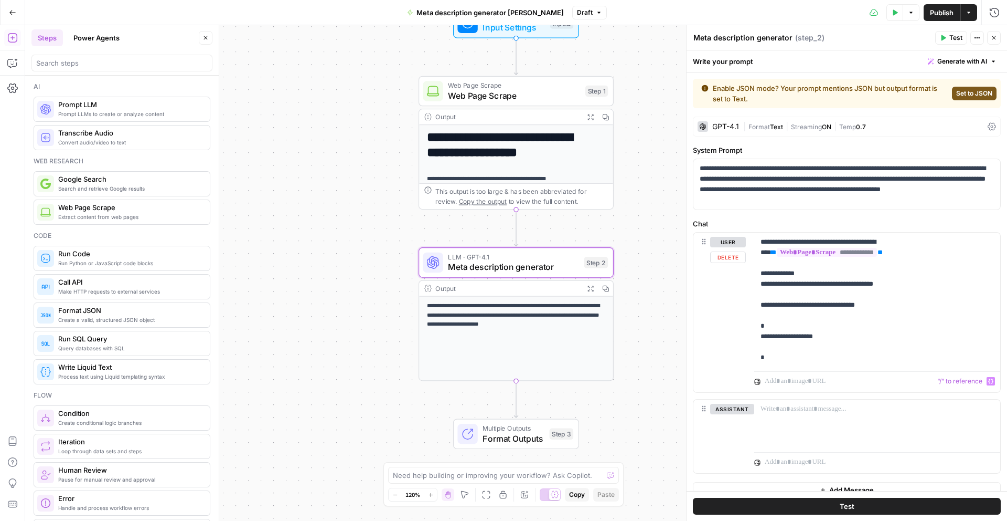
scroll to position [13, 0]
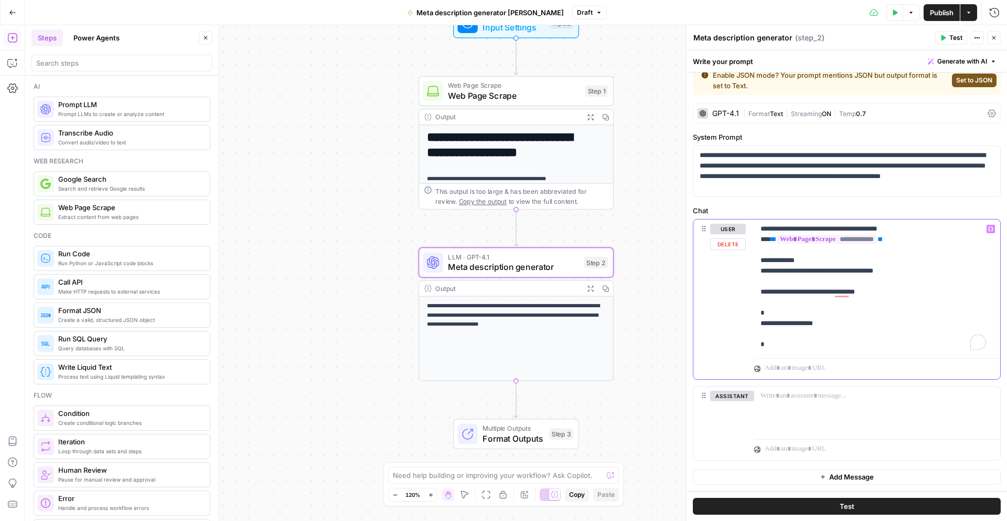
drag, startPoint x: 833, startPoint y: 323, endPoint x: 784, endPoint y: 323, distance: 48.8
click at [784, 323] on p "**********" at bounding box center [874, 287] width 226 height 126
drag, startPoint x: 853, startPoint y: 323, endPoint x: 768, endPoint y: 323, distance: 85.0
click at [768, 323] on p "**********" at bounding box center [874, 287] width 226 height 126
drag, startPoint x: 836, startPoint y: 344, endPoint x: 766, endPoint y: 342, distance: 70.3
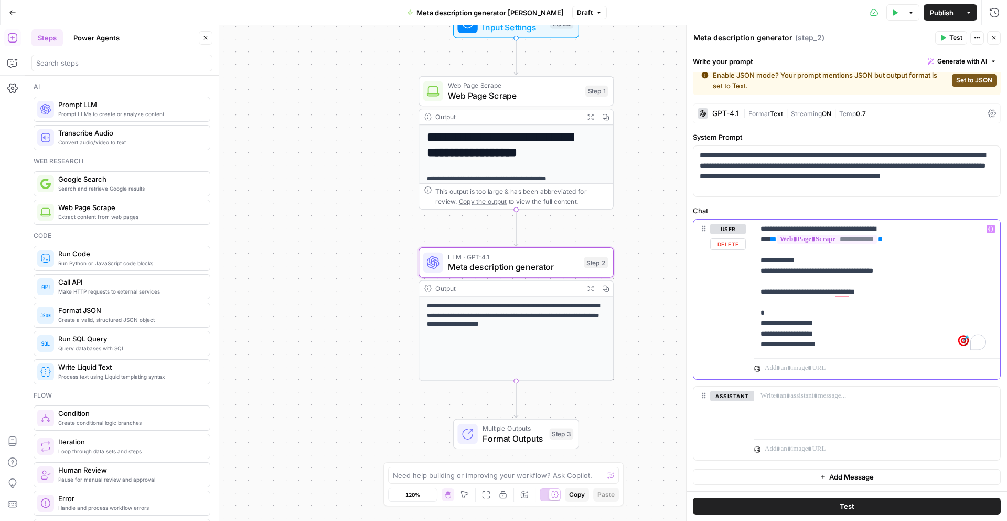
click at [766, 342] on p "**********" at bounding box center [874, 287] width 226 height 126
drag, startPoint x: 833, startPoint y: 334, endPoint x: 838, endPoint y: 400, distance: 66.3
click at [833, 334] on p "**********" at bounding box center [874, 287] width 226 height 126
click at [670, 368] on div "**********" at bounding box center [516, 272] width 982 height 495
click at [516, 438] on span "Format Outputs" at bounding box center [514, 438] width 62 height 13
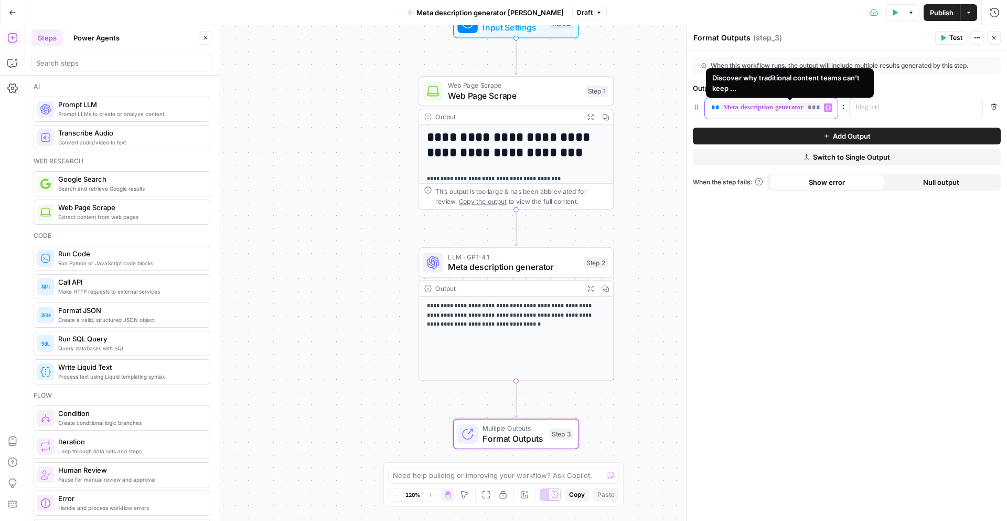
click at [802, 108] on span "**********" at bounding box center [790, 107] width 141 height 9
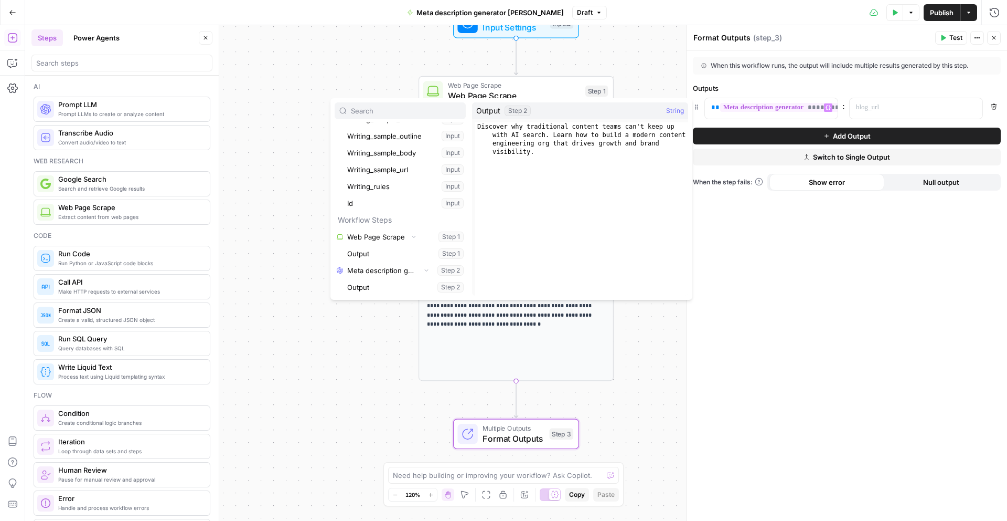
click at [378, 370] on div "**********" at bounding box center [516, 272] width 982 height 495
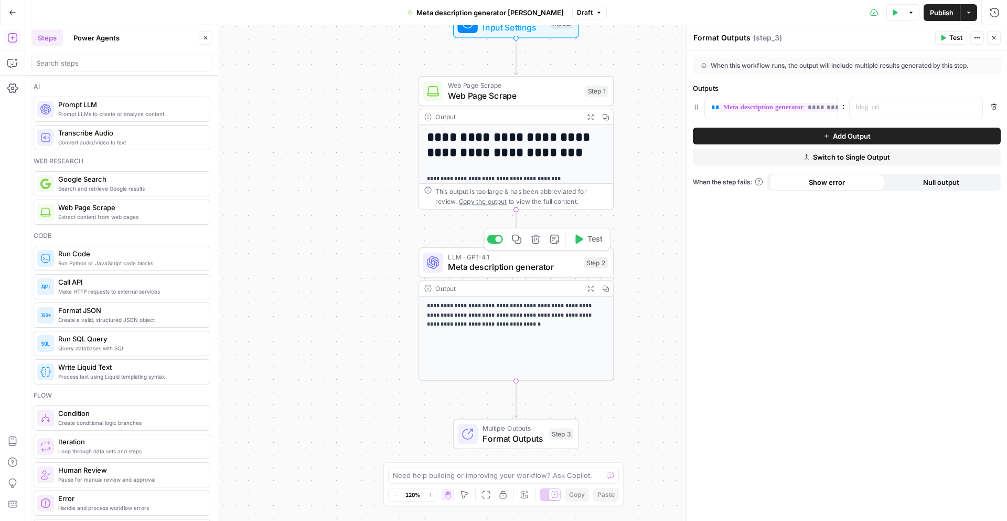
click at [515, 268] on span "Meta description generator" at bounding box center [513, 266] width 131 height 13
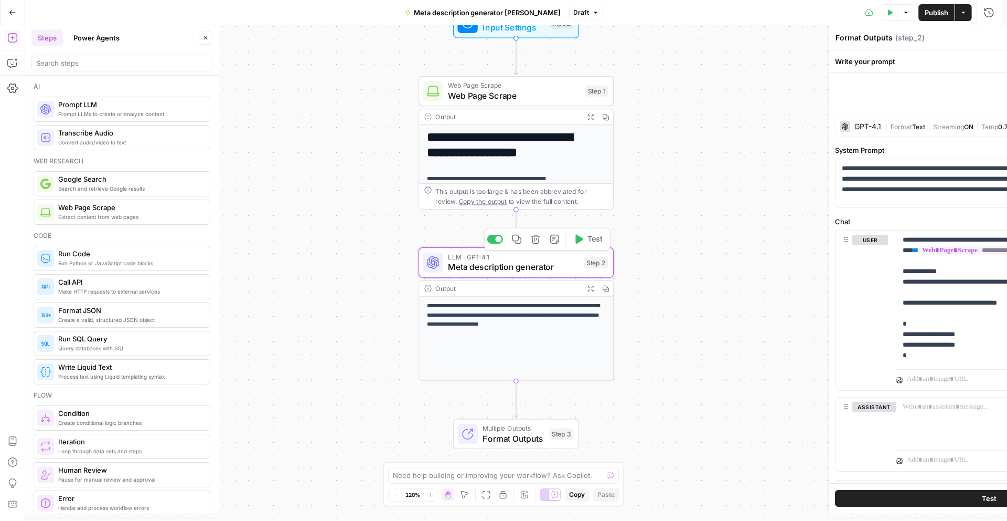
type textarea "Meta description generator"
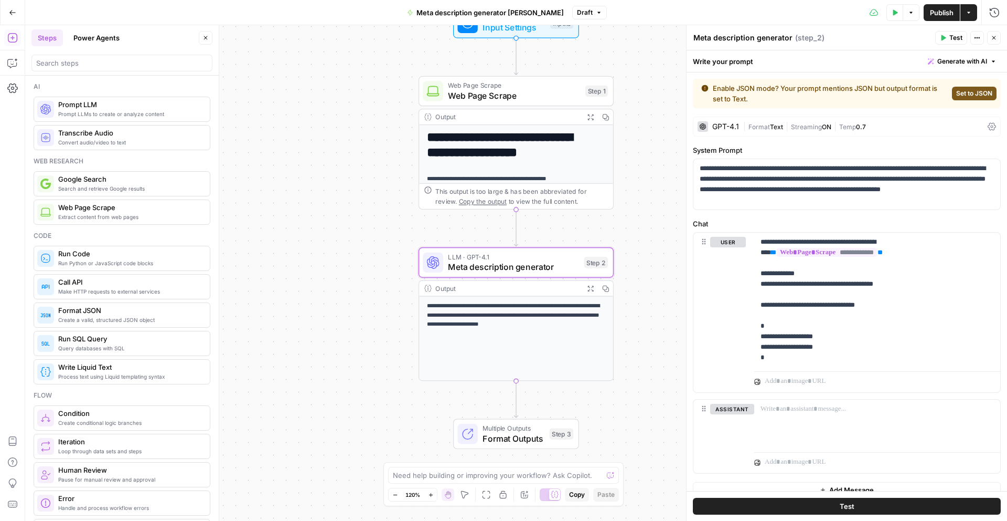
click at [958, 36] on span "Test" at bounding box center [956, 37] width 13 height 9
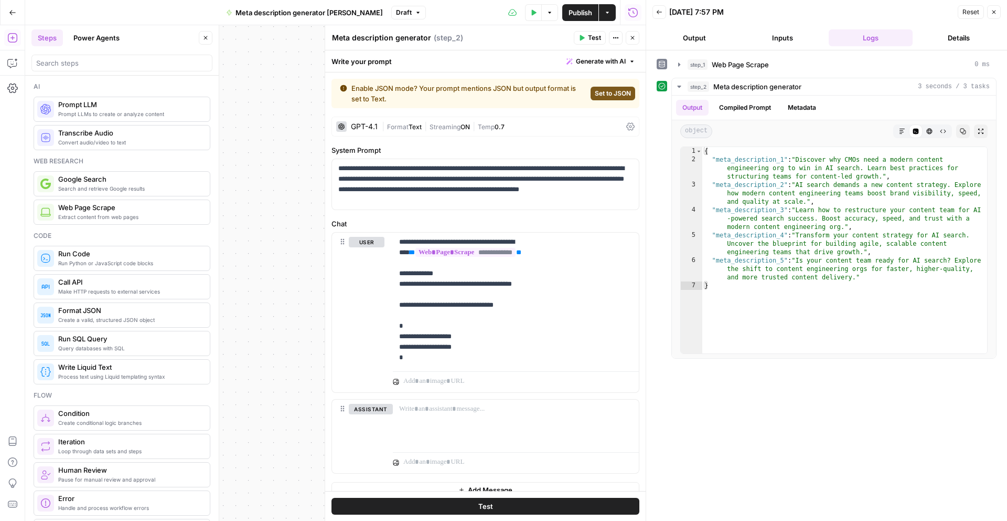
click at [283, 315] on div "**********" at bounding box center [335, 272] width 621 height 495
click at [995, 12] on icon "button" at bounding box center [994, 12] width 6 height 6
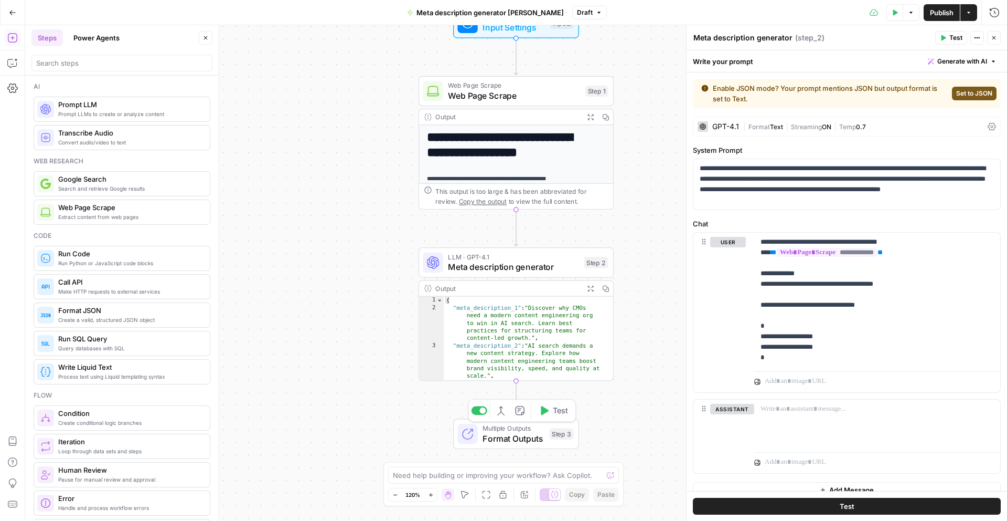
click at [533, 433] on span "Format Outputs" at bounding box center [514, 438] width 62 height 13
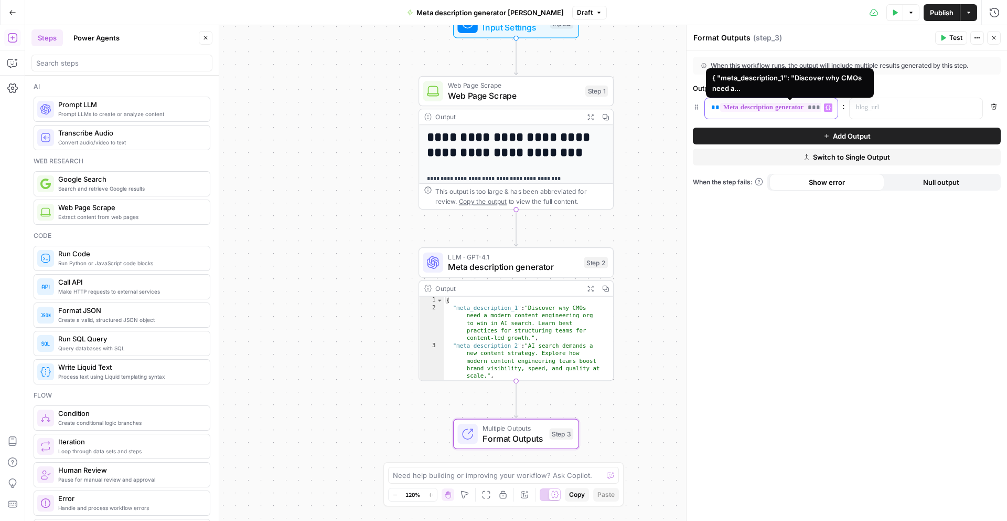
click at [798, 107] on span "**********" at bounding box center [790, 107] width 141 height 9
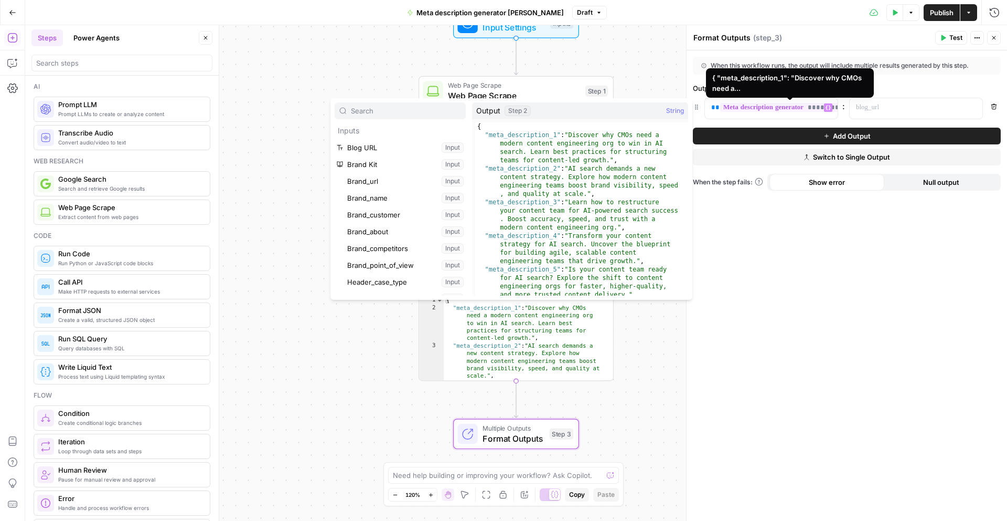
scroll to position [247, 0]
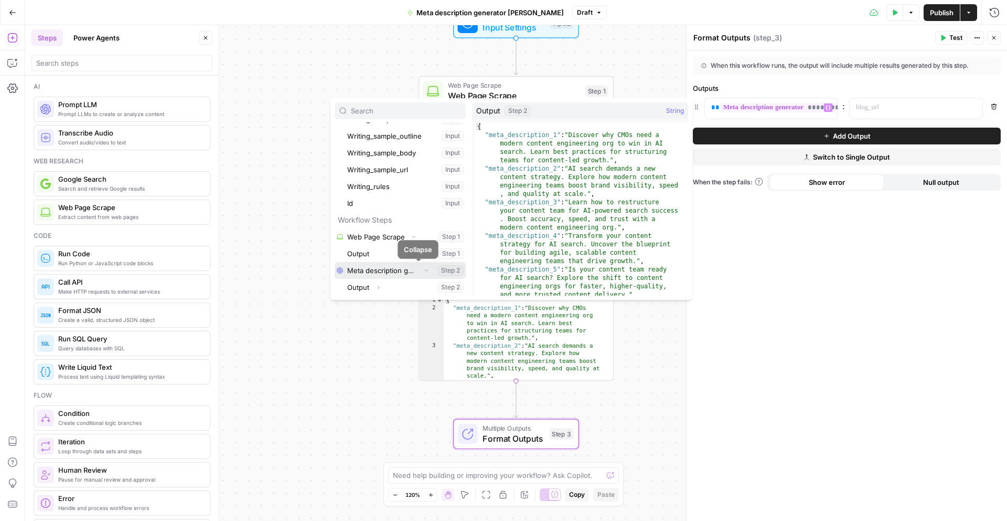
click at [423, 270] on icon "button" at bounding box center [426, 270] width 6 height 6
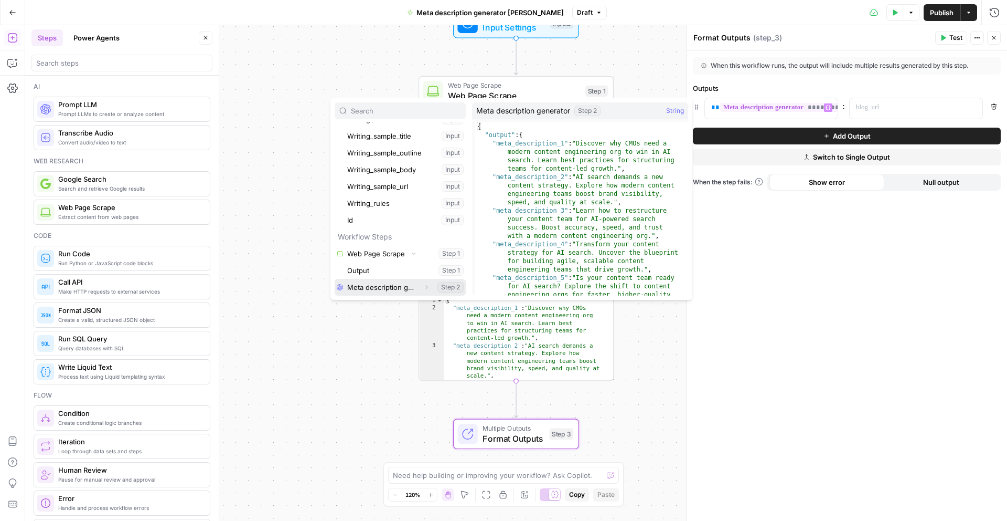
click at [401, 288] on button "Select variable Meta description generator" at bounding box center [400, 287] width 131 height 17
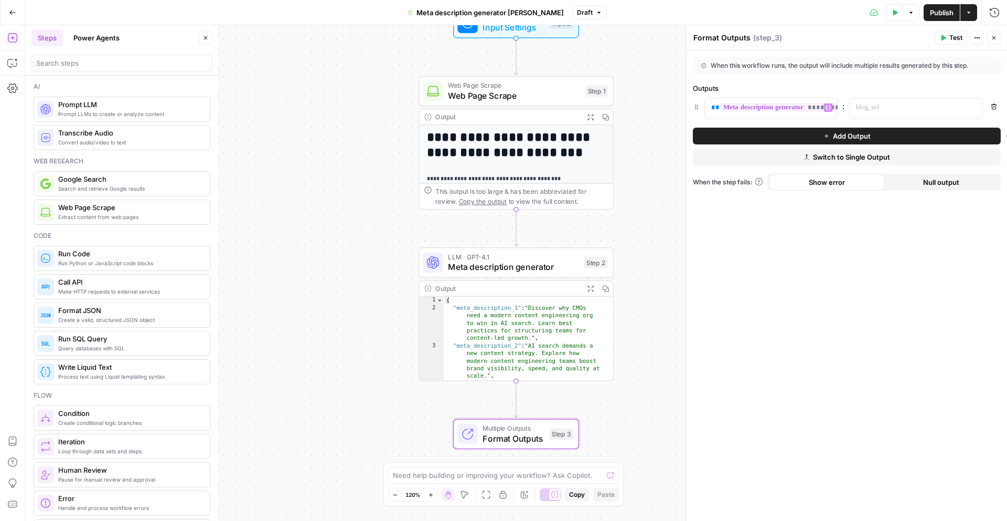
click at [649, 339] on div "**********" at bounding box center [516, 272] width 982 height 495
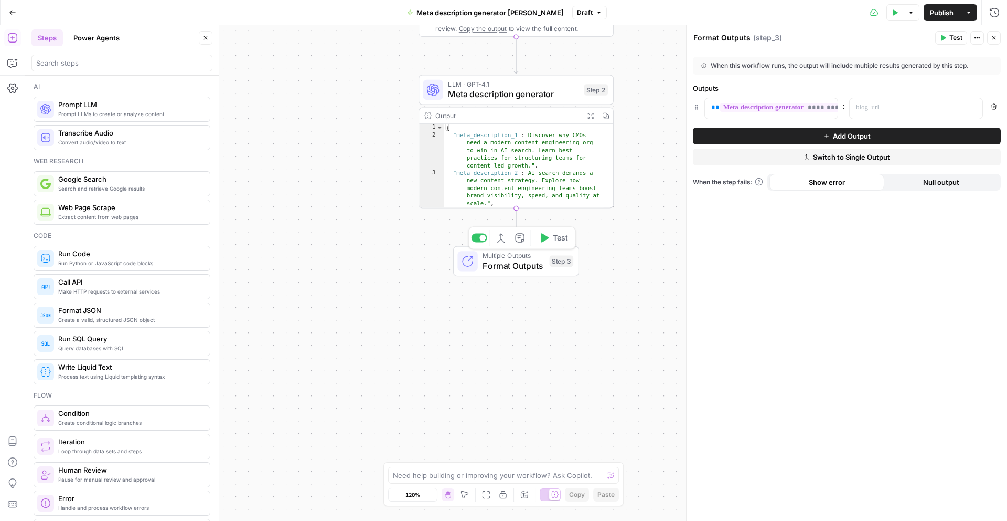
click at [524, 259] on span "Format Outputs" at bounding box center [514, 265] width 62 height 13
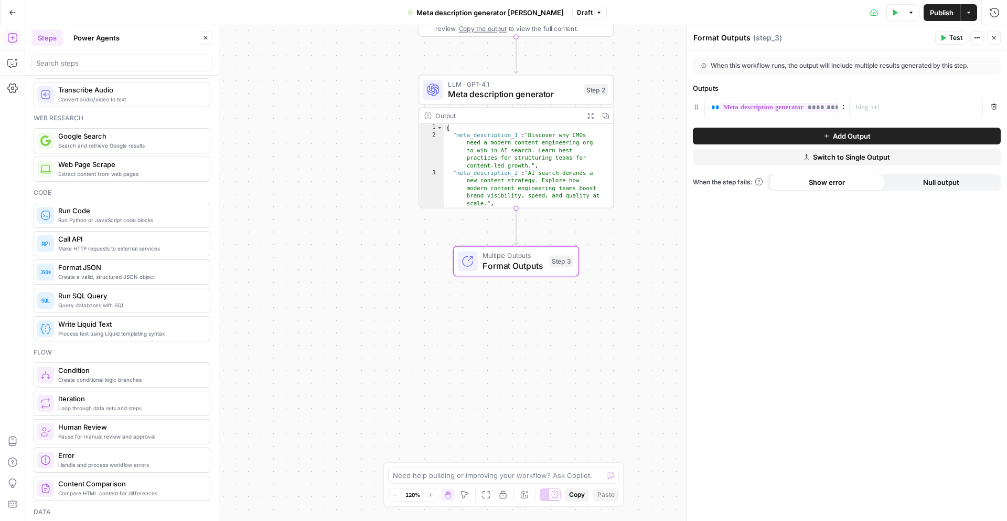
scroll to position [105, 0]
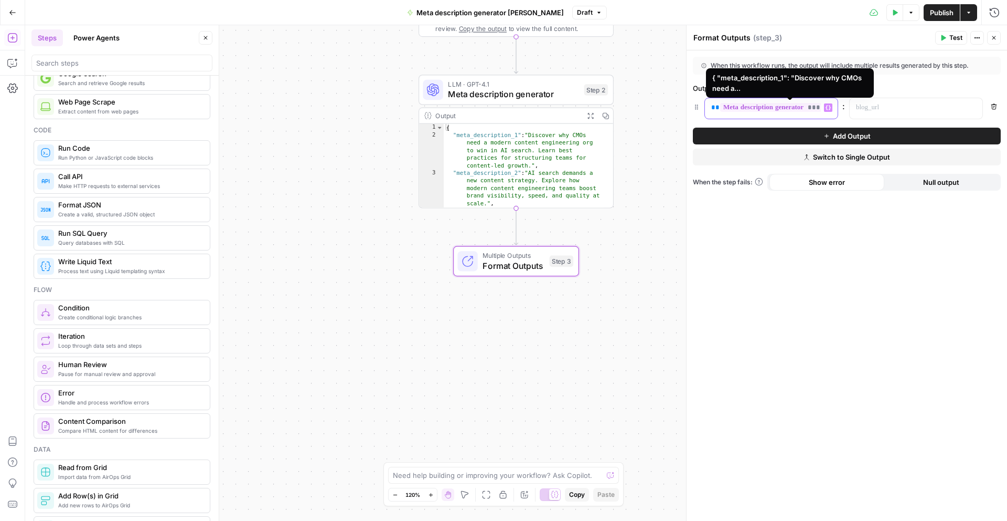
click at [770, 103] on span "**********" at bounding box center [790, 107] width 141 height 9
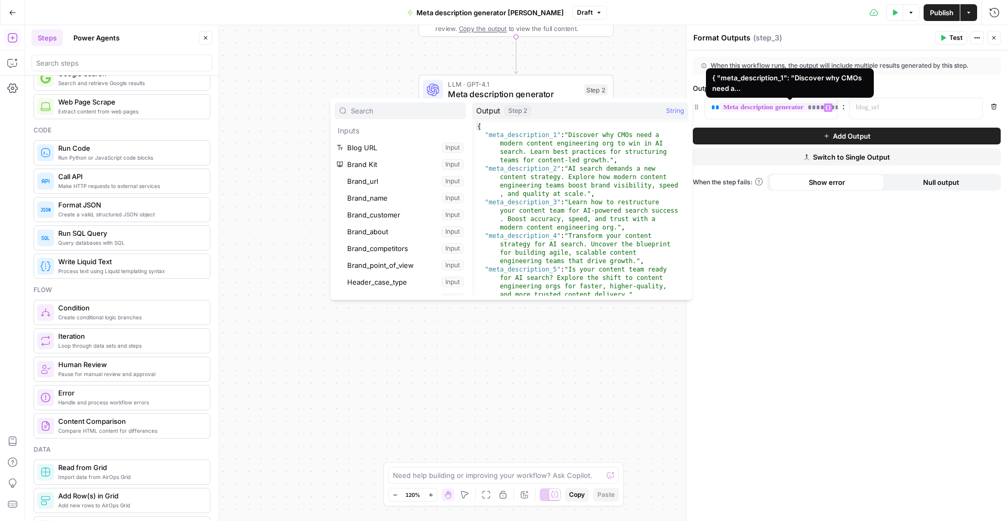
scroll to position [247, 0]
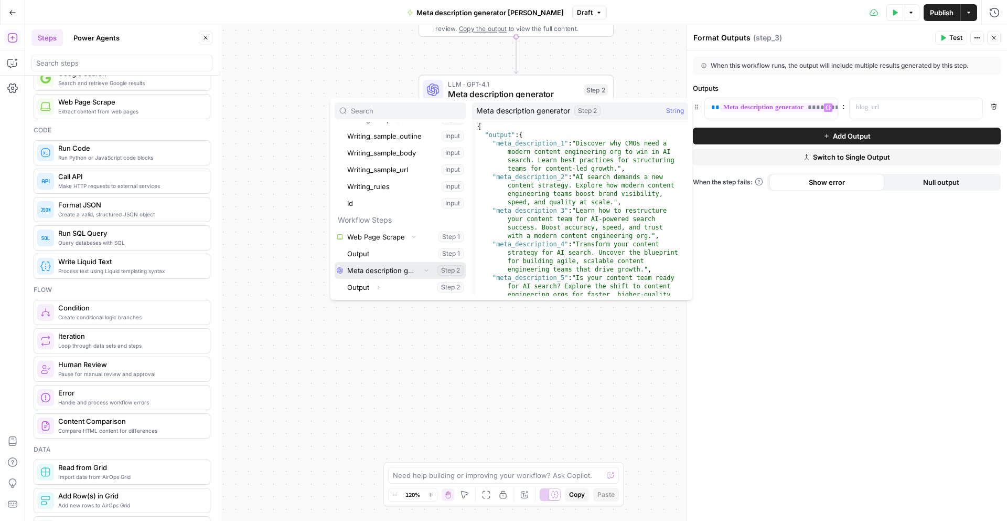
click at [395, 270] on button "Select variable Meta description generator" at bounding box center [400, 270] width 131 height 17
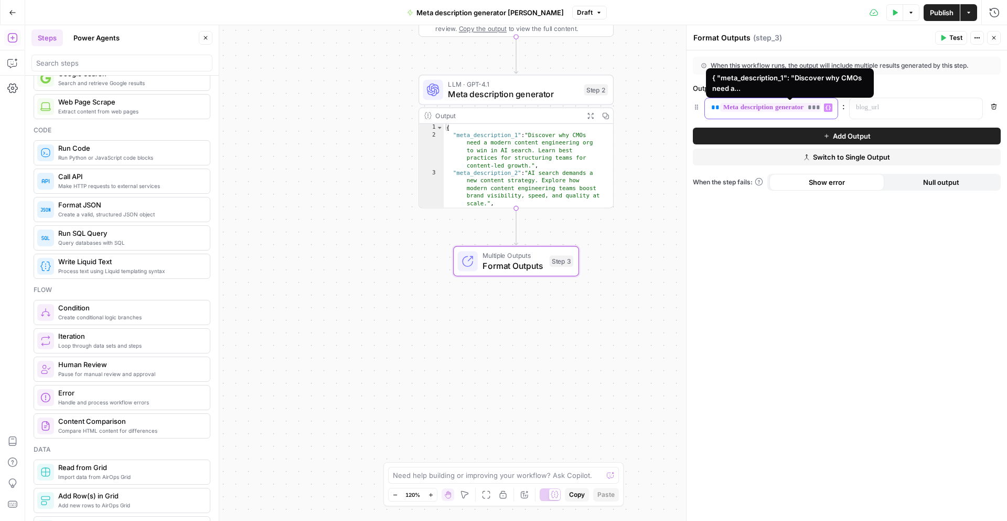
click at [793, 111] on span "**********" at bounding box center [790, 107] width 141 height 9
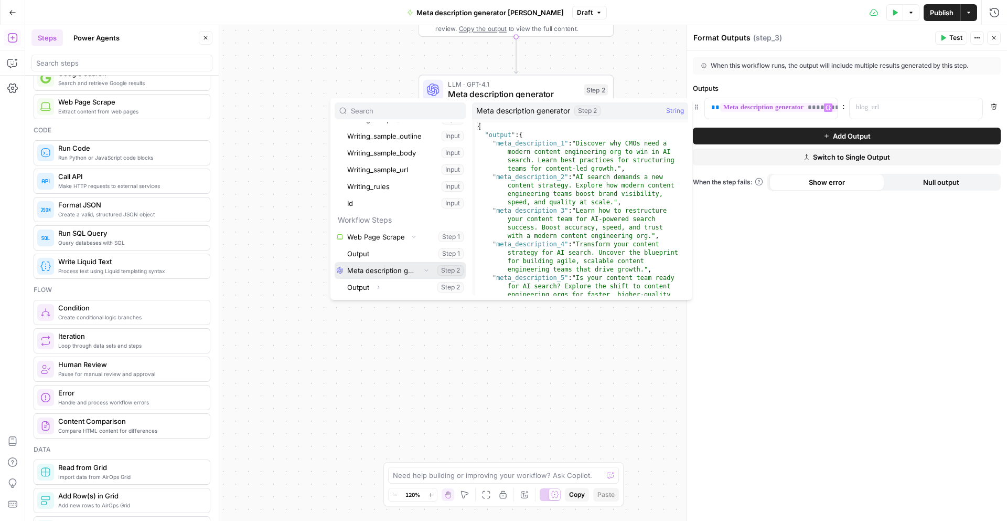
click at [370, 271] on button "Select variable Meta description generator" at bounding box center [400, 270] width 131 height 17
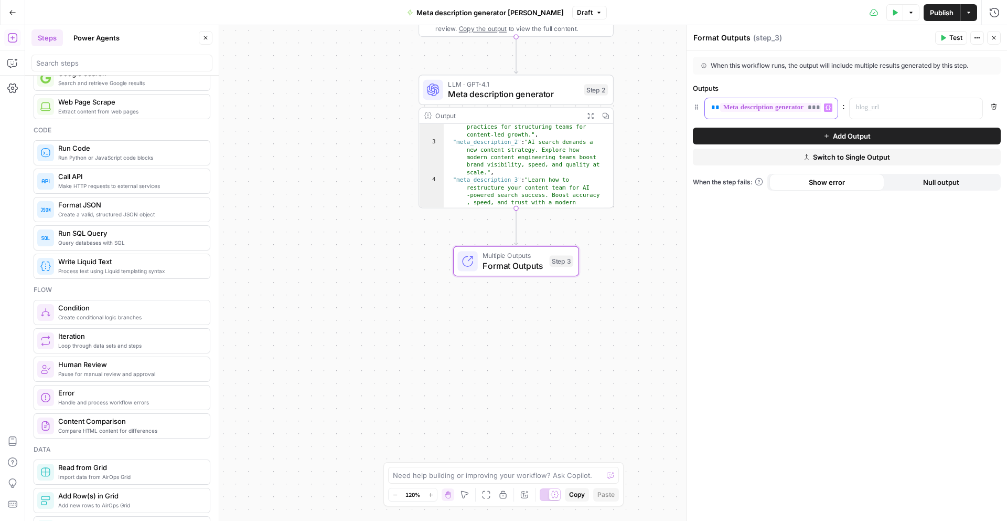
scroll to position [0, 0]
click at [655, 173] on div "**********" at bounding box center [516, 272] width 982 height 495
click at [530, 265] on span "Format Outputs" at bounding box center [514, 265] width 62 height 13
click at [783, 100] on div "**********" at bounding box center [763, 108] width 116 height 20
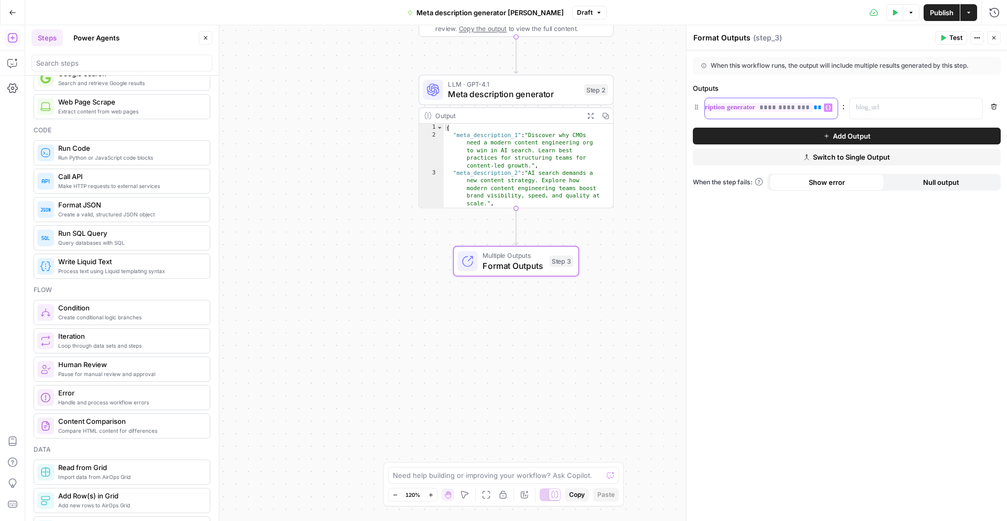
drag, startPoint x: 712, startPoint y: 108, endPoint x: 851, endPoint y: 130, distance: 140.9
click at [0, 0] on form "**********" at bounding box center [0, 0] width 0 height 0
click at [826, 107] on icon "button" at bounding box center [828, 107] width 5 height 5
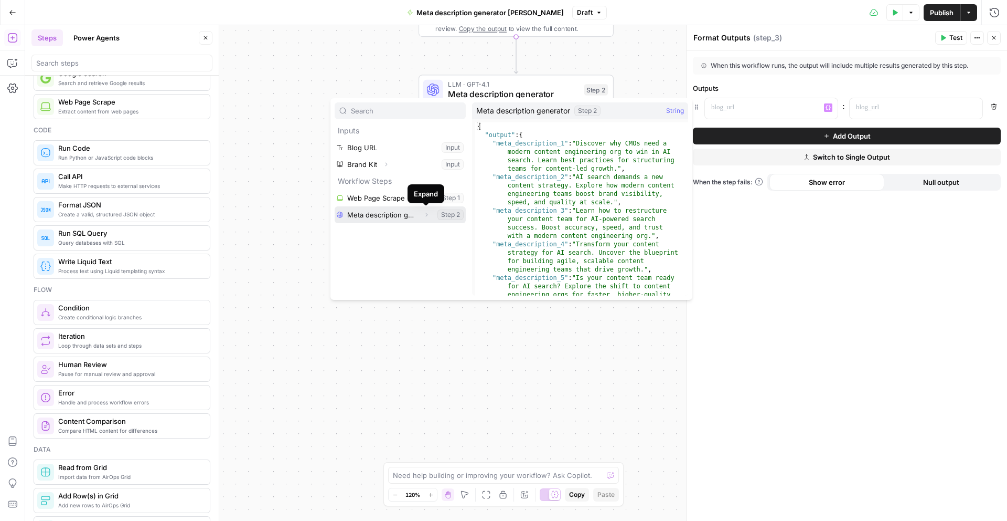
click at [423, 216] on icon "button" at bounding box center [426, 214] width 6 height 6
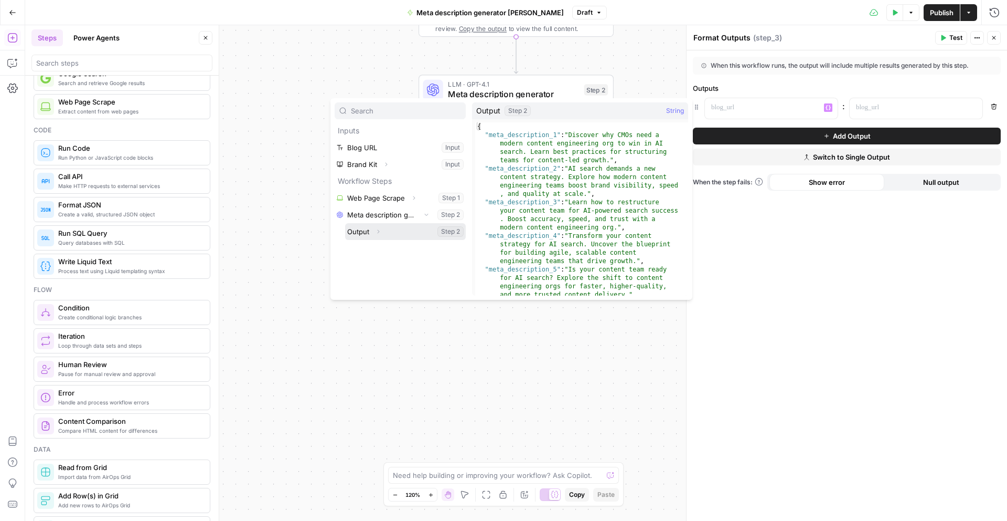
click at [379, 231] on icon "button" at bounding box center [378, 231] width 6 height 6
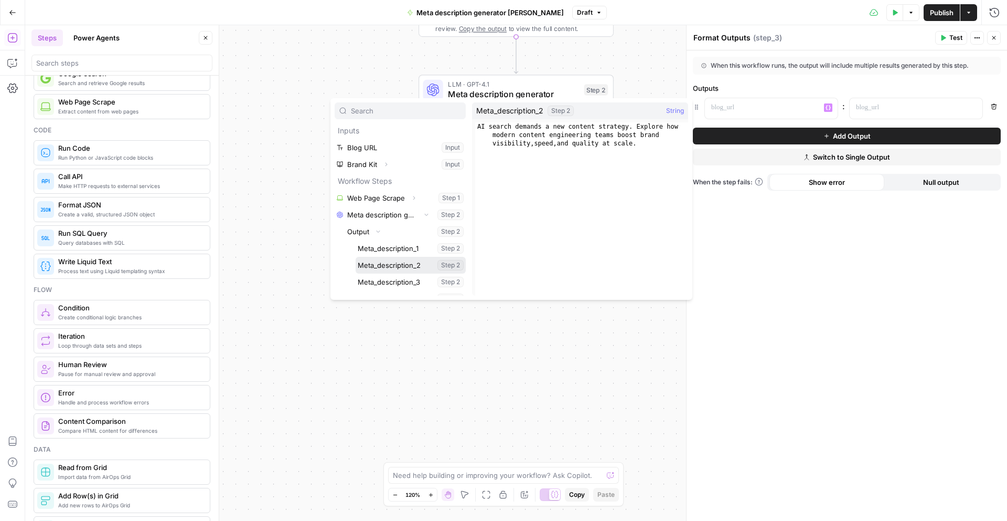
click at [386, 258] on button "Select variable Meta_description_2" at bounding box center [411, 265] width 110 height 17
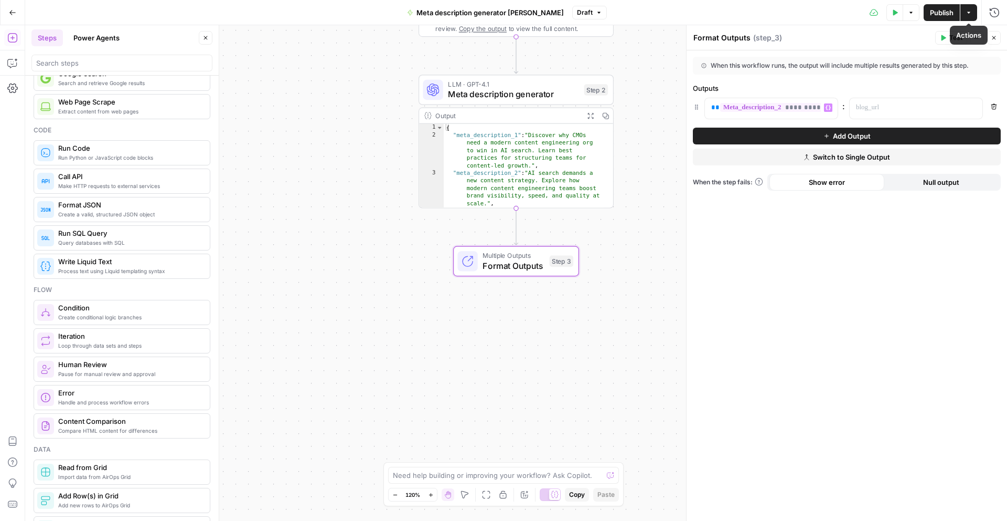
click at [937, 12] on span "Publish" at bounding box center [942, 12] width 24 height 10
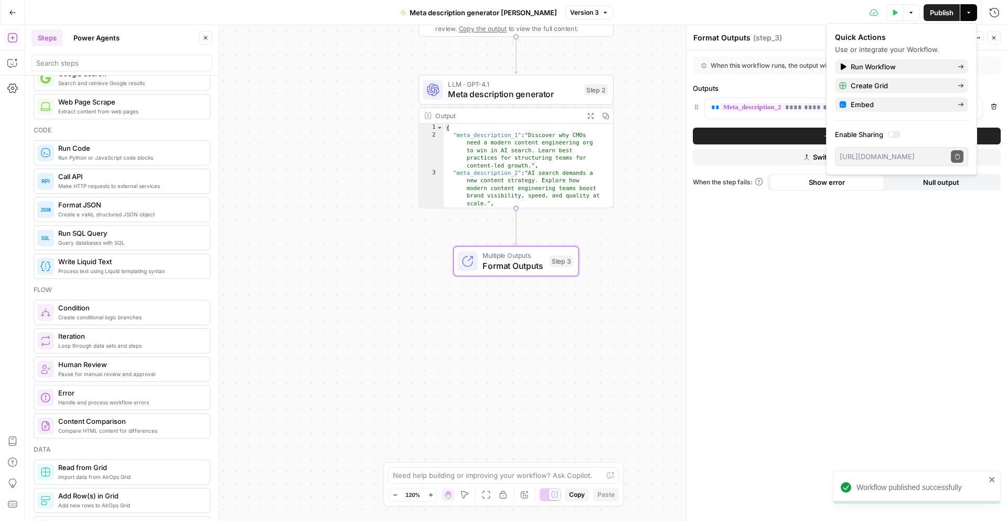
click at [388, 306] on div "**********" at bounding box center [516, 272] width 982 height 495
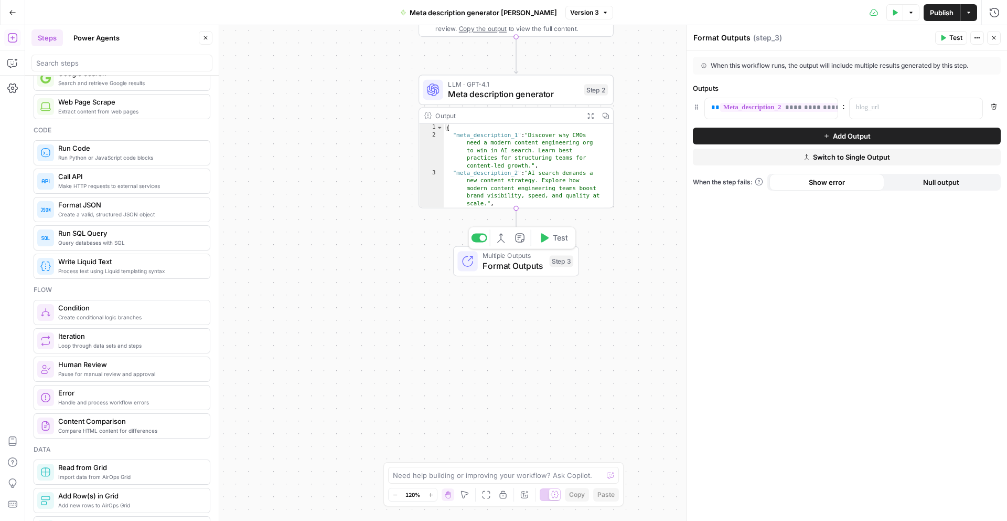
click at [517, 262] on span "Format Outputs" at bounding box center [514, 265] width 62 height 13
click at [948, 40] on button "Test" at bounding box center [952, 38] width 32 height 14
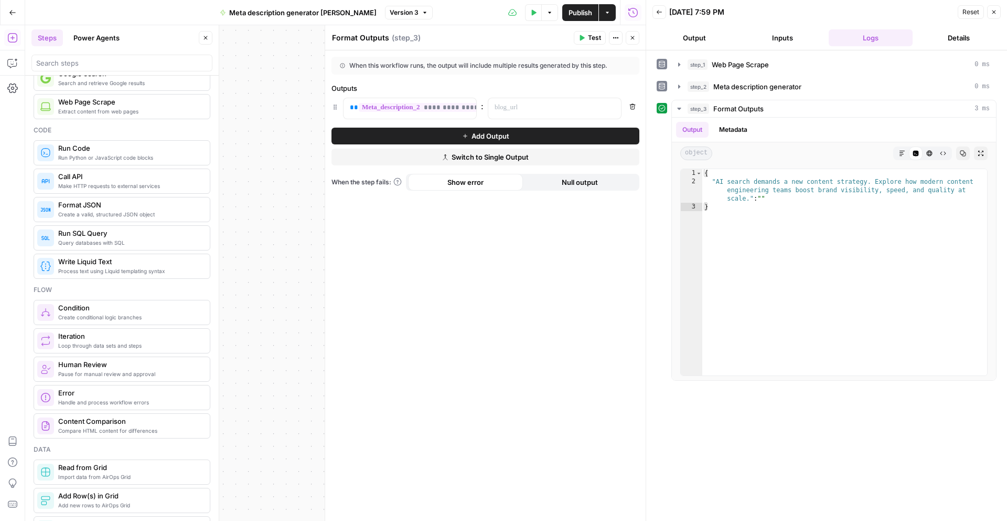
click at [992, 11] on icon "button" at bounding box center [994, 12] width 6 height 6
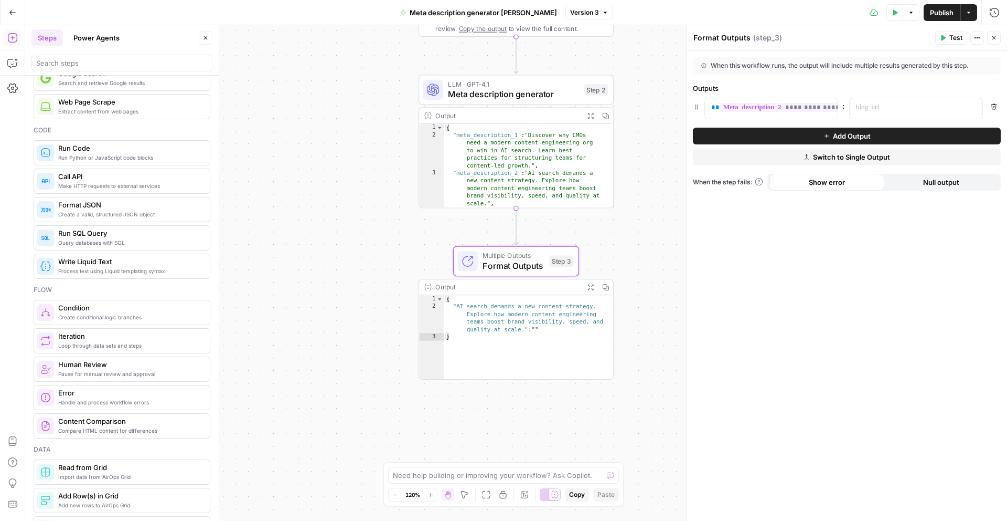
type textarea "*"
click at [502, 331] on div "{ "AI search demands a new content strategy. Explore how modern content enginee…" at bounding box center [528, 344] width 169 height 99
click at [798, 103] on span "**********" at bounding box center [815, 107] width 190 height 9
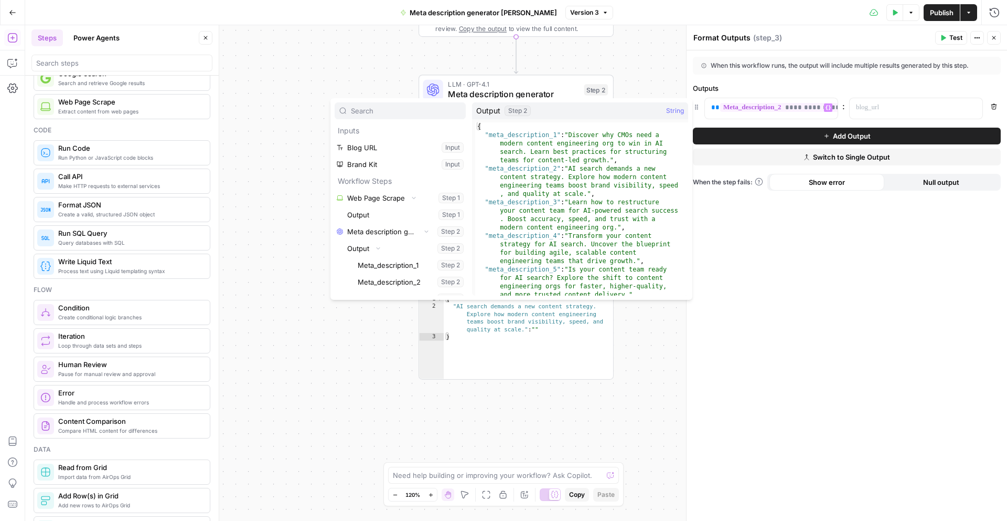
scroll to position [45, 0]
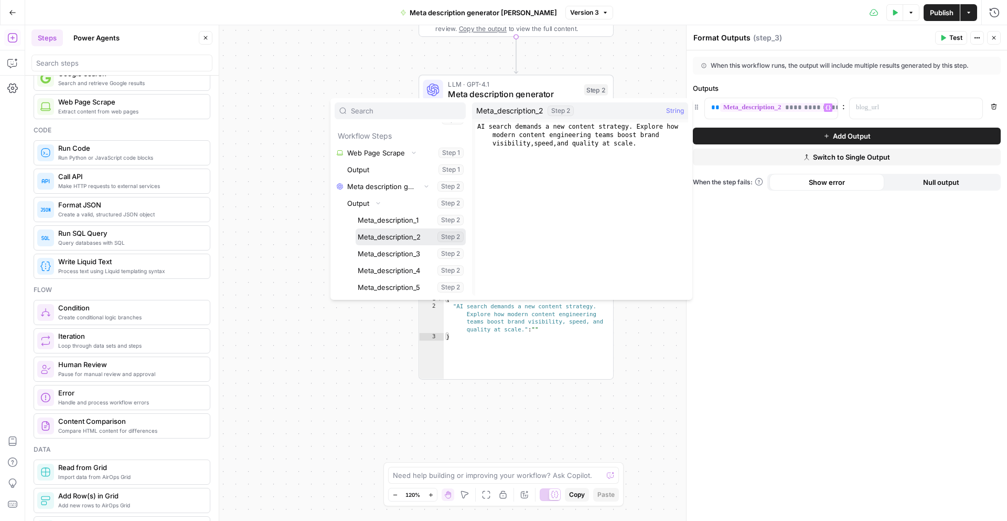
click at [404, 237] on button "Select variable Meta_description_2" at bounding box center [411, 236] width 110 height 17
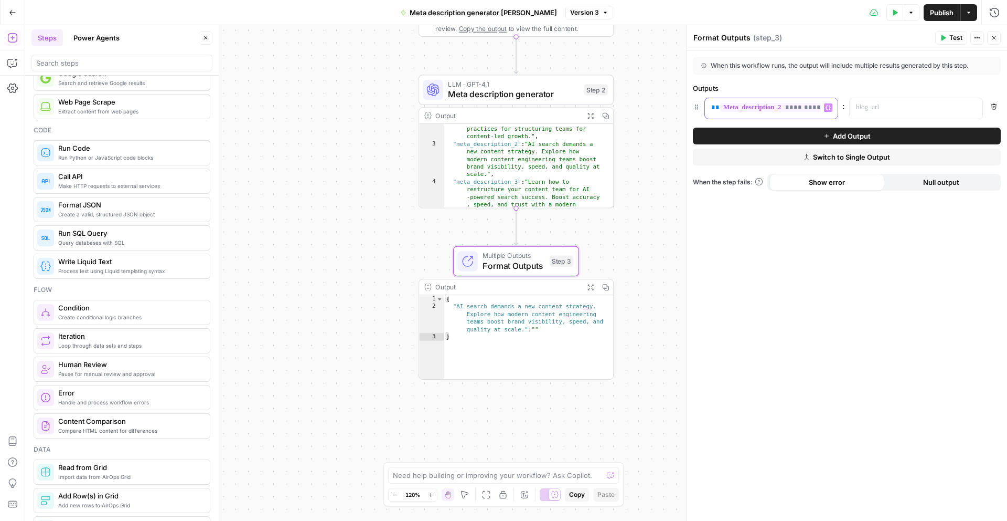
scroll to position [100, 0]
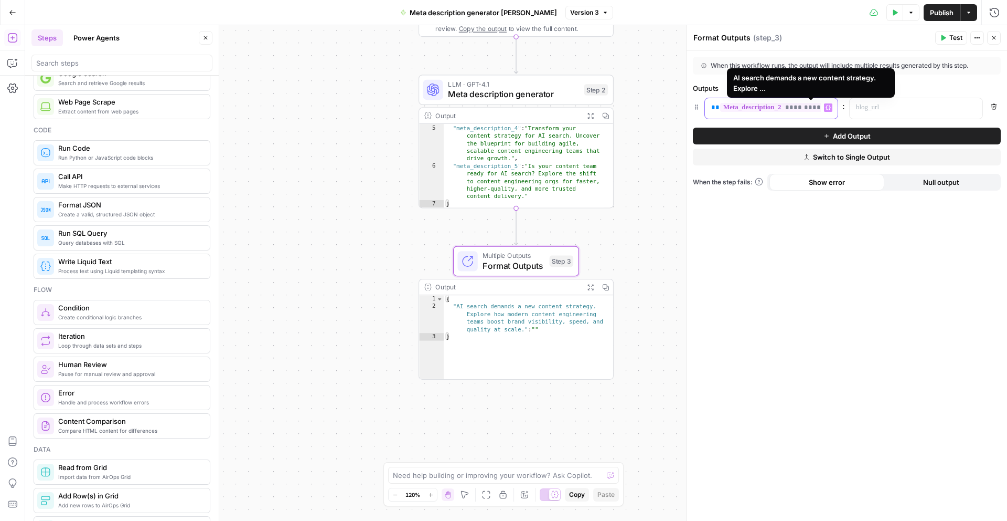
click at [734, 105] on span "**********" at bounding box center [815, 107] width 190 height 9
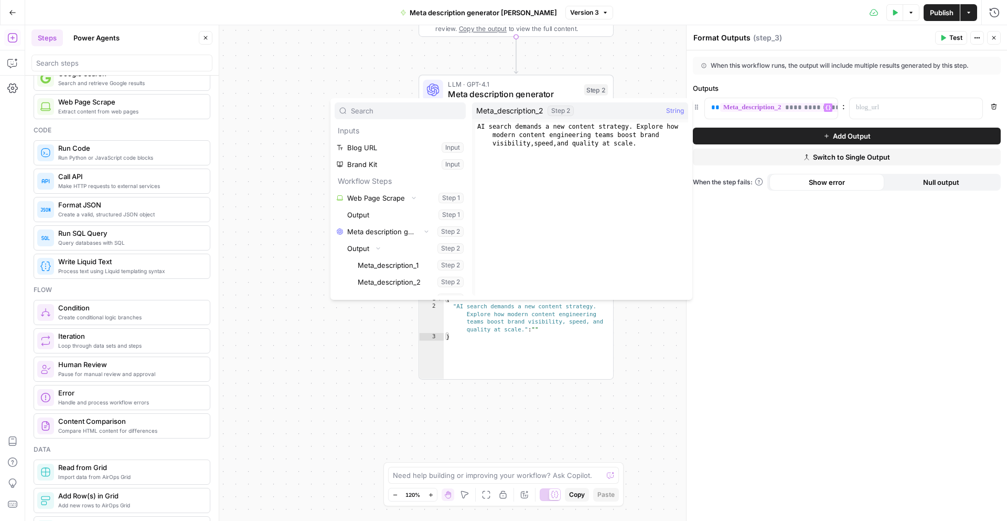
click at [821, 262] on div "**********" at bounding box center [847, 285] width 321 height 470
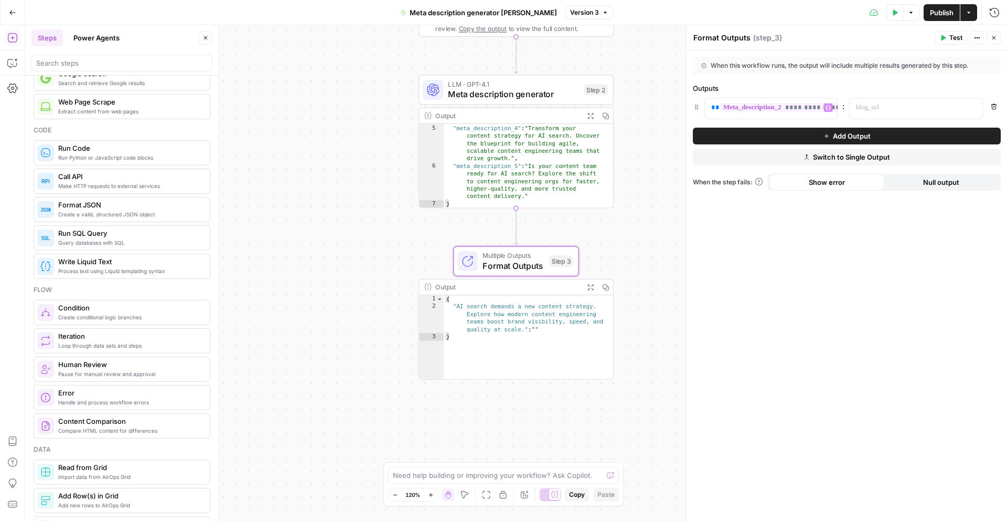
click at [850, 136] on span "Add Output" at bounding box center [852, 136] width 38 height 10
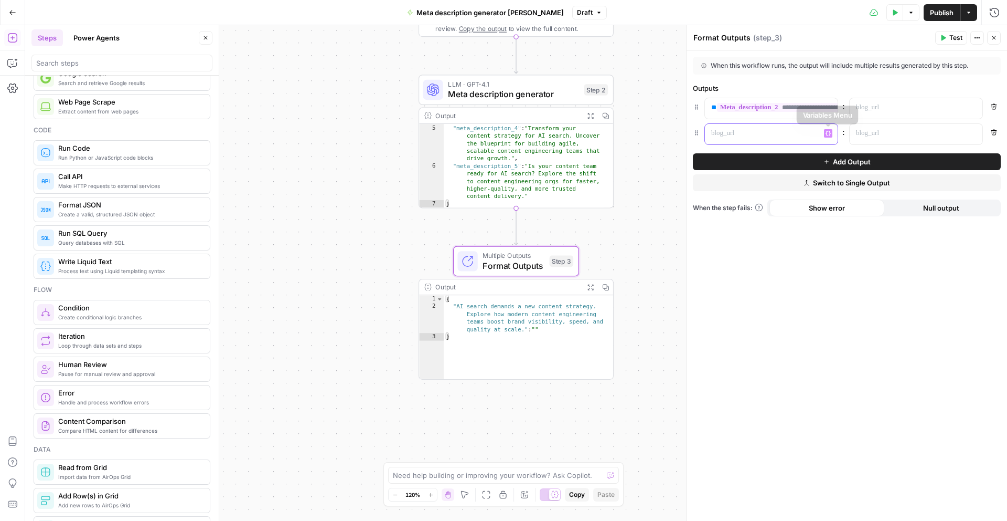
click at [832, 133] on button "Variables Menu" at bounding box center [828, 133] width 8 height 8
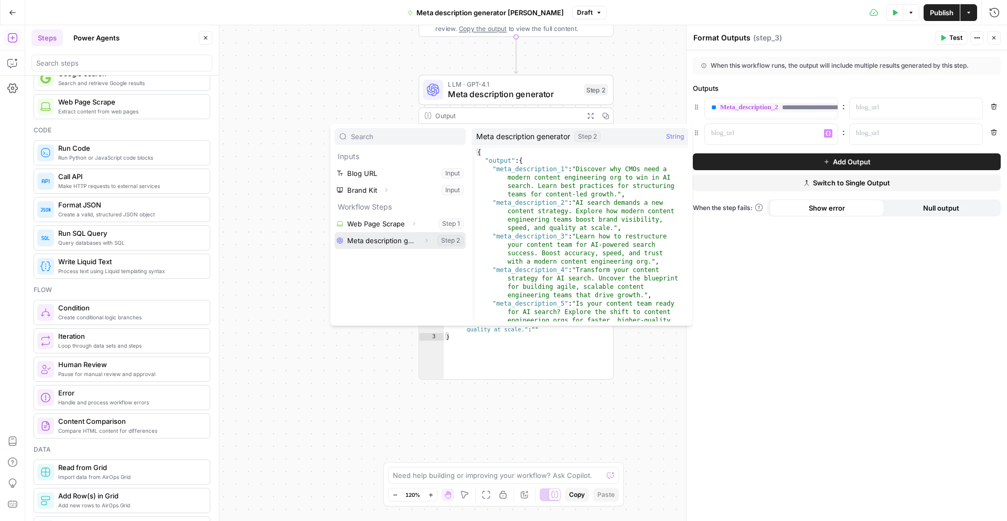
click at [420, 239] on button "Expand" at bounding box center [427, 241] width 14 height 14
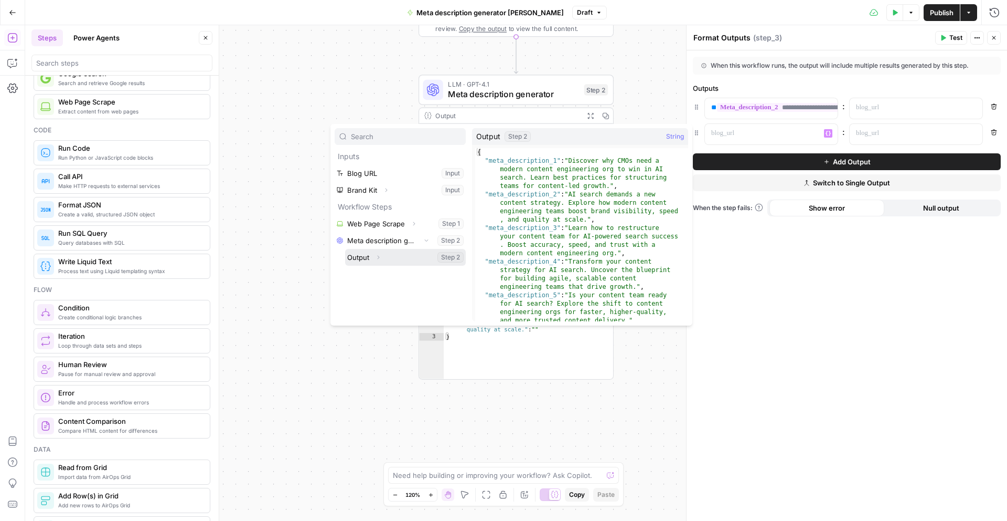
click at [423, 257] on button "Select variable Output" at bounding box center [405, 257] width 121 height 17
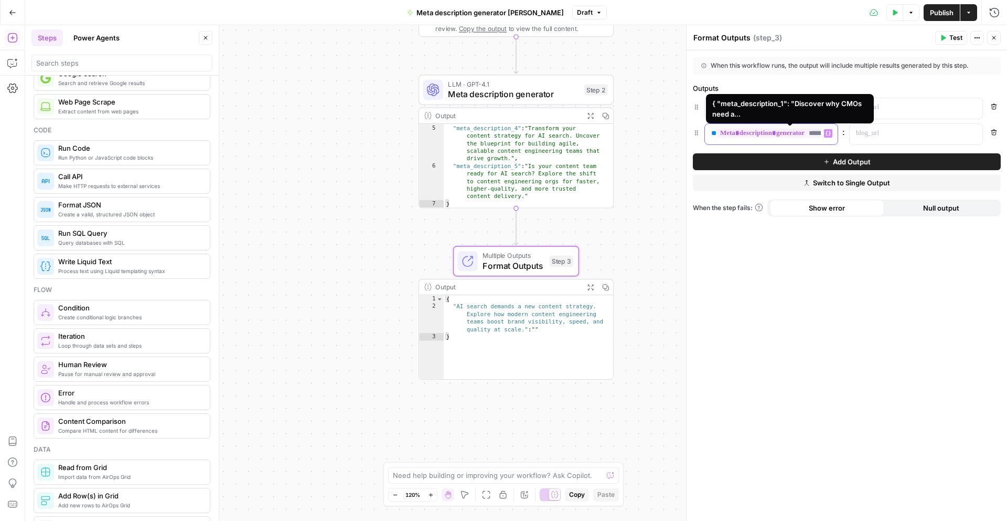
click at [805, 129] on span "**********" at bounding box center [781, 133] width 129 height 9
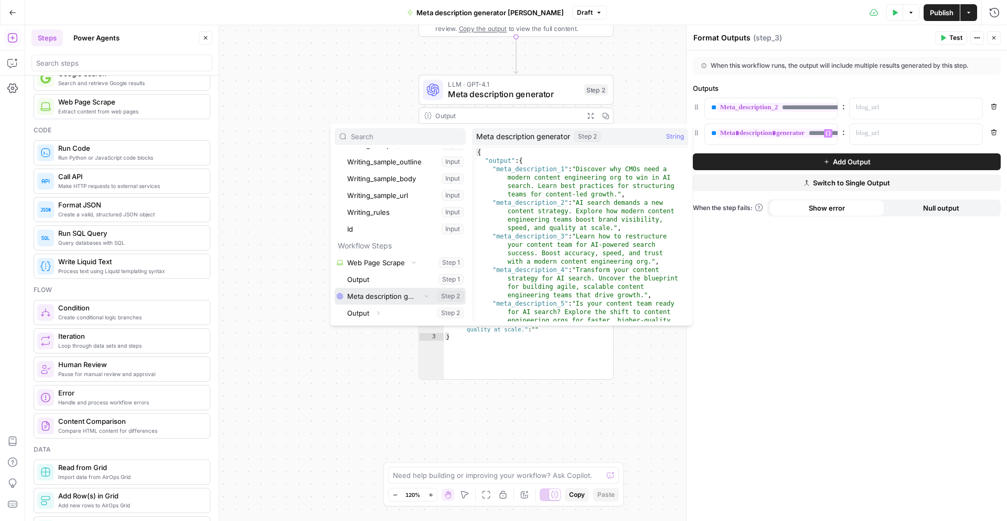
click at [408, 301] on button "Select variable Meta description generator" at bounding box center [400, 296] width 131 height 17
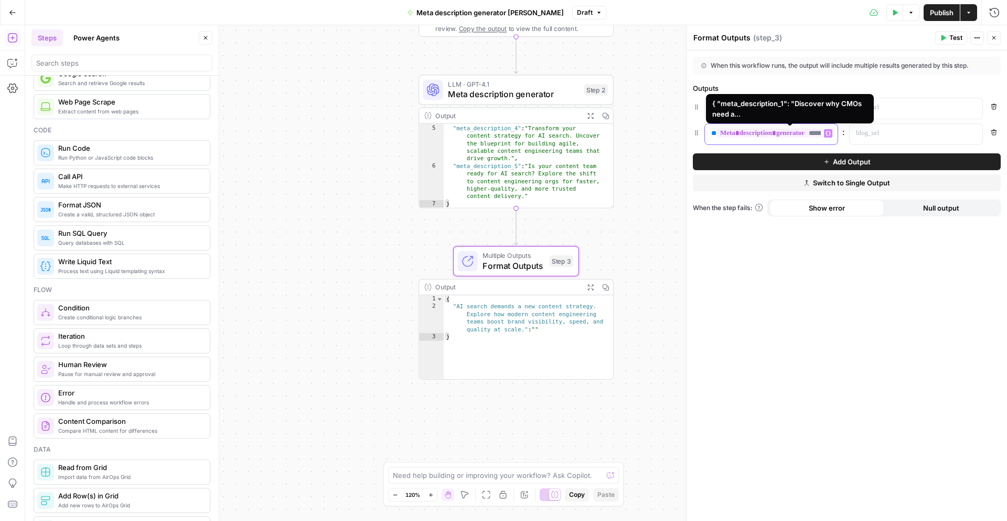
click at [801, 130] on span "**********" at bounding box center [781, 133] width 129 height 9
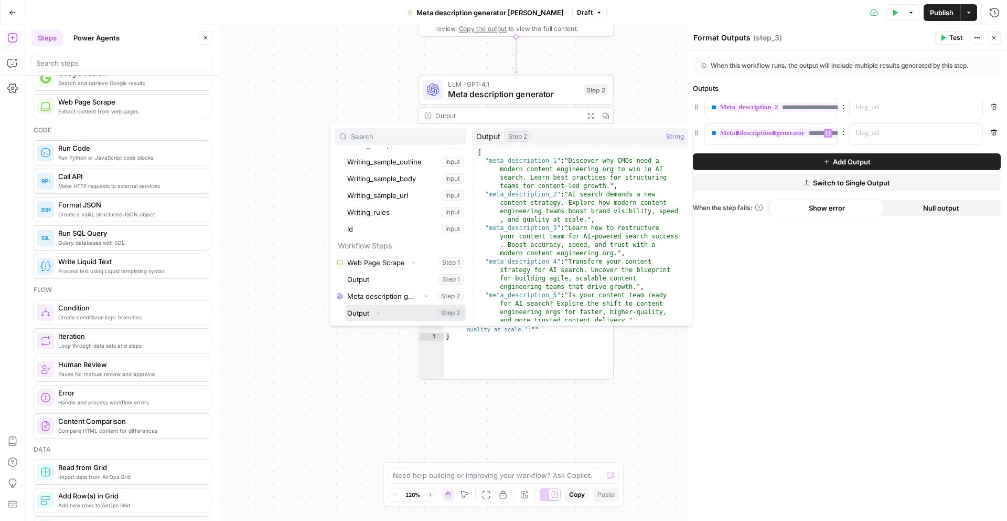
click at [381, 312] on span "Expand" at bounding box center [381, 312] width 1 height 1
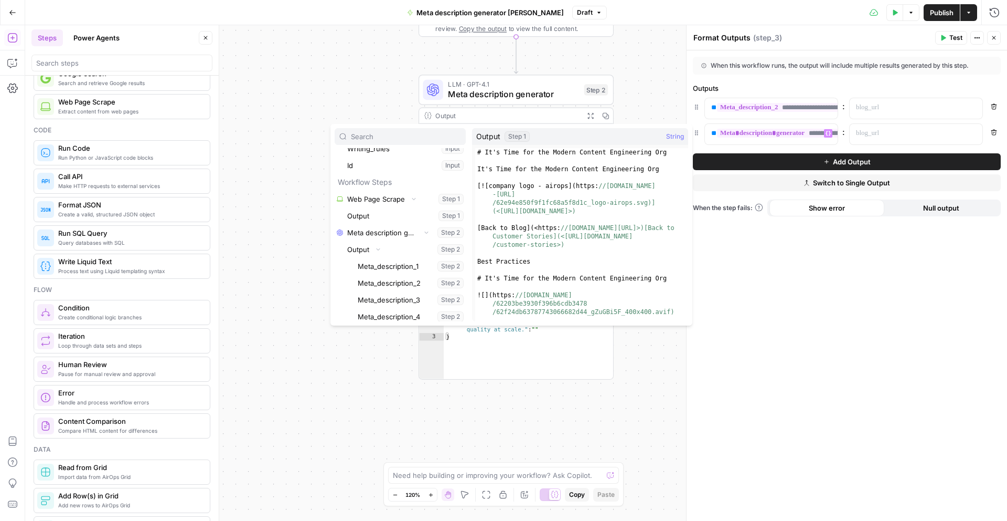
scroll to position [331, 0]
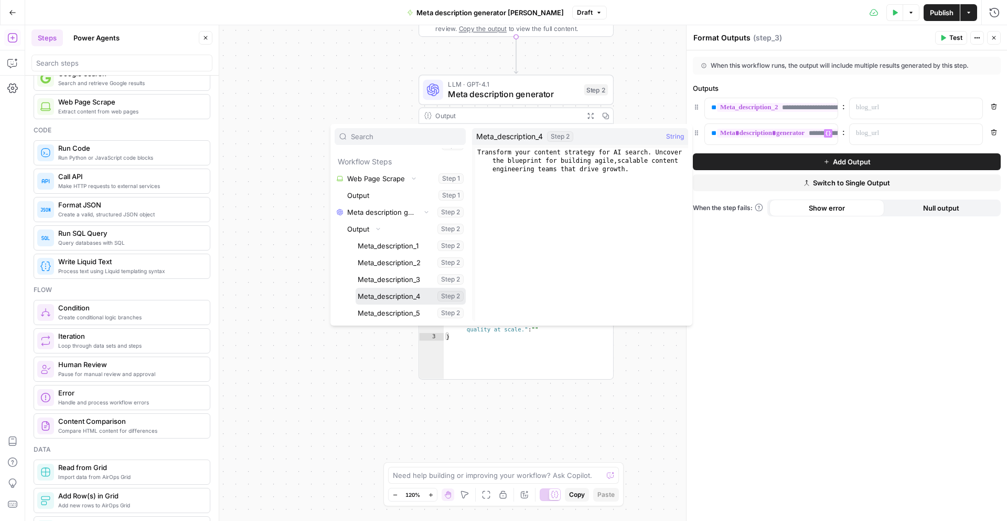
click at [415, 294] on button "Select variable Meta_description_4" at bounding box center [411, 296] width 110 height 17
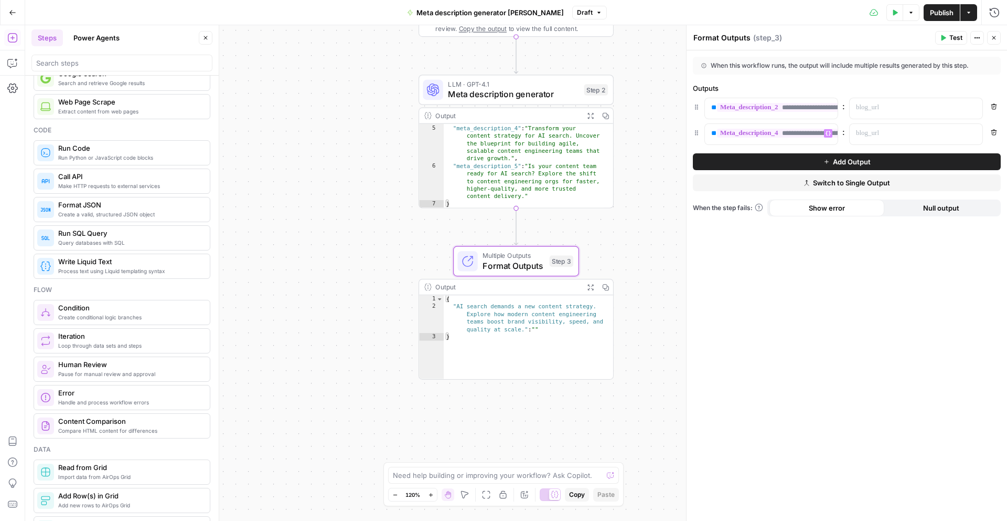
click at [840, 158] on span "Add Output" at bounding box center [852, 161] width 38 height 10
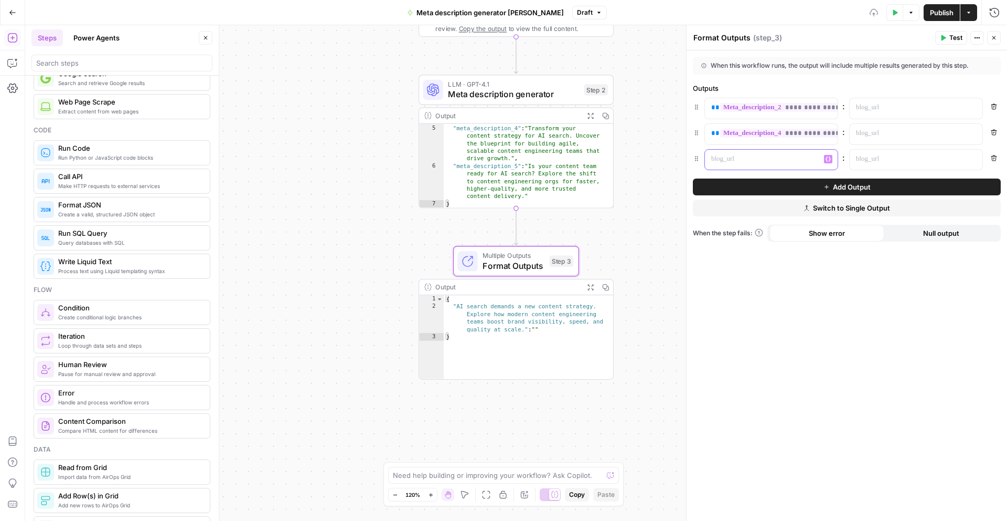
click at [746, 158] on p at bounding box center [763, 159] width 103 height 10
click at [827, 159] on icon "button" at bounding box center [828, 158] width 5 height 5
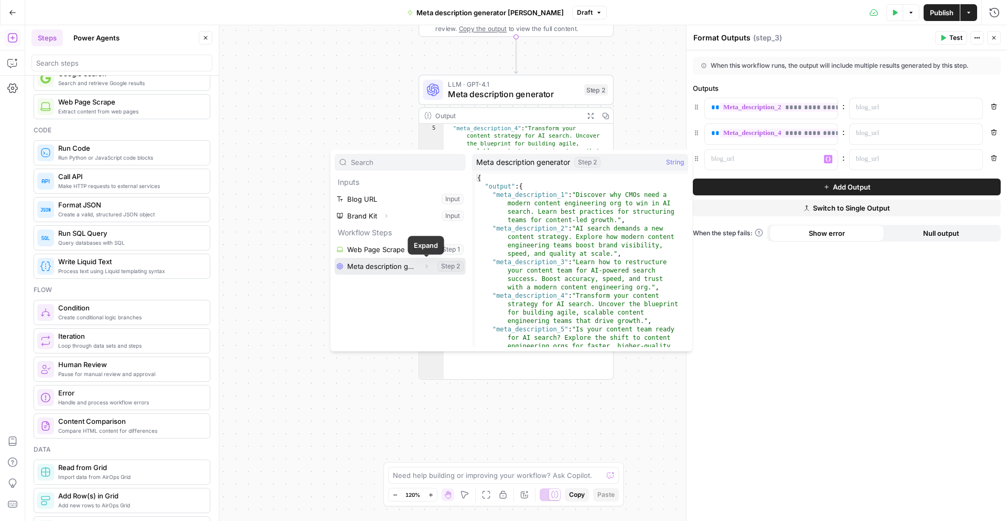
click at [427, 267] on icon "button" at bounding box center [426, 266] width 6 height 6
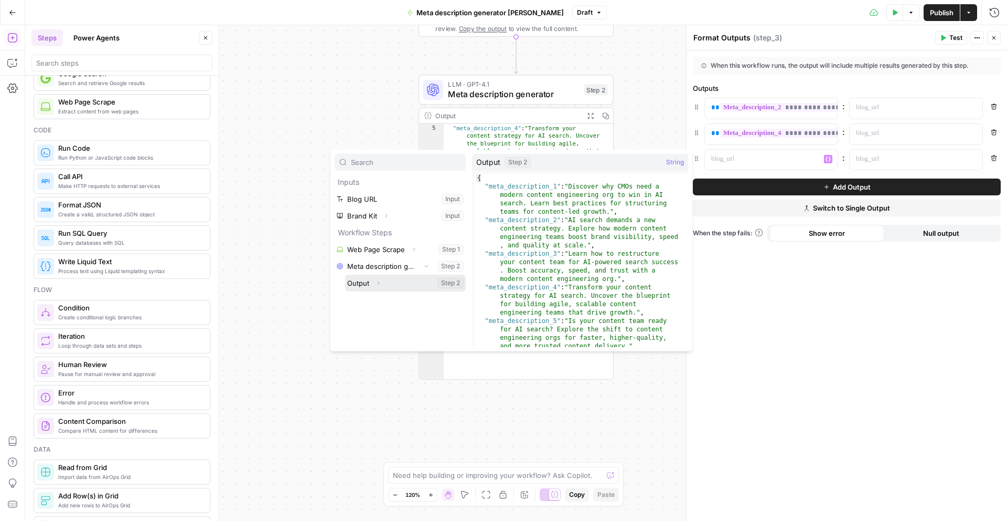
click at [381, 282] on span "Expand" at bounding box center [381, 282] width 1 height 1
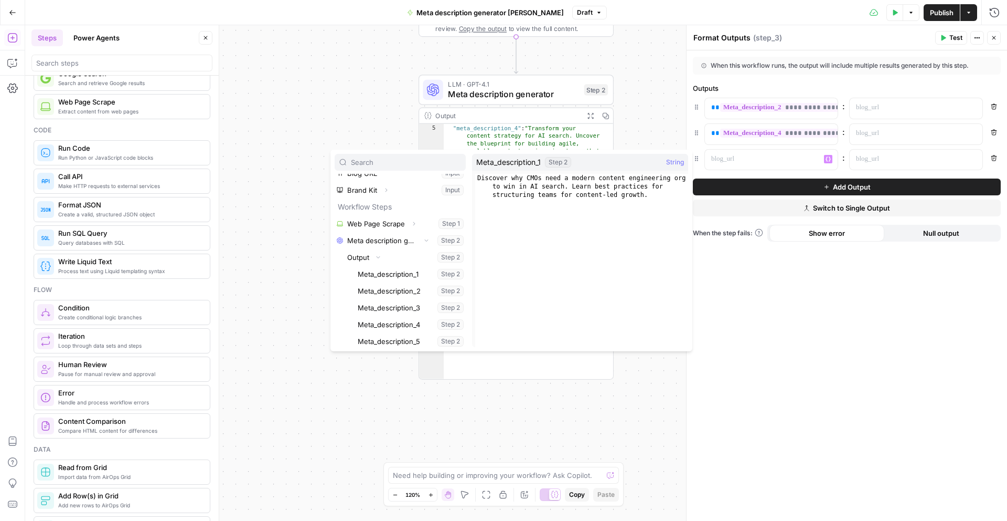
scroll to position [28, 0]
click at [397, 341] on button "Select variable Meta_description_5" at bounding box center [411, 338] width 110 height 17
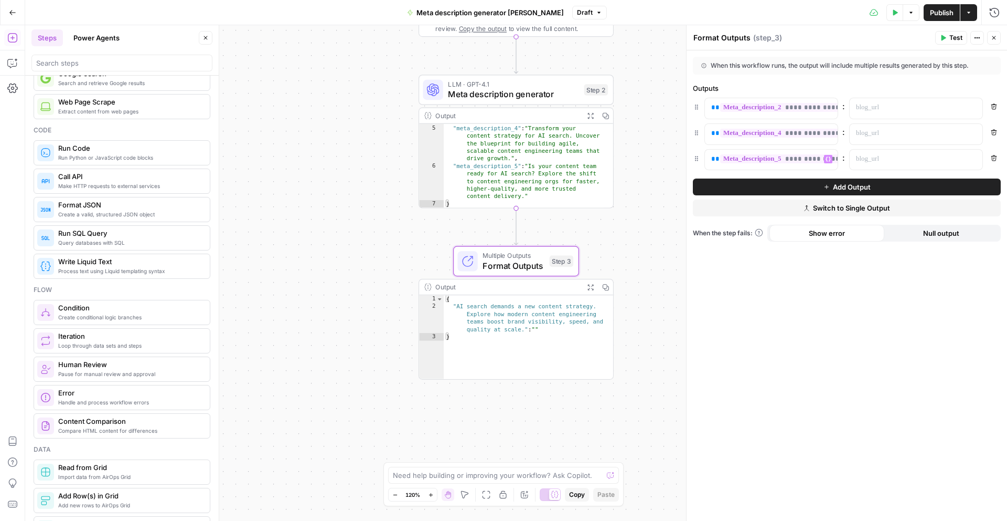
click at [952, 35] on span "Test" at bounding box center [956, 37] width 13 height 9
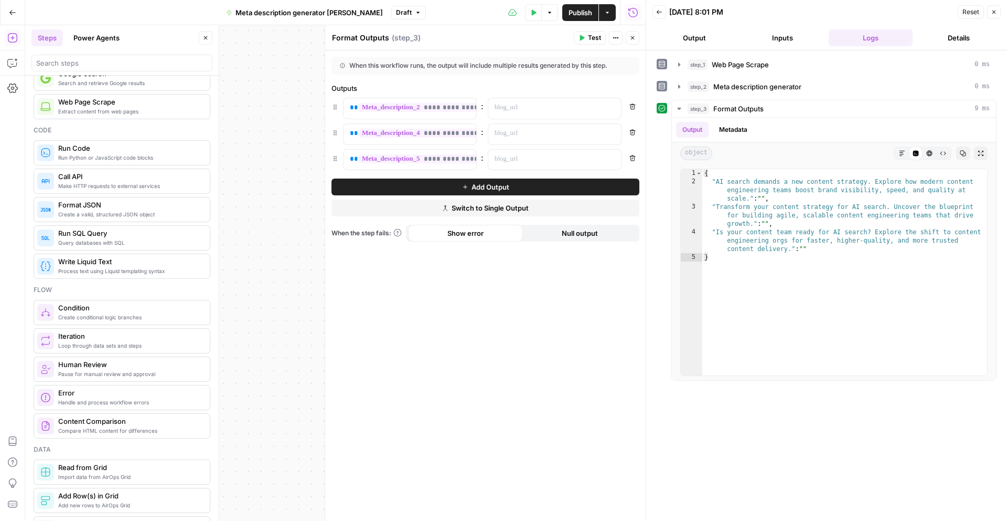
click at [994, 15] on icon "button" at bounding box center [994, 12] width 6 height 6
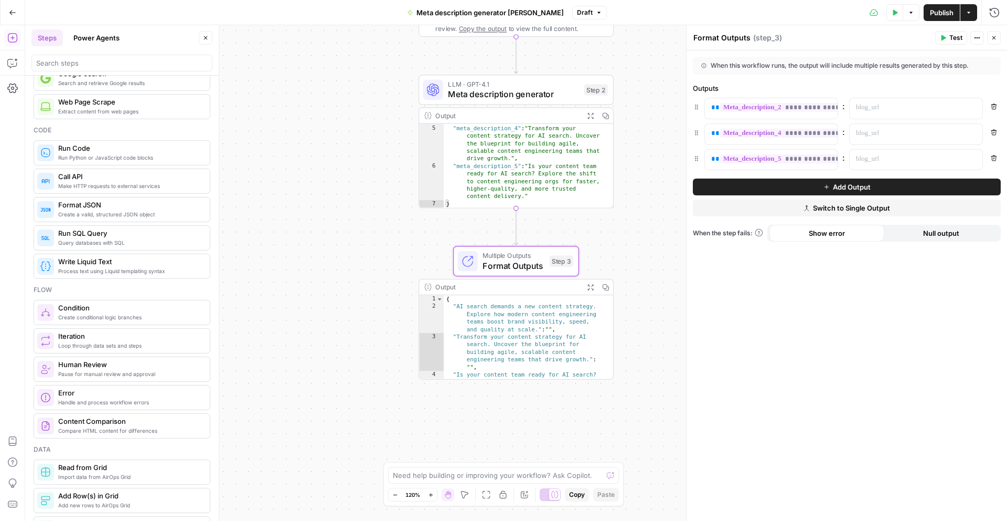
click at [346, 279] on div "**********" at bounding box center [516, 272] width 982 height 495
